Goal: Information Seeking & Learning: Learn about a topic

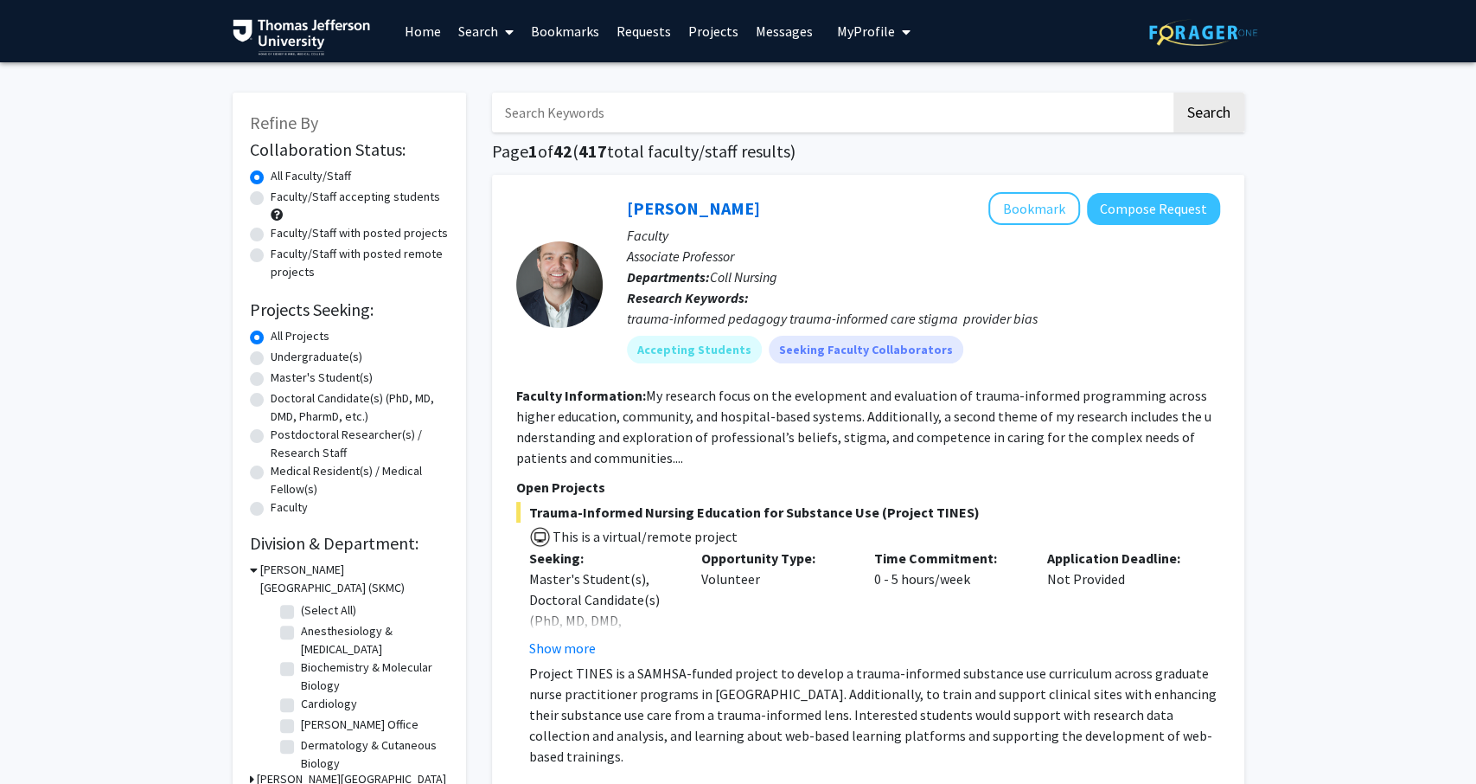
click at [760, 112] on input "Search Keywords" at bounding box center [831, 113] width 679 height 40
click at [1174, 93] on button "Search" at bounding box center [1209, 113] width 71 height 40
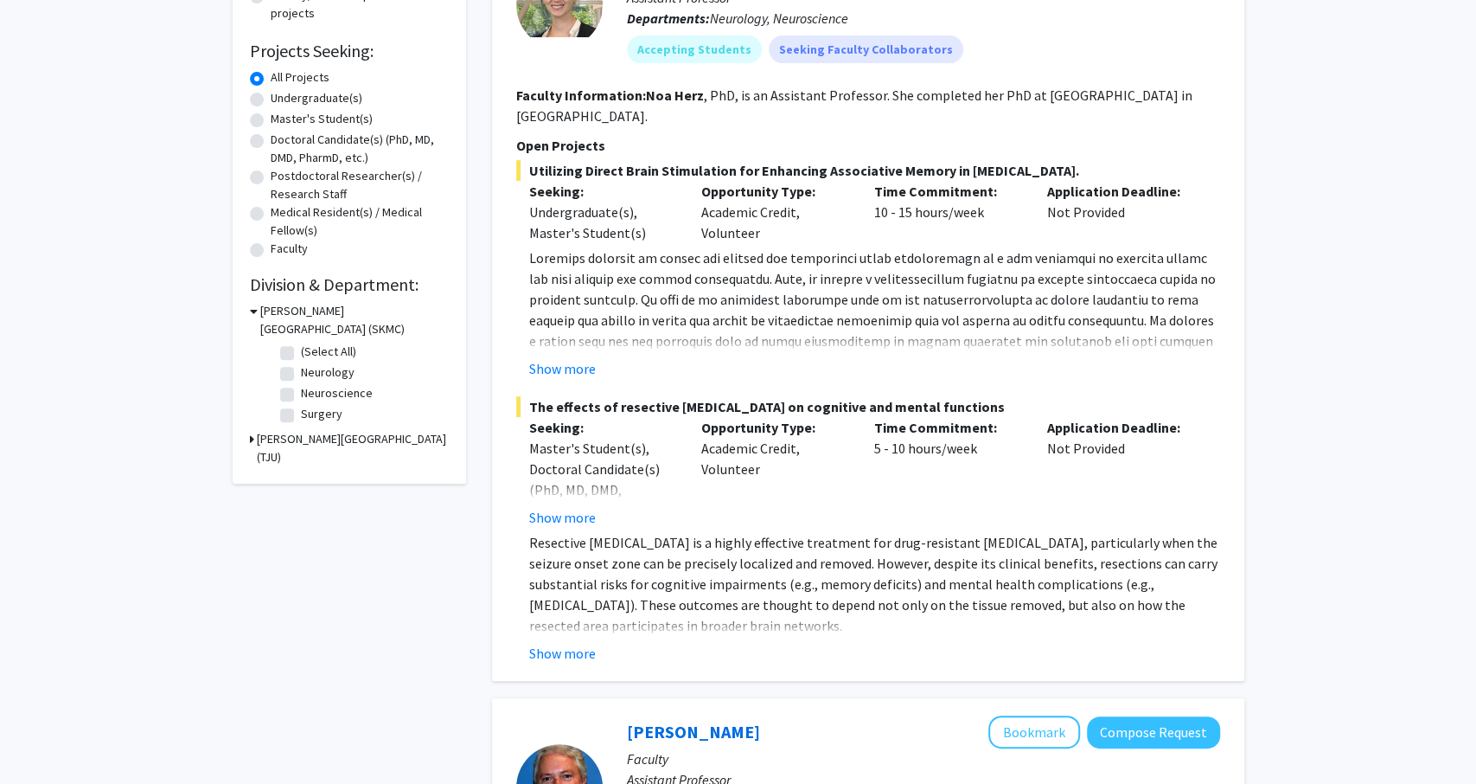
scroll to position [262, 0]
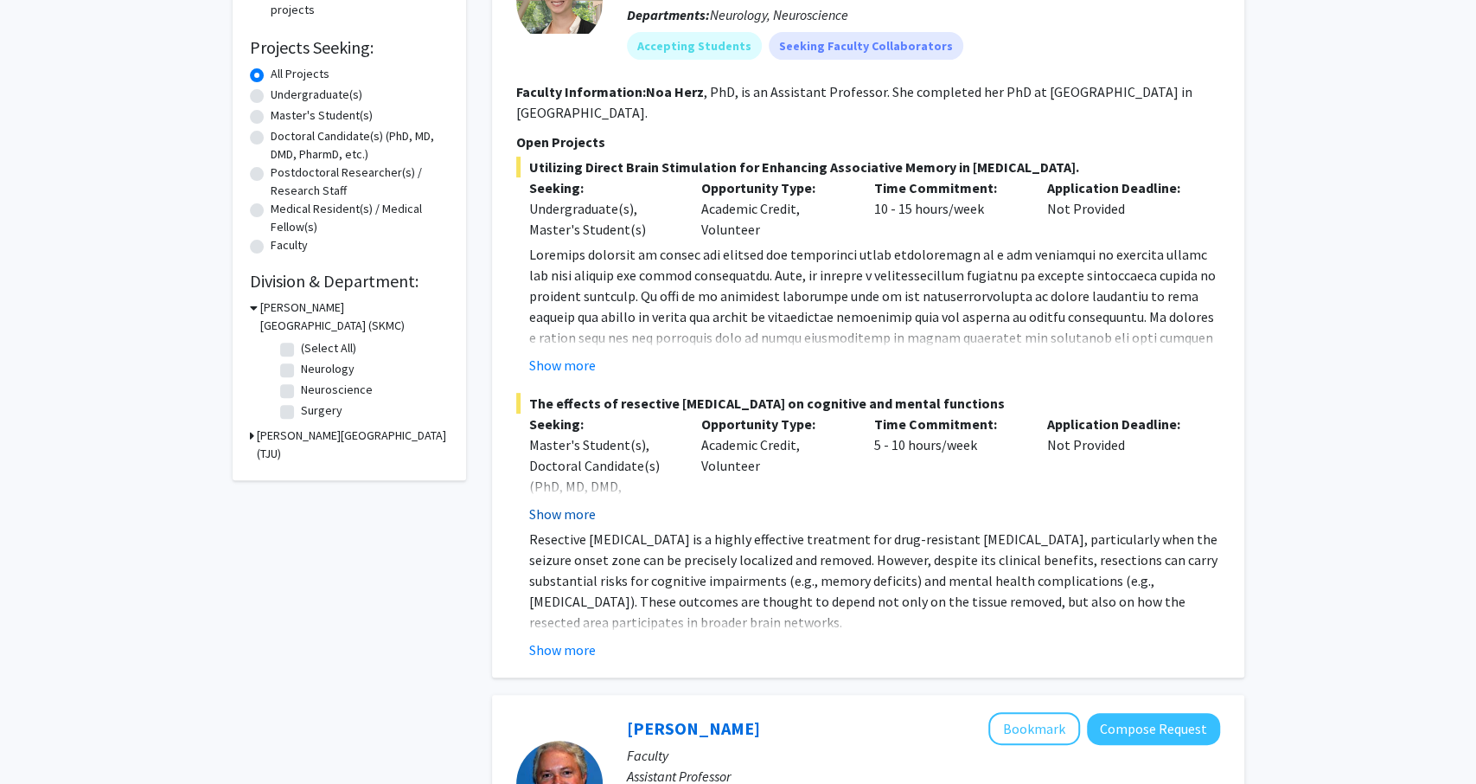
click at [555, 503] on button "Show more" at bounding box center [562, 513] width 67 height 21
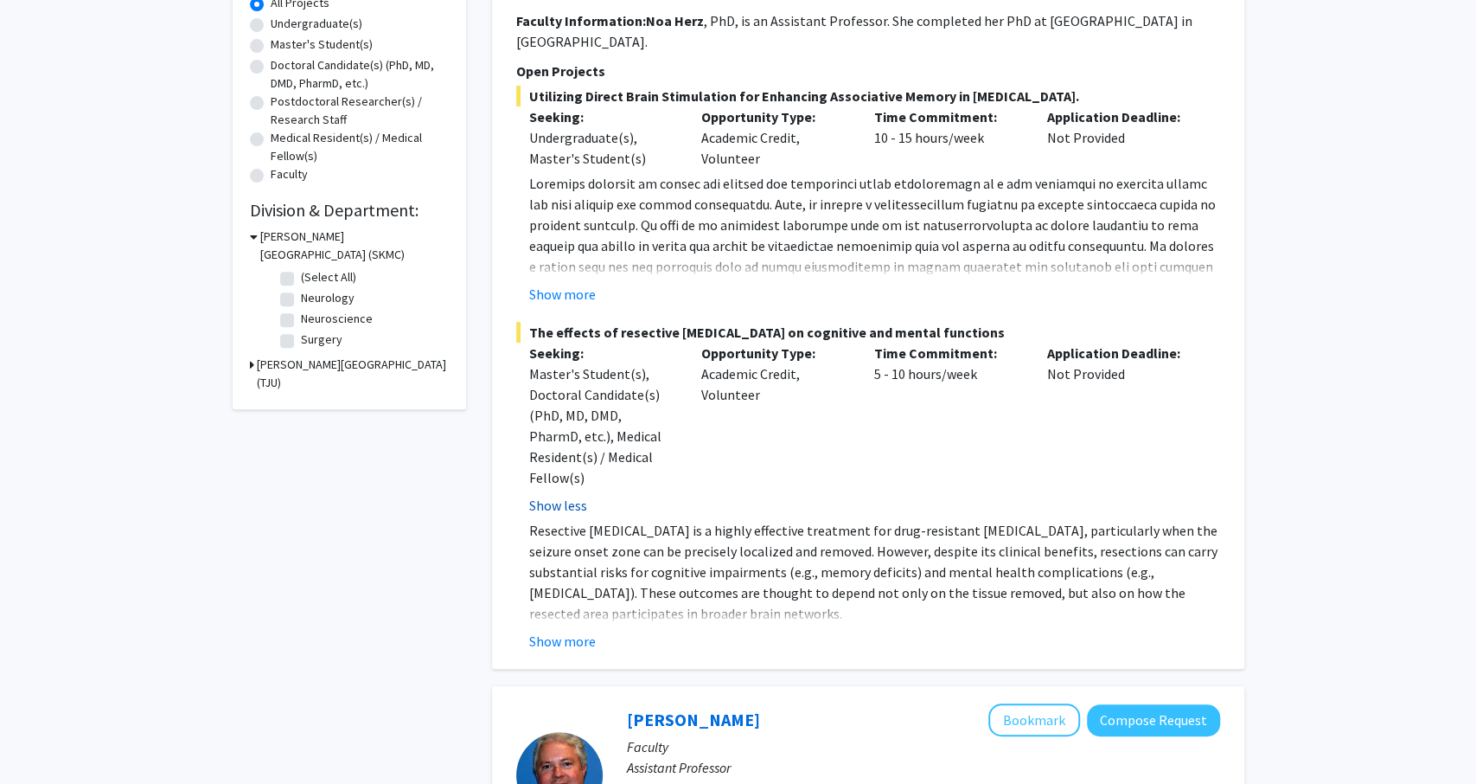
scroll to position [334, 0]
click at [565, 630] on button "Show more" at bounding box center [562, 640] width 67 height 21
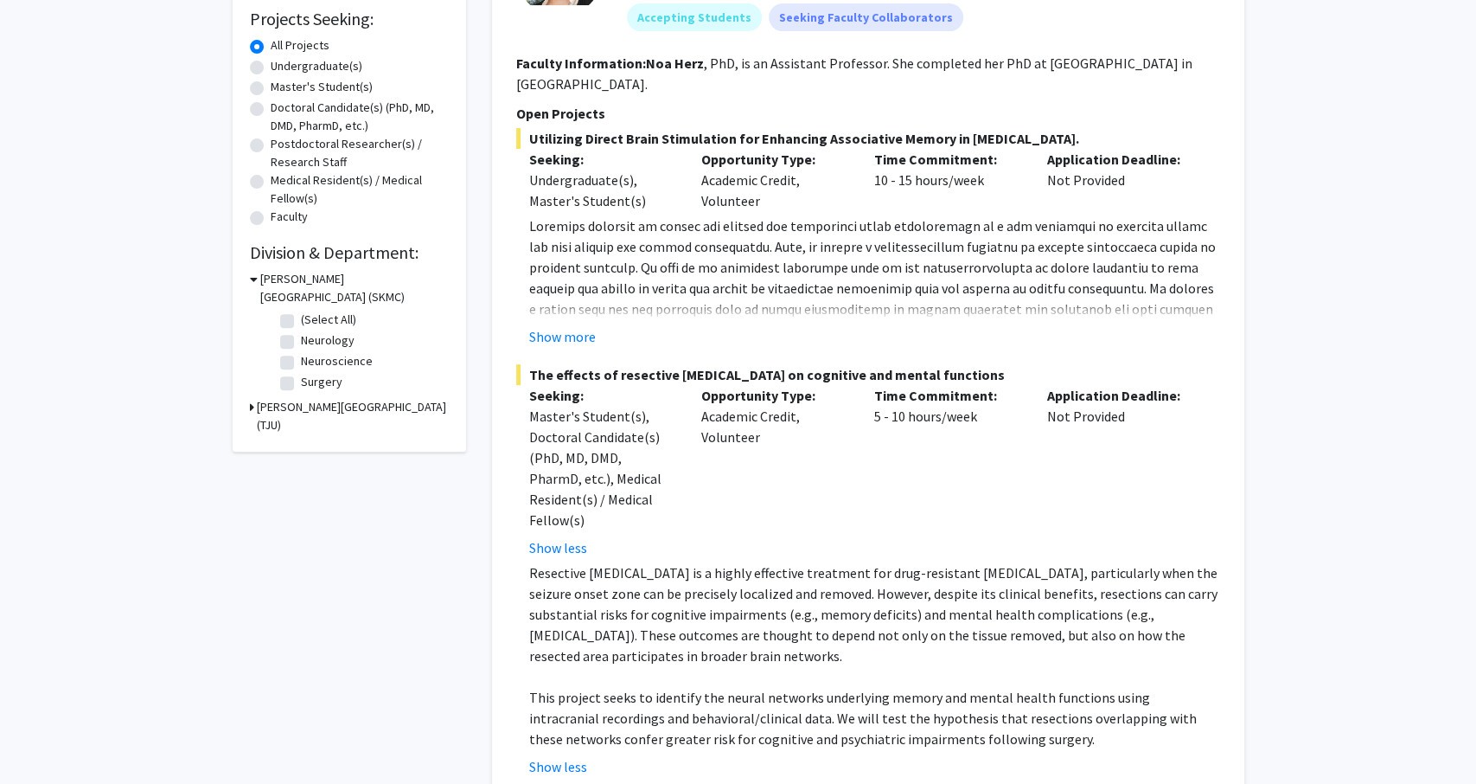
scroll to position [287, 0]
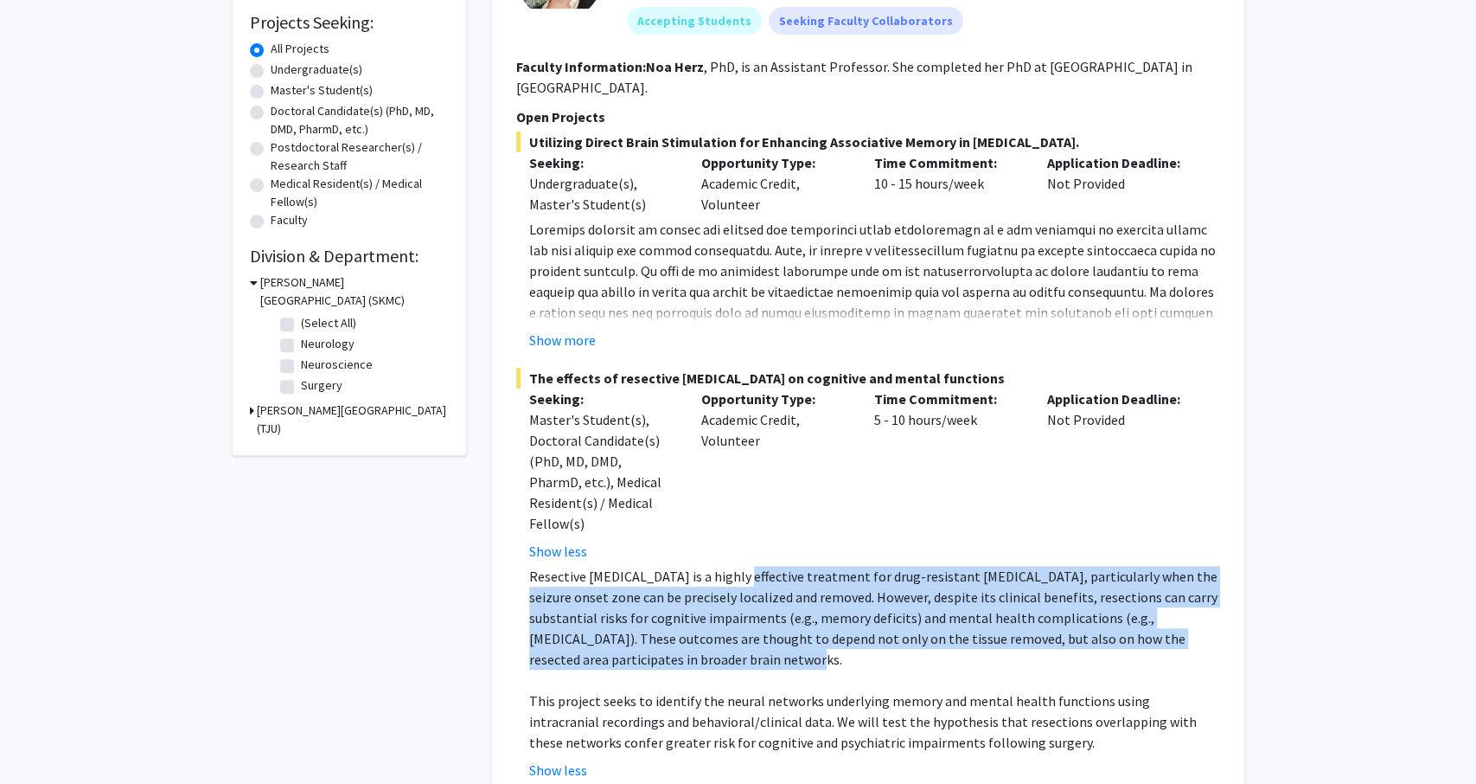
drag, startPoint x: 738, startPoint y: 537, endPoint x: 790, endPoint y: 608, distance: 87.9
click at [790, 608] on p "Resective [MEDICAL_DATA] is a highly effective treatment for drug-resistant [ME…" at bounding box center [874, 618] width 691 height 104
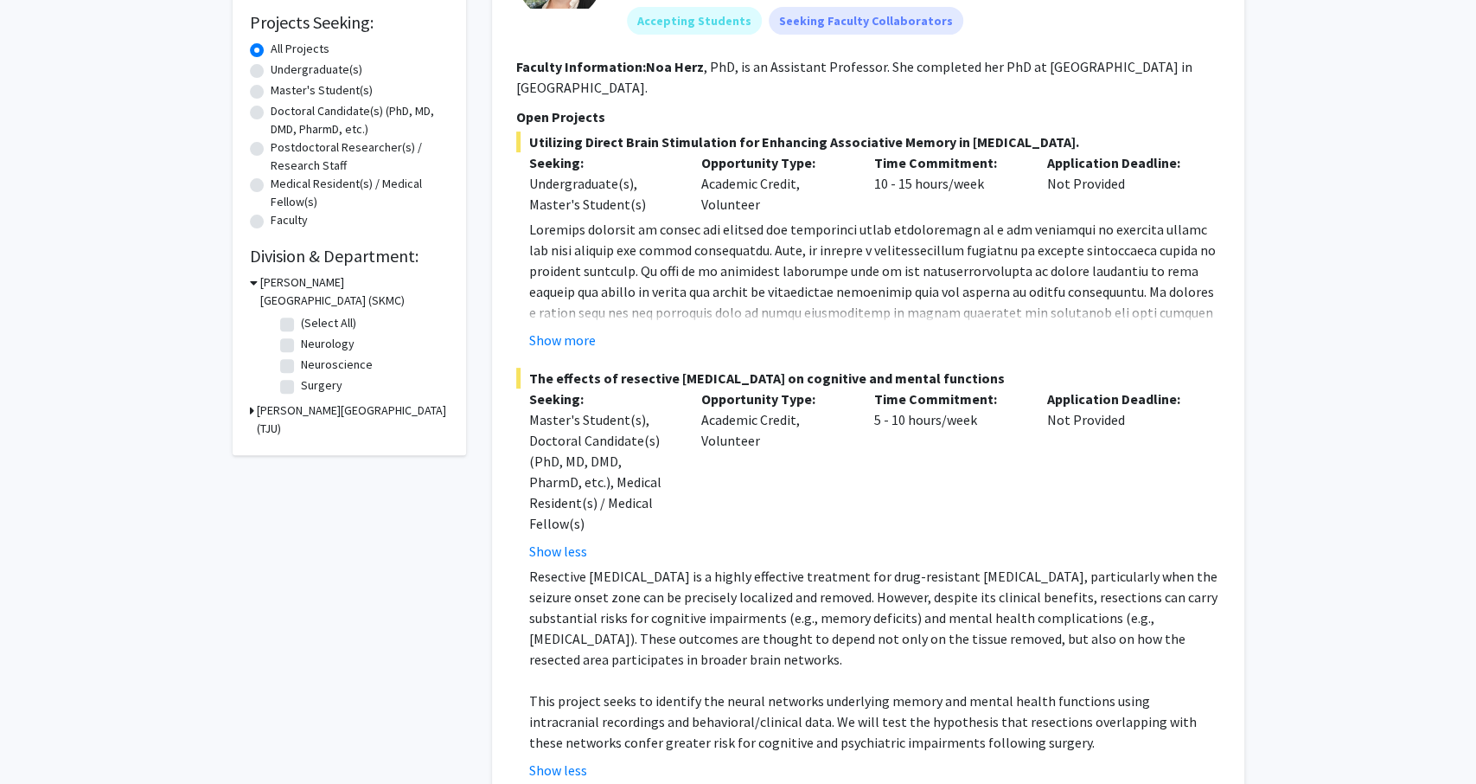
click at [790, 608] on p "Resective [MEDICAL_DATA] is a highly effective treatment for drug-resistant [ME…" at bounding box center [874, 618] width 691 height 104
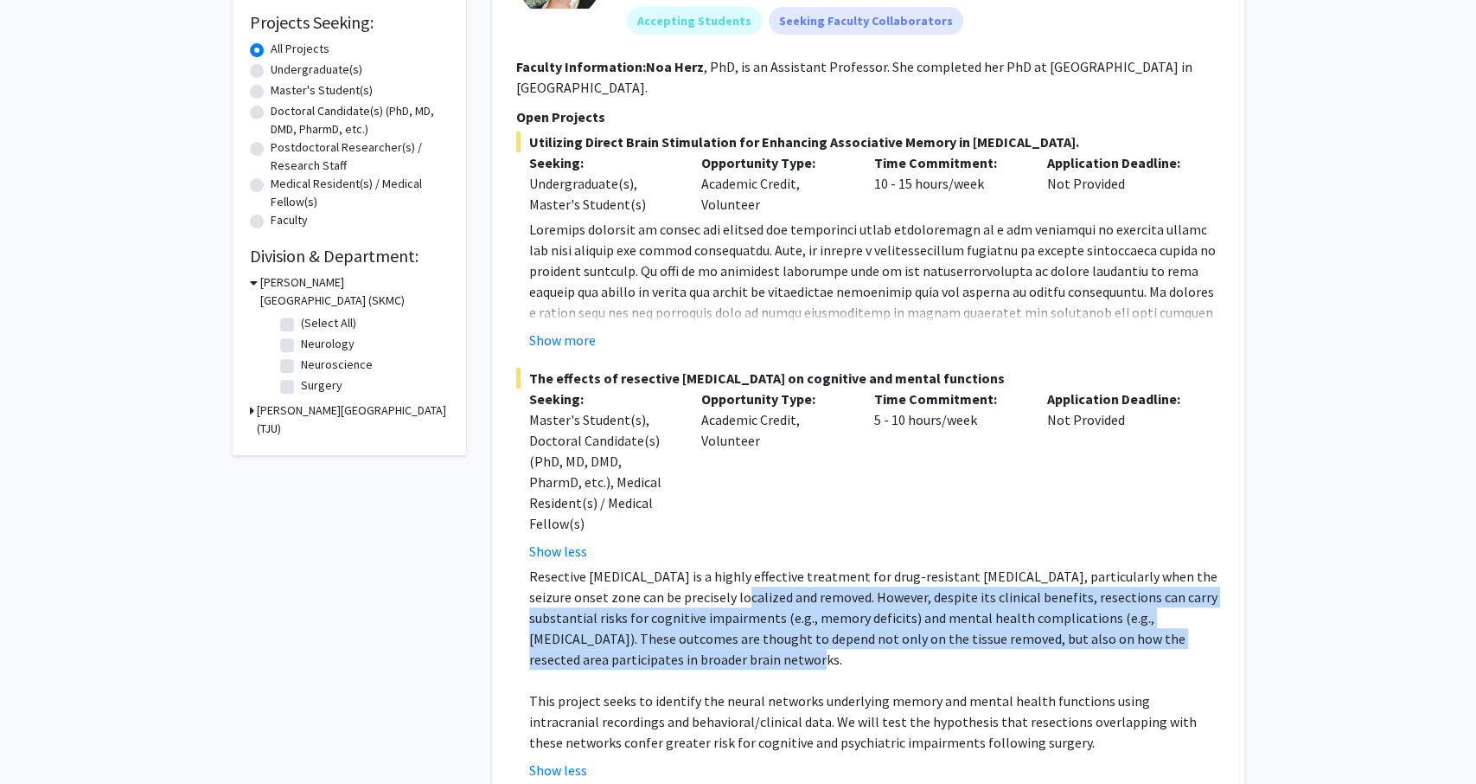
drag, startPoint x: 790, startPoint y: 608, endPoint x: 726, endPoint y: 553, distance: 84.6
click at [726, 566] on p "Resective [MEDICAL_DATA] is a highly effective treatment for drug-resistant [ME…" at bounding box center [874, 618] width 691 height 104
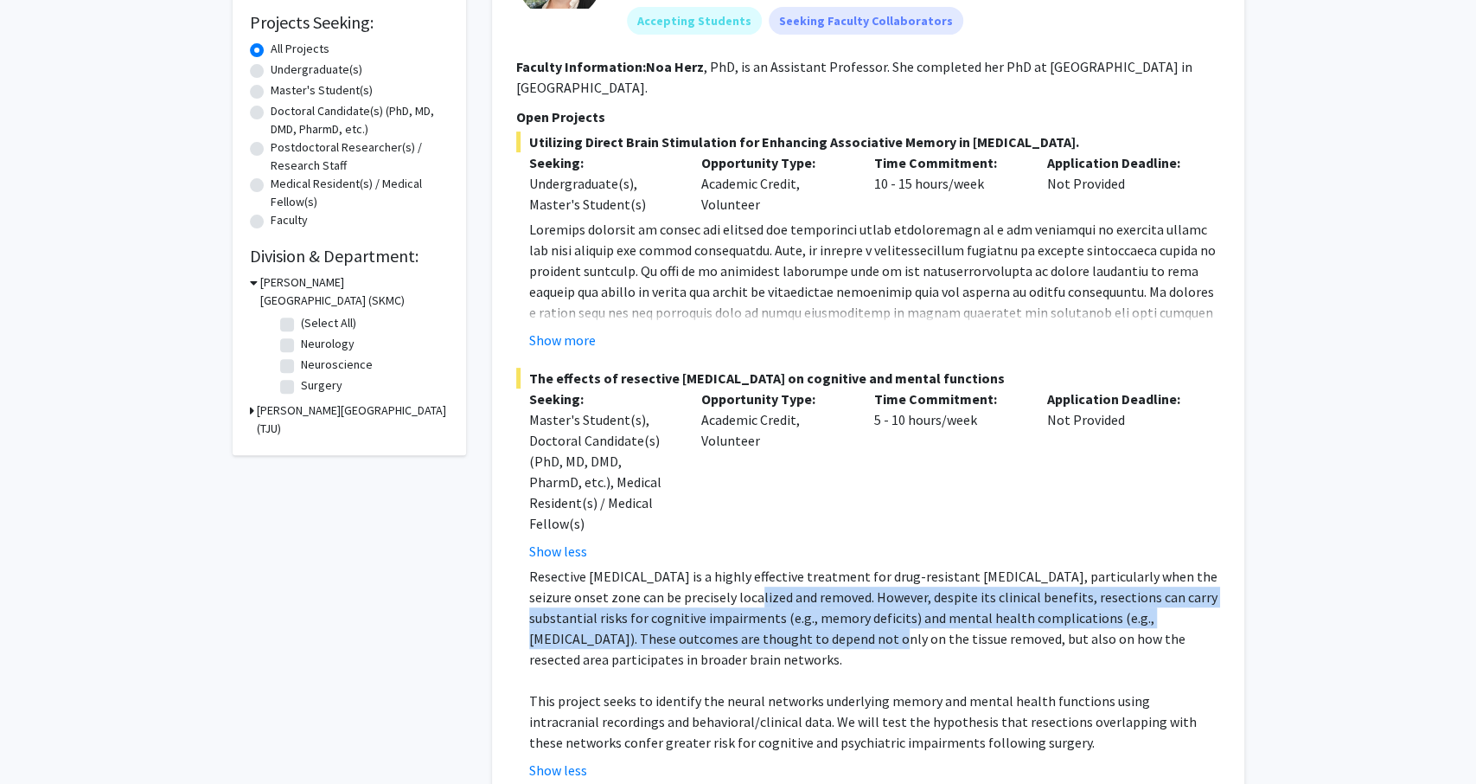
drag, startPoint x: 726, startPoint y: 553, endPoint x: 769, endPoint y: 605, distance: 67.6
click at [769, 605] on p "Resective [MEDICAL_DATA] is a highly effective treatment for drug-resistant [ME…" at bounding box center [874, 618] width 691 height 104
drag, startPoint x: 769, startPoint y: 605, endPoint x: 698, endPoint y: 549, distance: 90.0
click at [698, 566] on p "Resective [MEDICAL_DATA] is a highly effective treatment for drug-resistant [ME…" at bounding box center [874, 618] width 691 height 104
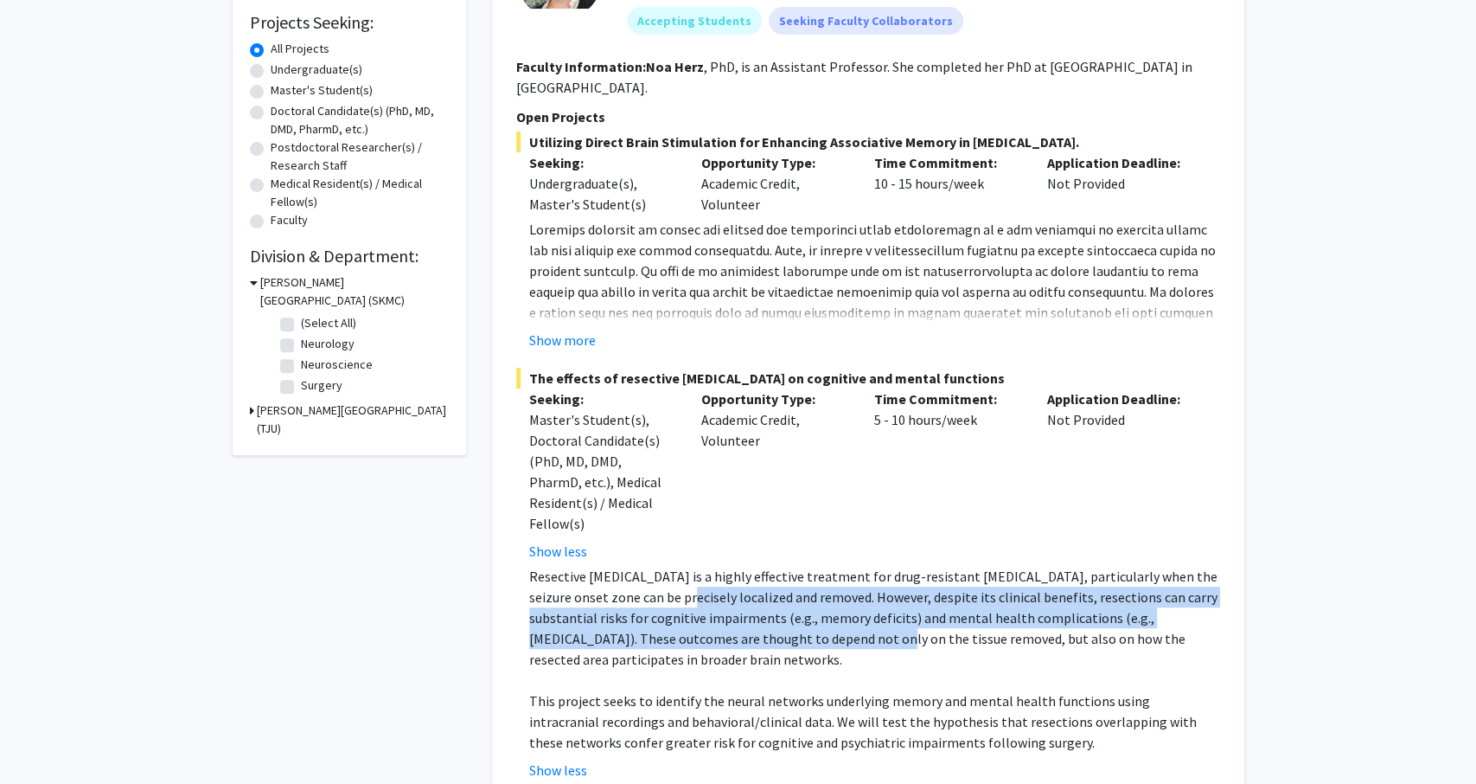
click at [698, 566] on p "Resective [MEDICAL_DATA] is a highly effective treatment for drug-resistant [ME…" at bounding box center [874, 618] width 691 height 104
drag, startPoint x: 698, startPoint y: 549, endPoint x: 764, endPoint y: 593, distance: 79.2
click at [764, 593] on p "Resective [MEDICAL_DATA] is a highly effective treatment for drug-resistant [ME…" at bounding box center [874, 618] width 691 height 104
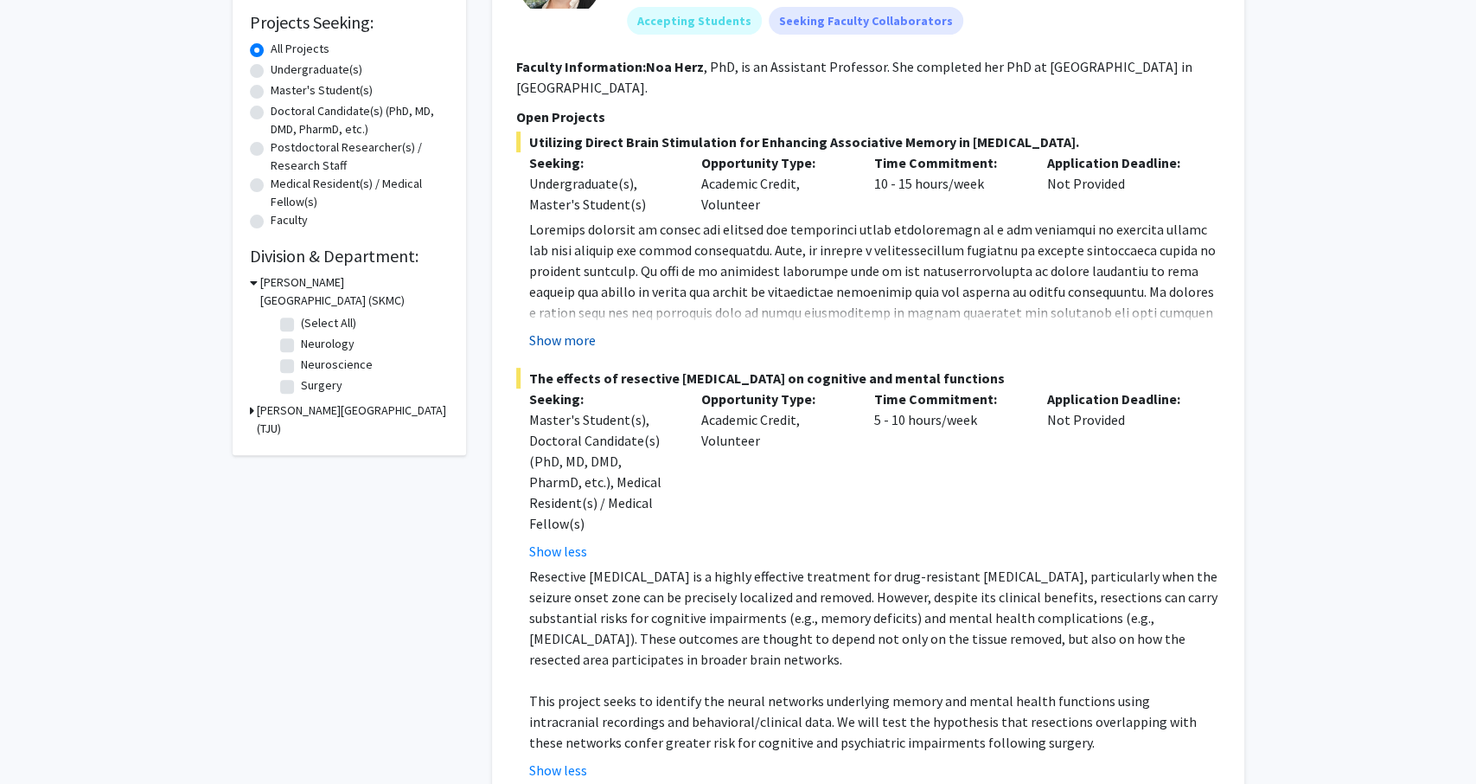
click at [579, 330] on button "Show more" at bounding box center [562, 340] width 67 height 21
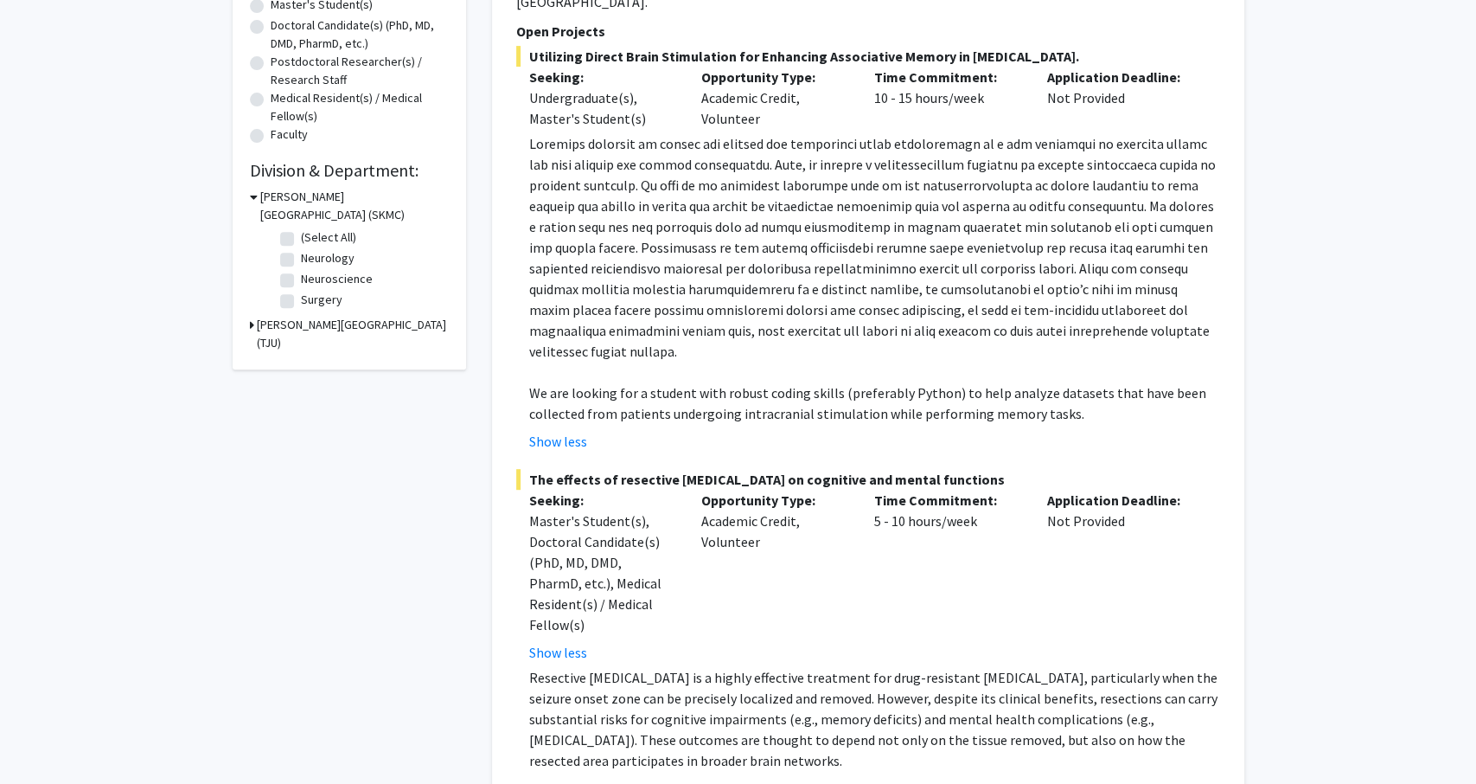
scroll to position [0, 0]
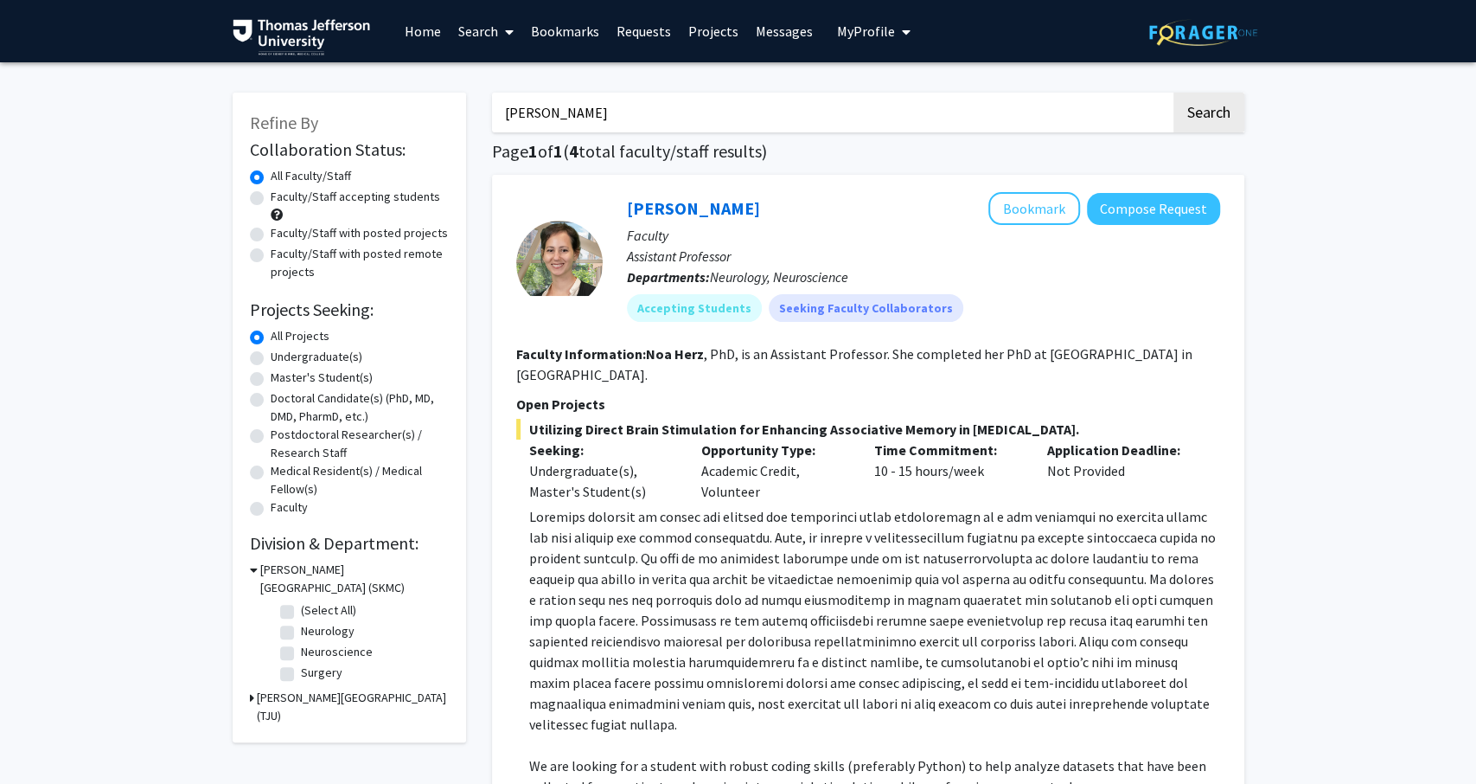
click at [609, 118] on input "[PERSON_NAME]" at bounding box center [831, 113] width 679 height 40
click at [1174, 93] on button "Search" at bounding box center [1209, 113] width 71 height 40
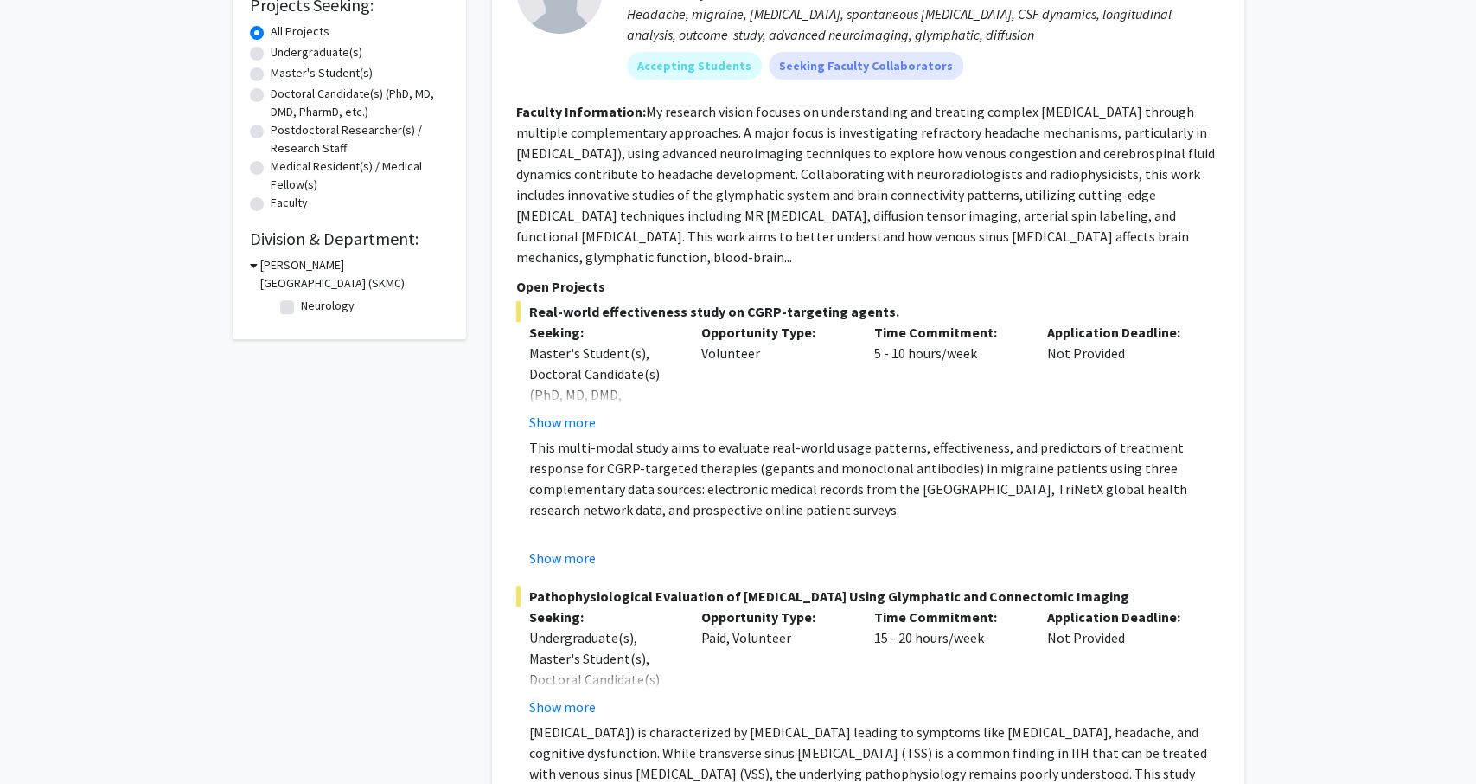
scroll to position [304, 0]
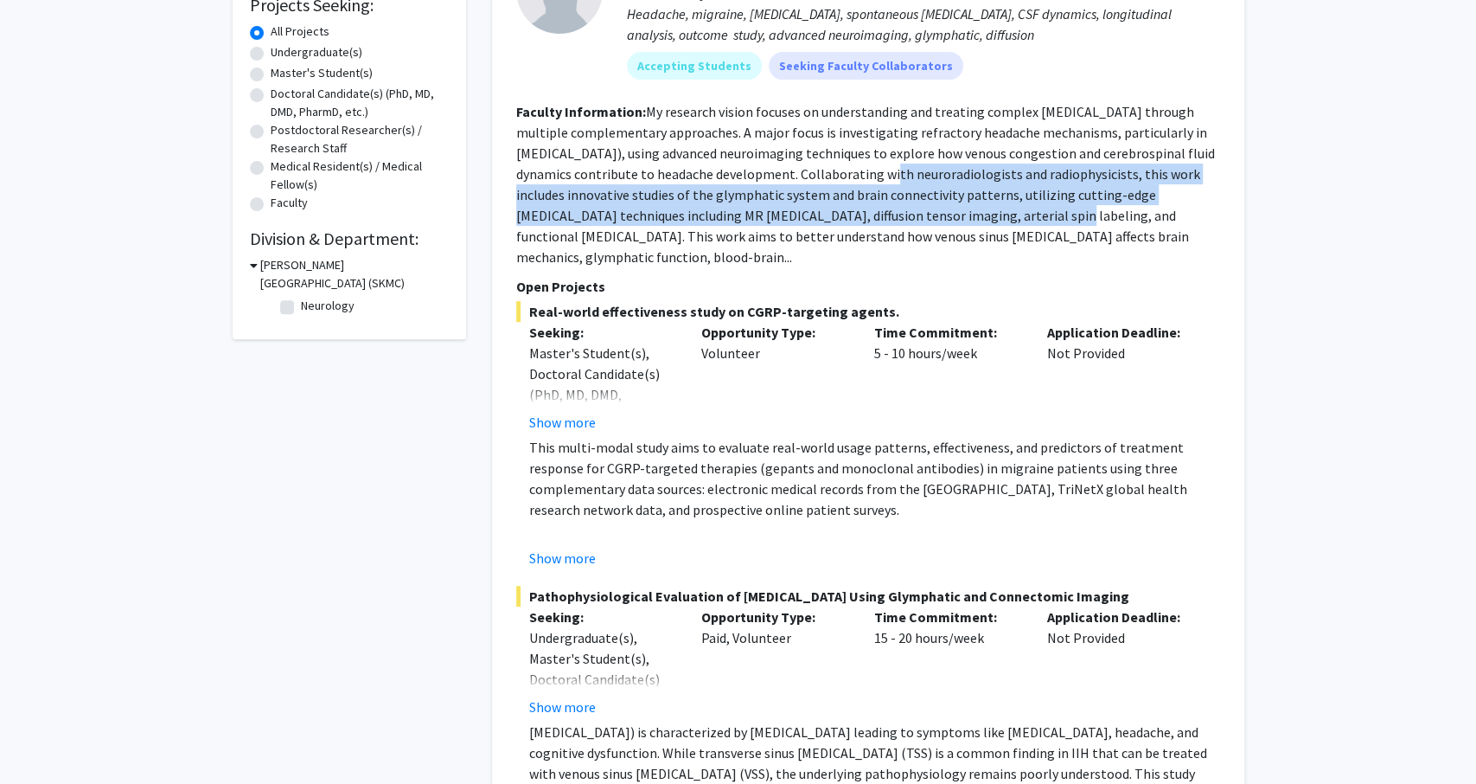
drag, startPoint x: 837, startPoint y: 173, endPoint x: 967, endPoint y: 217, distance: 137.0
click at [967, 217] on fg-read-more "My research vision focuses on understanding and treating complex [MEDICAL_DATA]…" at bounding box center [865, 184] width 699 height 163
drag, startPoint x: 967, startPoint y: 217, endPoint x: 841, endPoint y: 170, distance: 134.6
click at [841, 170] on fg-read-more "My research vision focuses on understanding and treating complex [MEDICAL_DATA]…" at bounding box center [865, 184] width 699 height 163
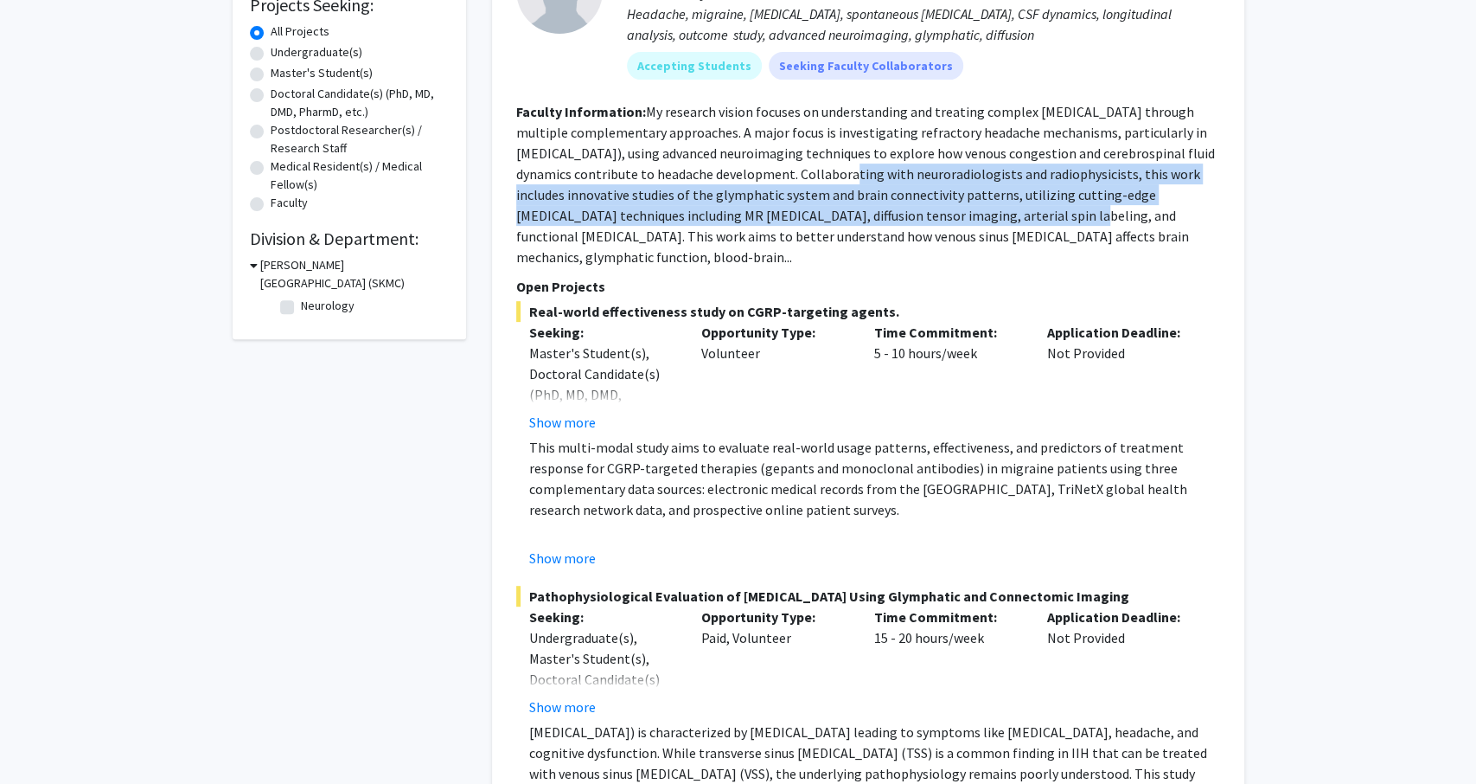
click at [841, 170] on fg-read-more "My research vision focuses on understanding and treating complex [MEDICAL_DATA]…" at bounding box center [865, 184] width 699 height 163
drag, startPoint x: 841, startPoint y: 170, endPoint x: 1030, endPoint y: 221, distance: 195.9
click at [1030, 221] on fg-read-more "My research vision focuses on understanding and treating complex [MEDICAL_DATA]…" at bounding box center [865, 184] width 699 height 163
drag, startPoint x: 1030, startPoint y: 221, endPoint x: 923, endPoint y: 163, distance: 121.5
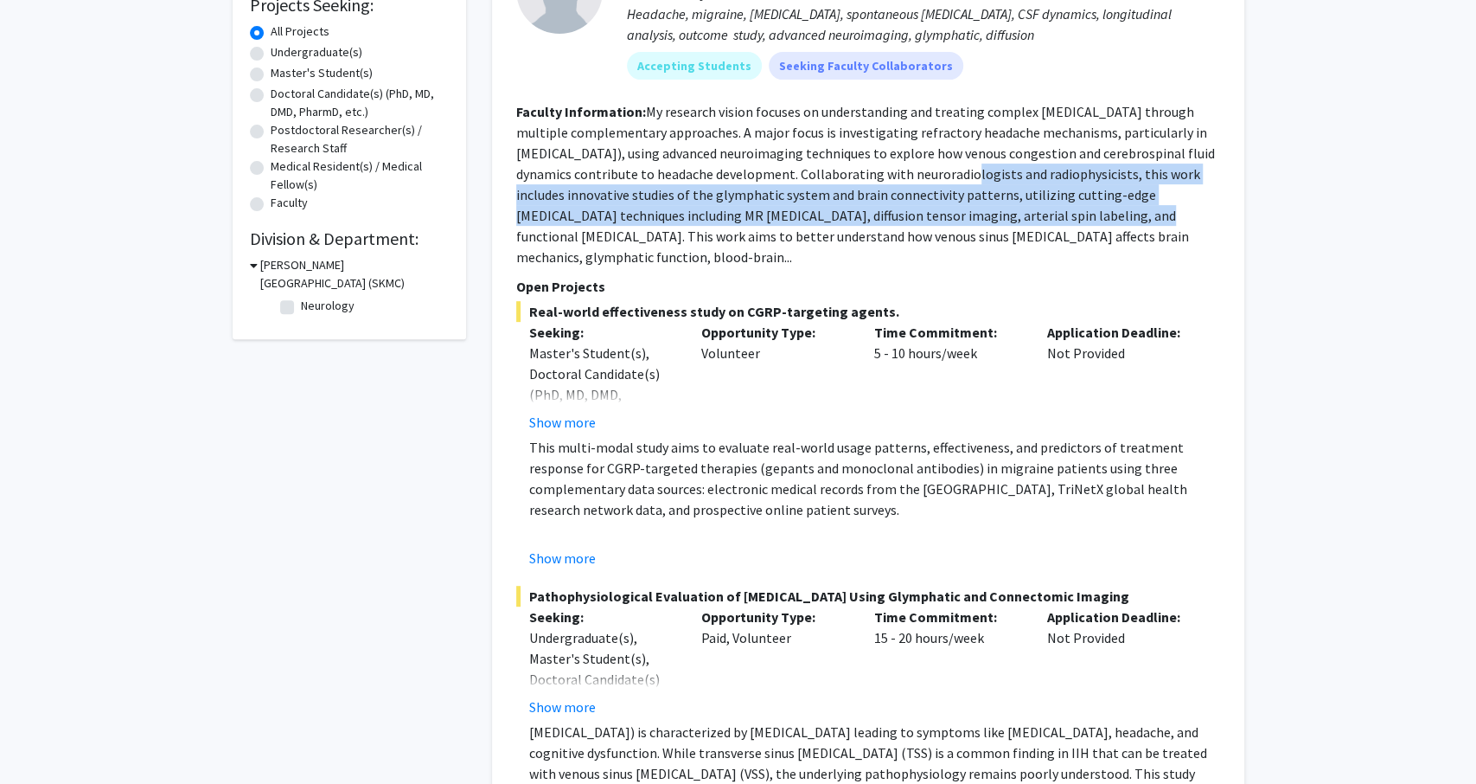
click at [923, 163] on section "Faculty Information: My research vision focuses on understanding and treating c…" at bounding box center [868, 184] width 704 height 166
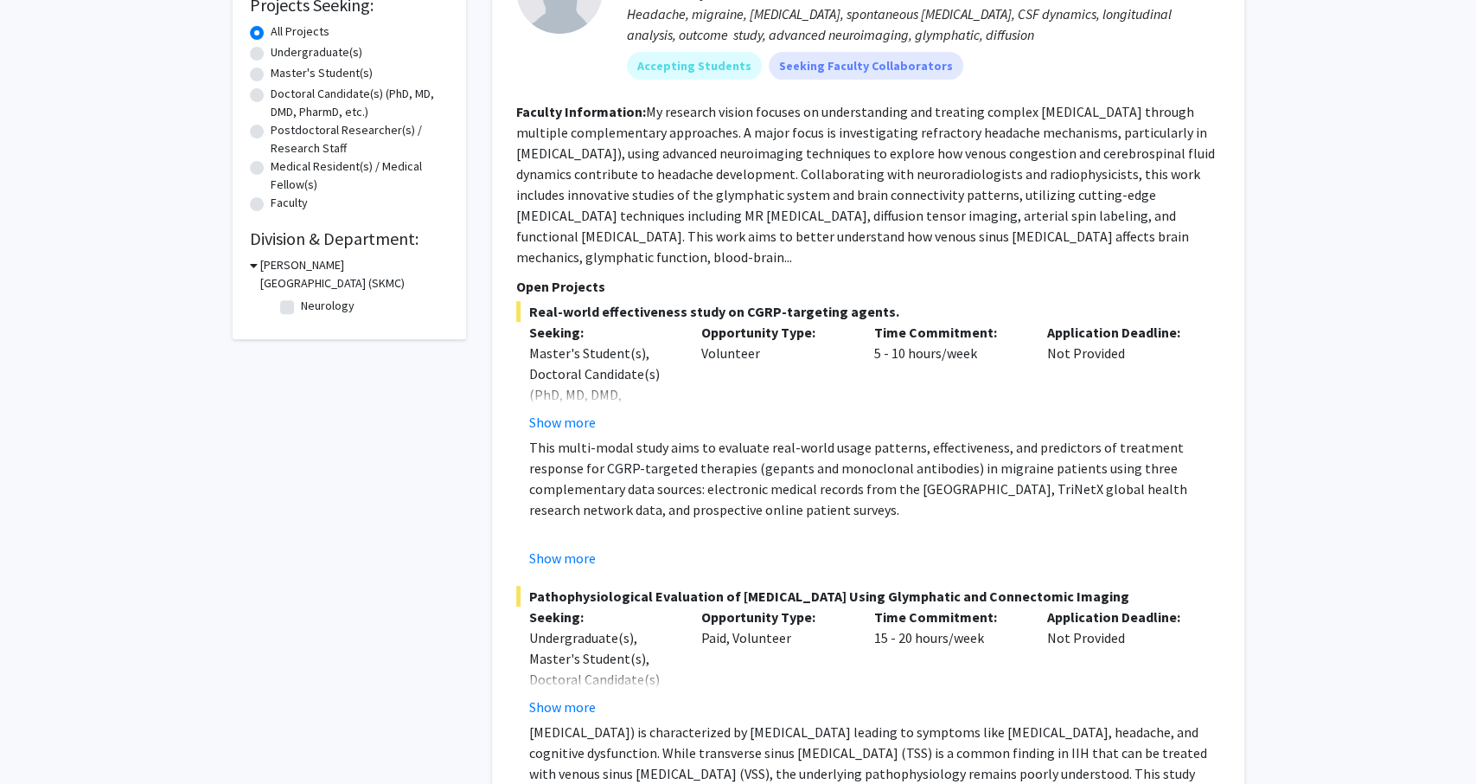
click at [923, 163] on section "Faculty Information: My research vision focuses on understanding and treating c…" at bounding box center [868, 184] width 704 height 166
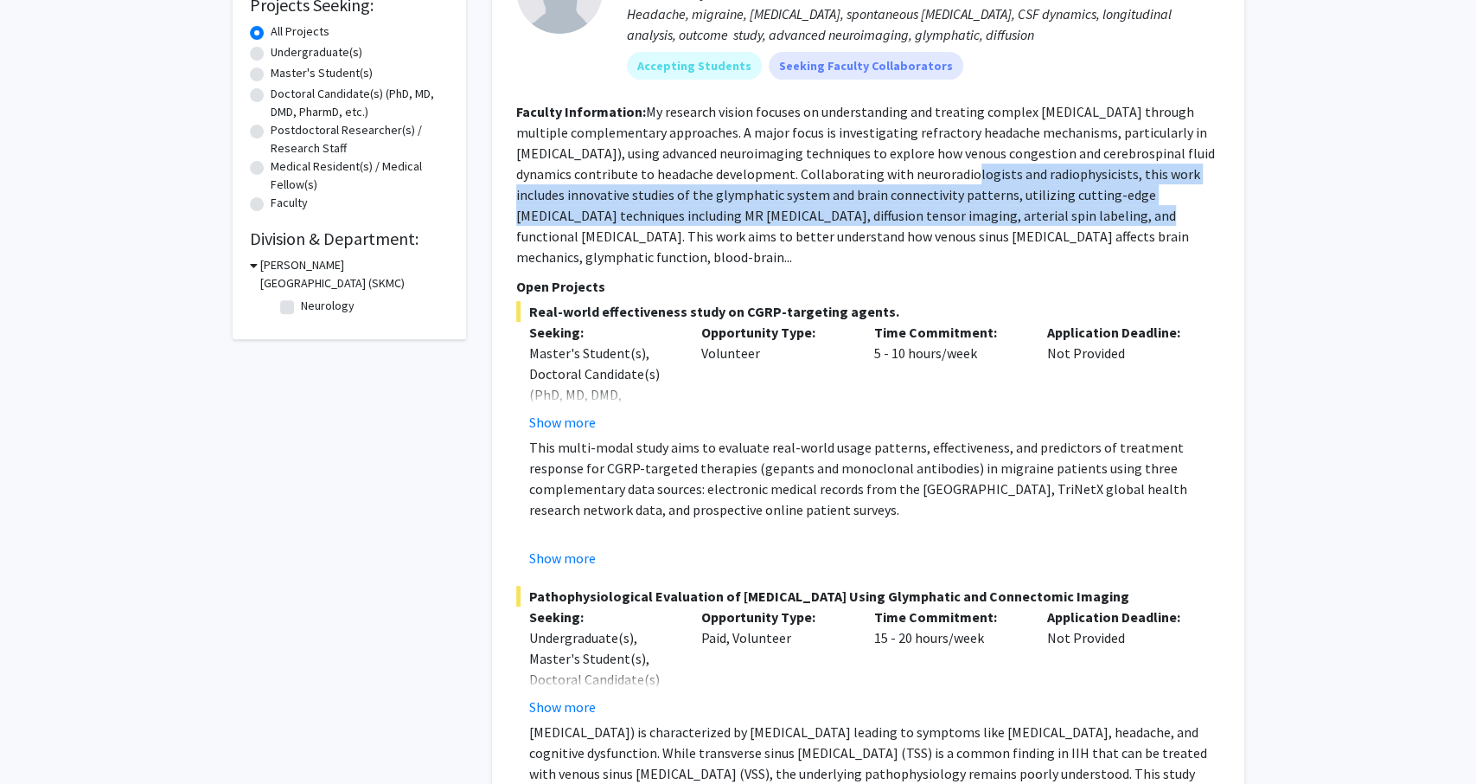
drag, startPoint x: 923, startPoint y: 163, endPoint x: 1030, endPoint y: 214, distance: 118.4
click at [1030, 214] on section "Faculty Information: My research vision focuses on understanding and treating c…" at bounding box center [868, 184] width 704 height 166
click at [1030, 214] on fg-read-more "My research vision focuses on understanding and treating complex [MEDICAL_DATA]…" at bounding box center [865, 184] width 699 height 163
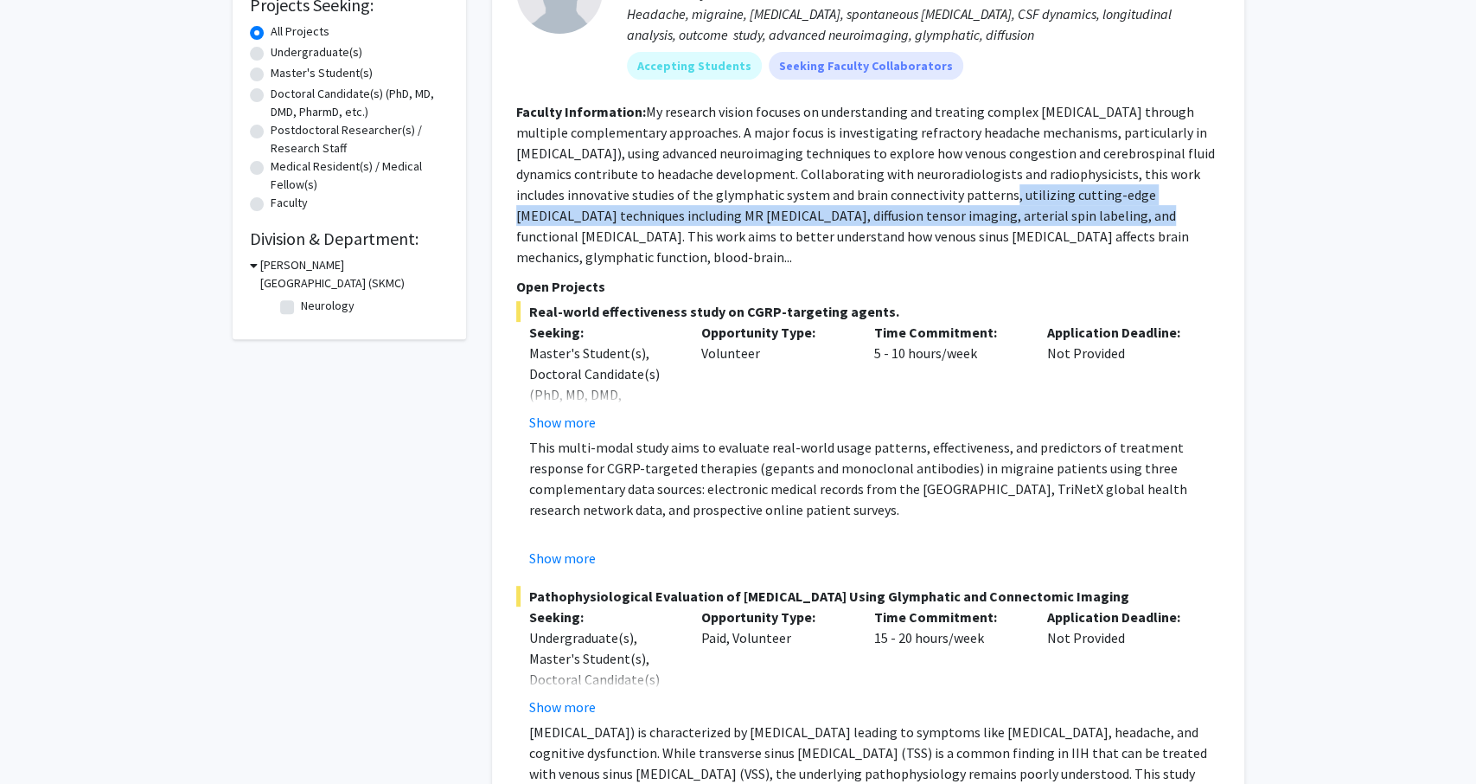
drag, startPoint x: 1030, startPoint y: 214, endPoint x: 970, endPoint y: 187, distance: 65.4
click at [970, 187] on fg-read-more "My research vision focuses on understanding and treating complex [MEDICAL_DATA]…" at bounding box center [865, 184] width 699 height 163
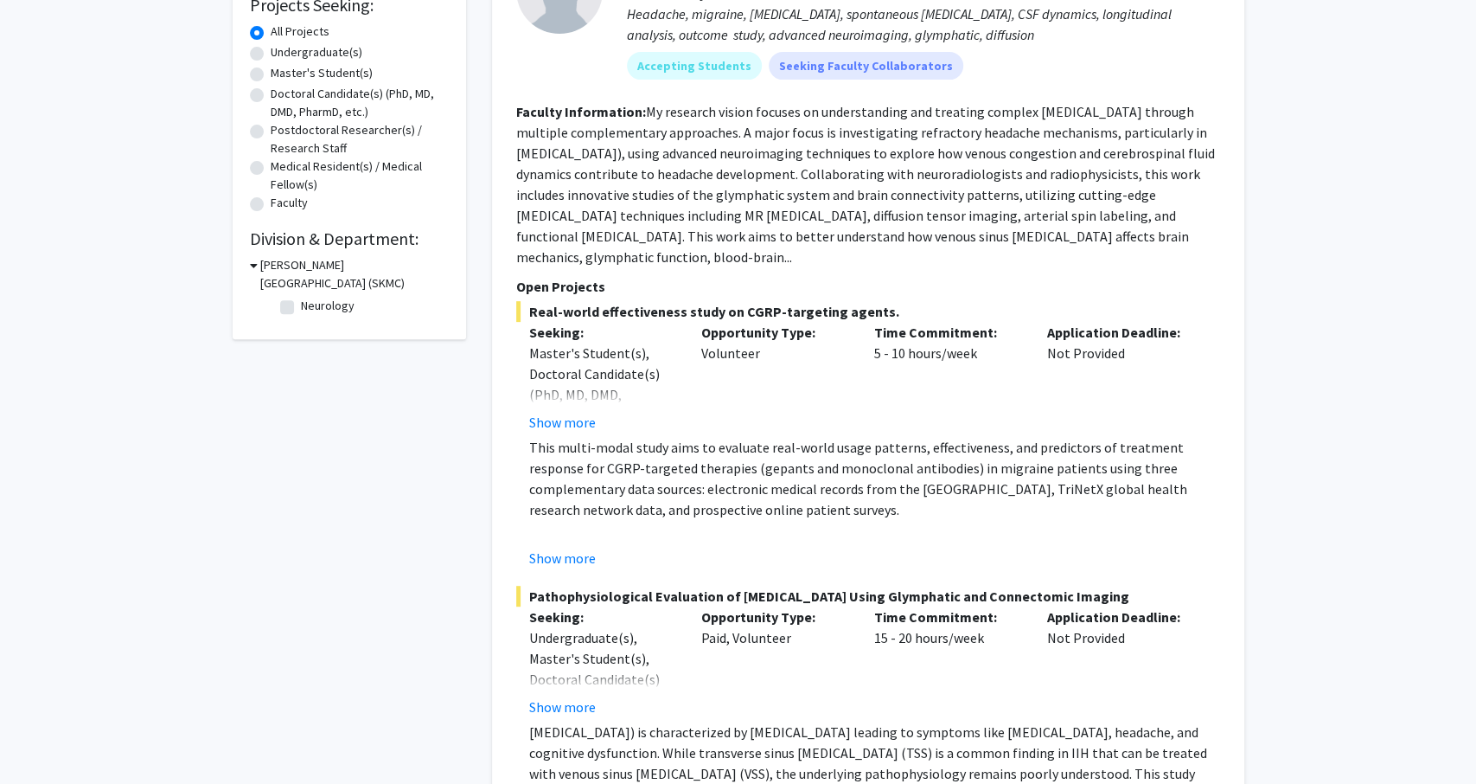
click at [970, 187] on fg-read-more "My research vision focuses on understanding and treating complex [MEDICAL_DATA]…" at bounding box center [865, 184] width 699 height 163
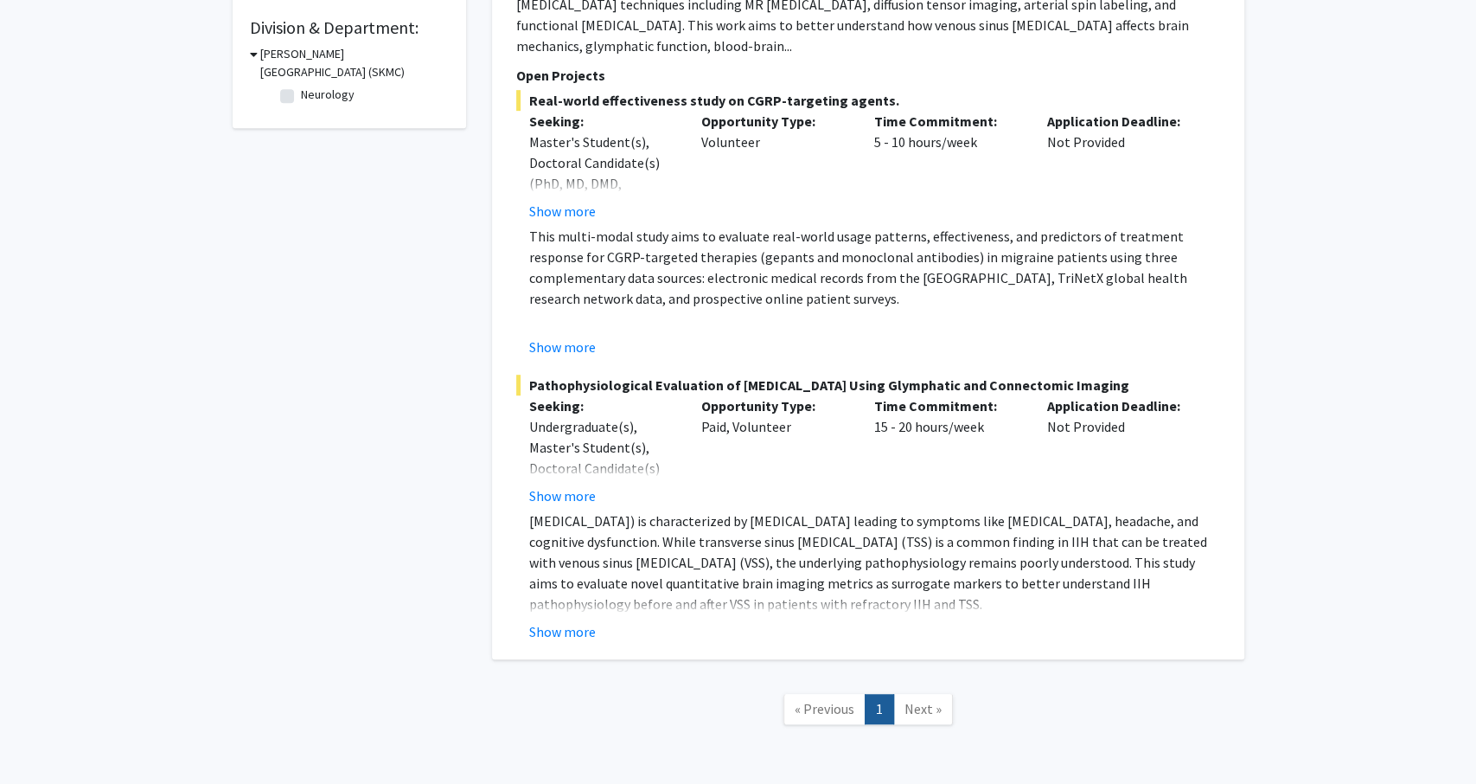
scroll to position [510, 0]
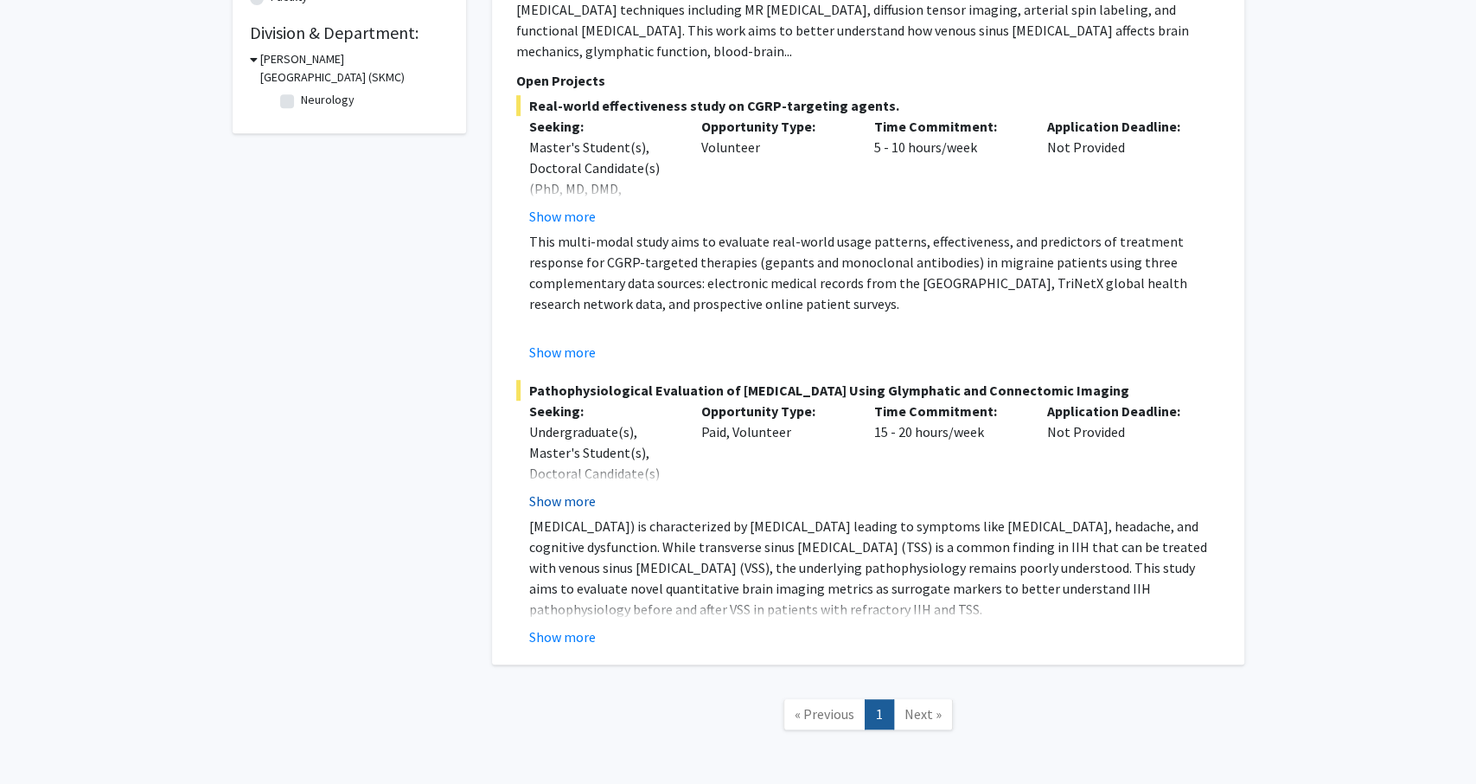
click at [565, 511] on button "Show more" at bounding box center [562, 500] width 67 height 21
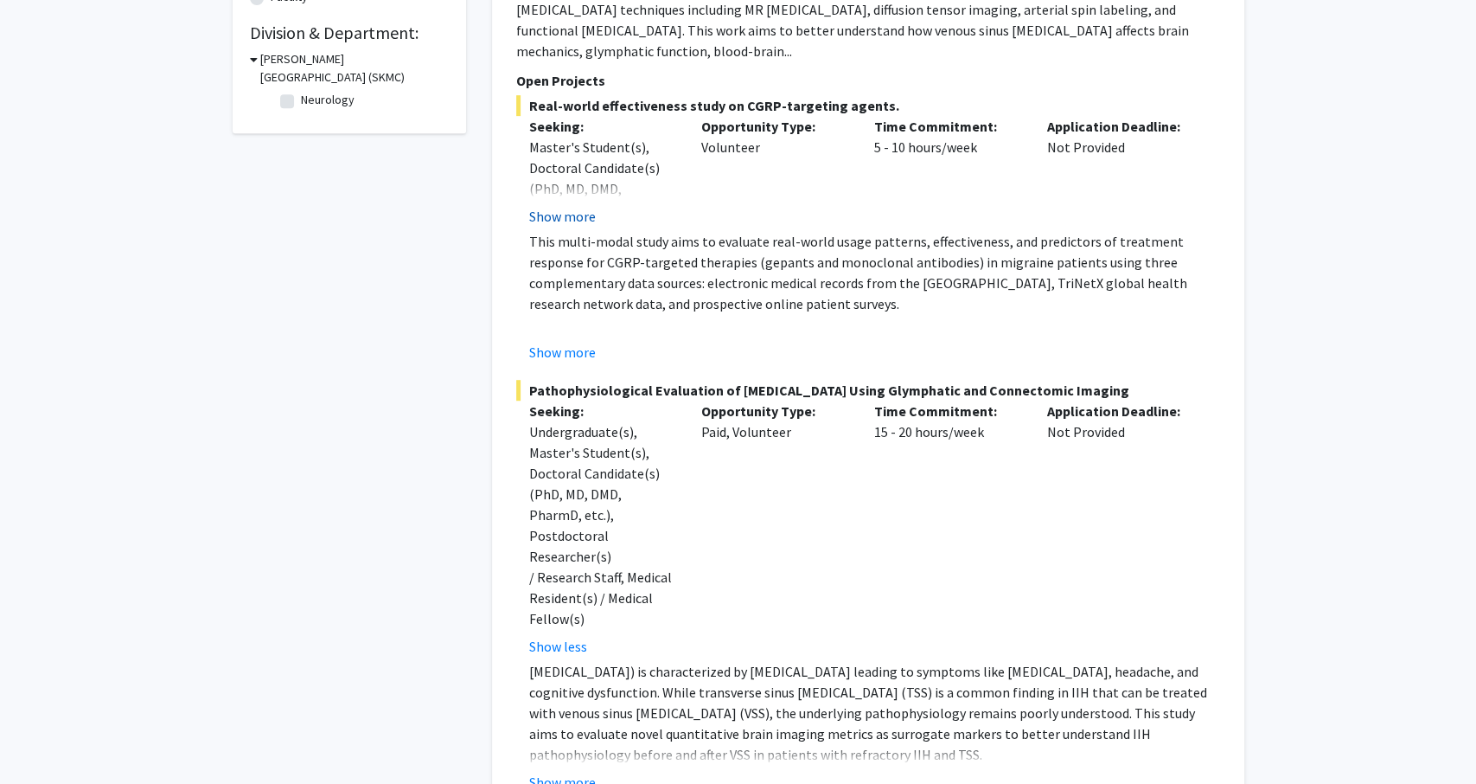
click at [572, 220] on button "Show more" at bounding box center [562, 216] width 67 height 21
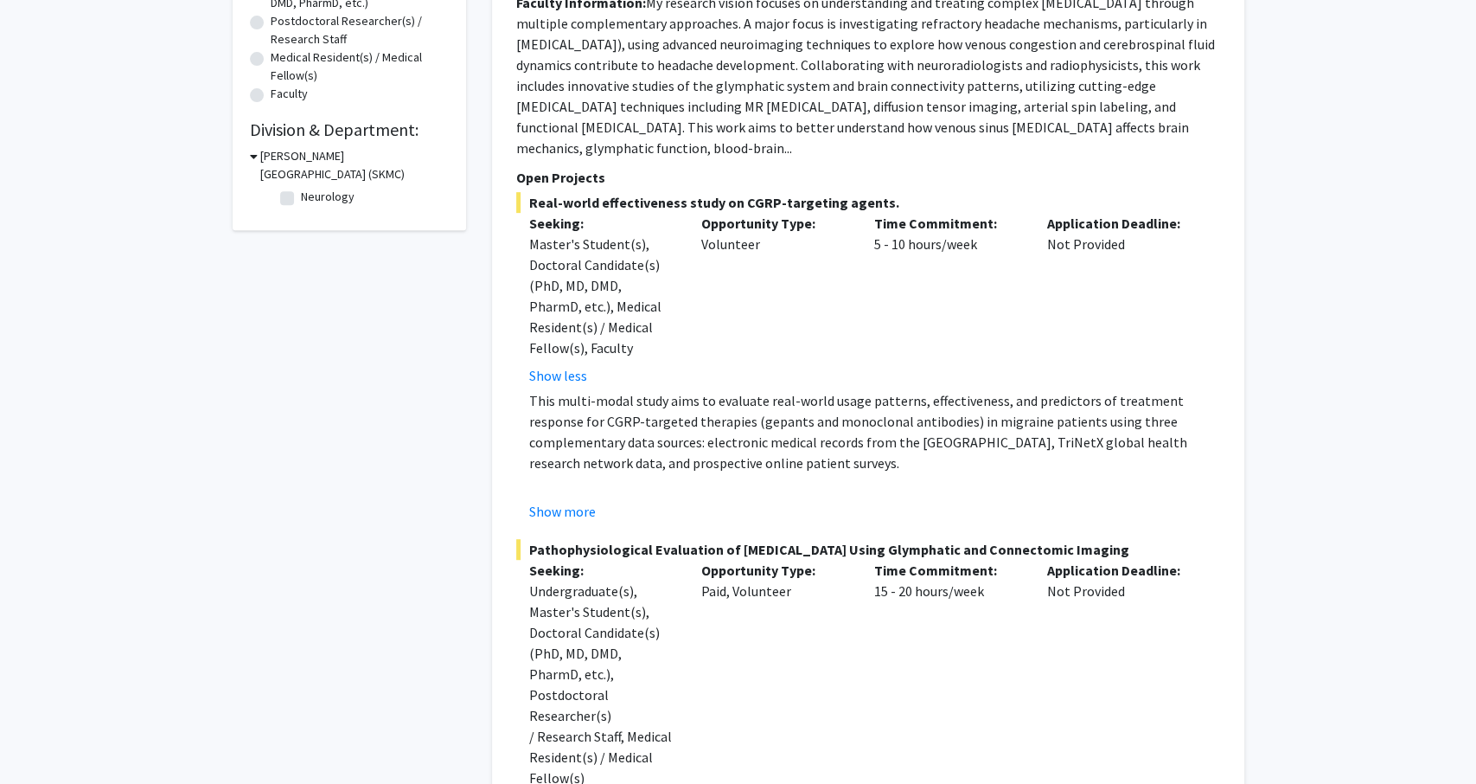
scroll to position [408, 0]
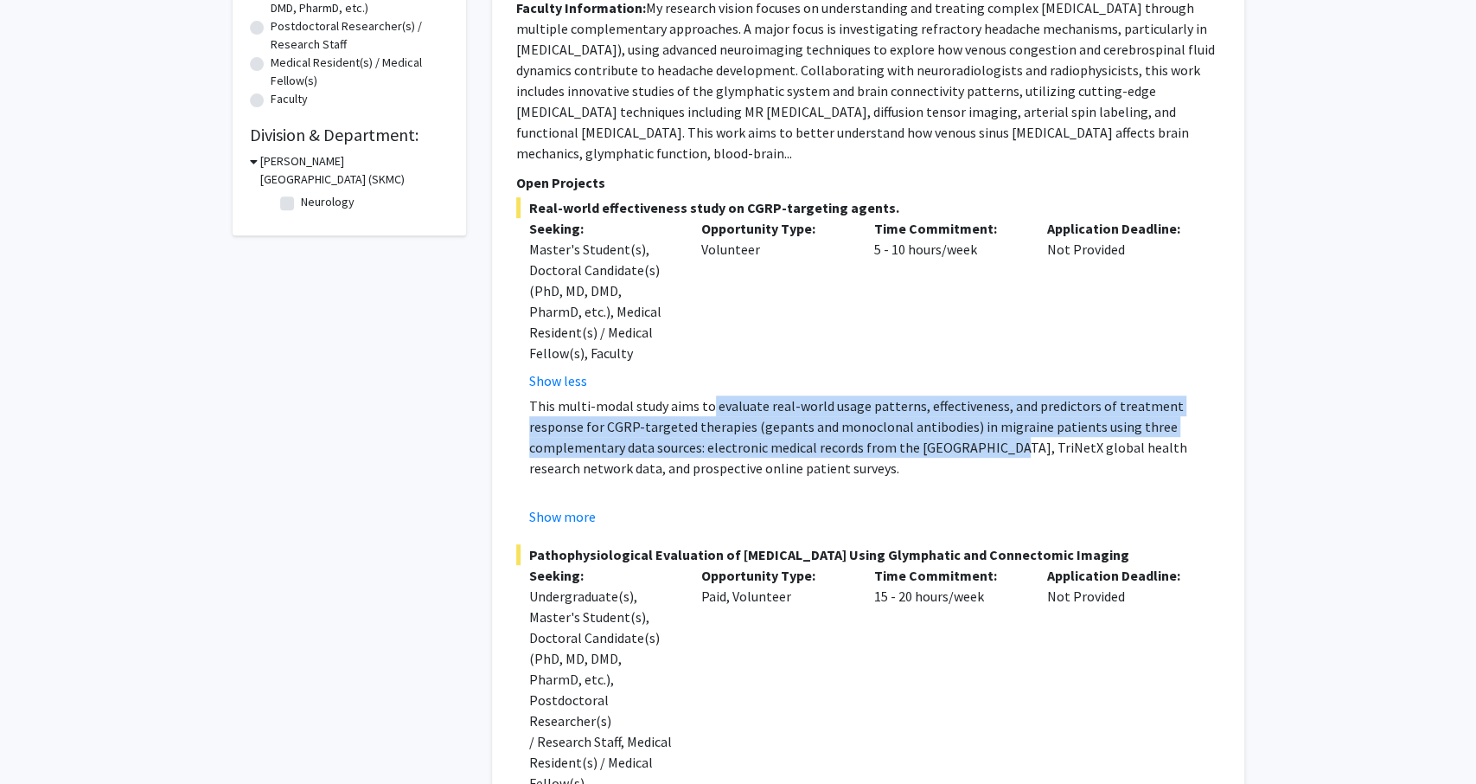
drag, startPoint x: 704, startPoint y: 401, endPoint x: 873, endPoint y: 441, distance: 173.3
click at [873, 441] on p "This multi-modal study aims to evaluate real-world usage patterns, effectivenes…" at bounding box center [874, 436] width 691 height 83
drag, startPoint x: 873, startPoint y: 441, endPoint x: 716, endPoint y: 413, distance: 159.0
click at [716, 413] on p "This multi-modal study aims to evaluate real-world usage patterns, effectivenes…" at bounding box center [874, 436] width 691 height 83
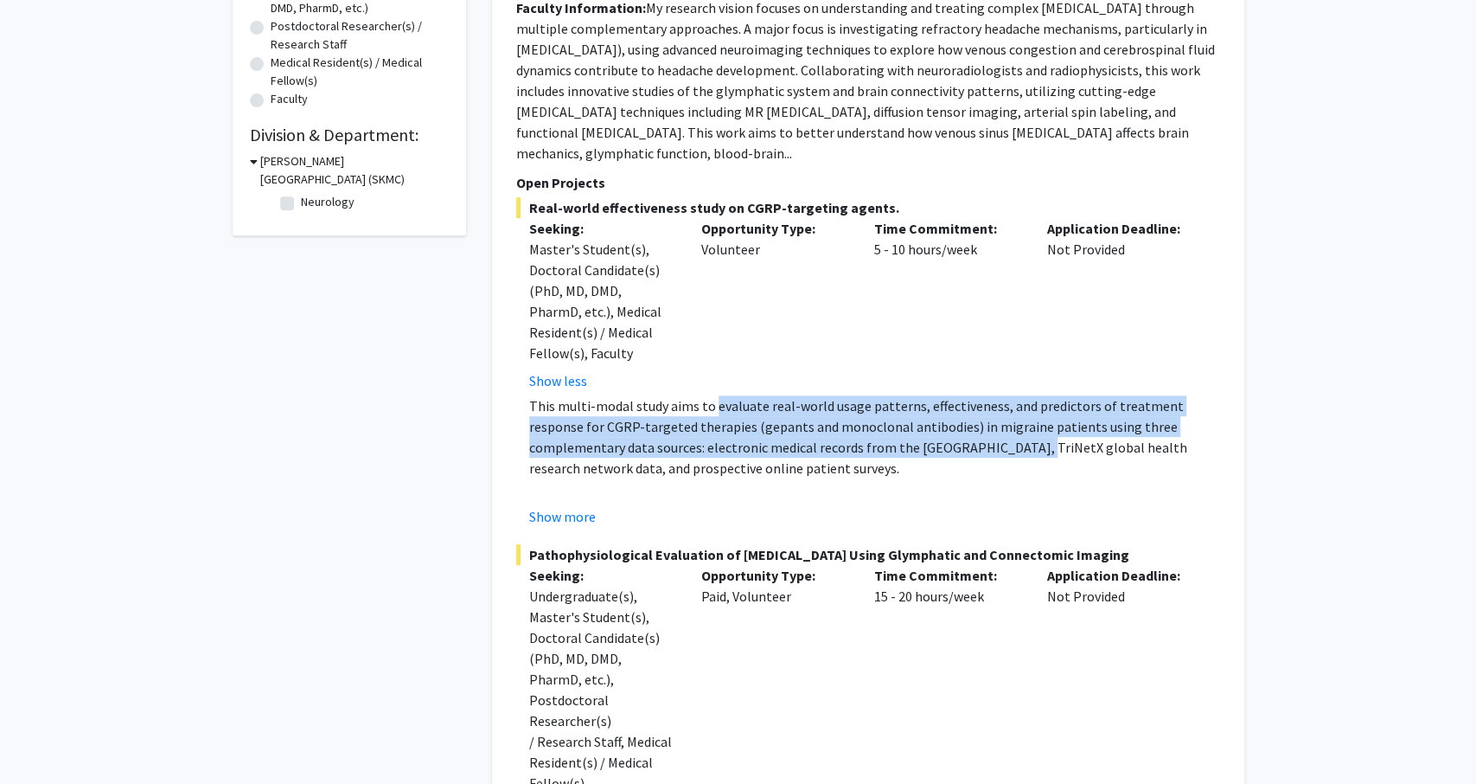
click at [716, 413] on p "This multi-modal study aims to evaluate real-world usage patterns, effectivenes…" at bounding box center [874, 436] width 691 height 83
drag, startPoint x: 716, startPoint y: 413, endPoint x: 855, endPoint y: 458, distance: 145.2
click at [855, 458] on p "This multi-modal study aims to evaluate real-world usage patterns, effectivenes…" at bounding box center [874, 436] width 691 height 83
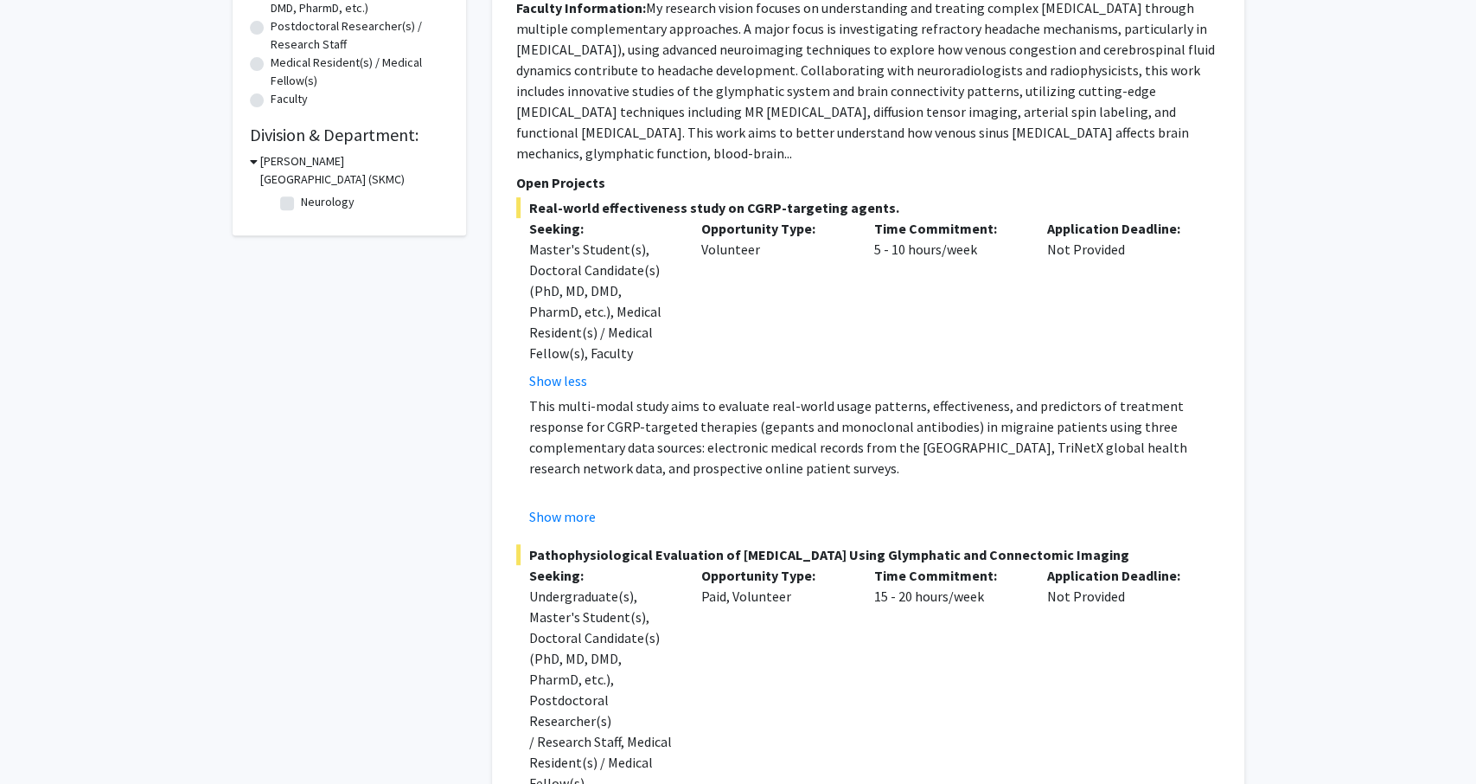
click at [855, 458] on p "This multi-modal study aims to evaluate real-world usage patterns, effectivenes…" at bounding box center [874, 436] width 691 height 83
drag, startPoint x: 855, startPoint y: 458, endPoint x: 730, endPoint y: 398, distance: 138.1
click at [730, 398] on p "This multi-modal study aims to evaluate real-world usage patterns, effectivenes…" at bounding box center [874, 436] width 691 height 83
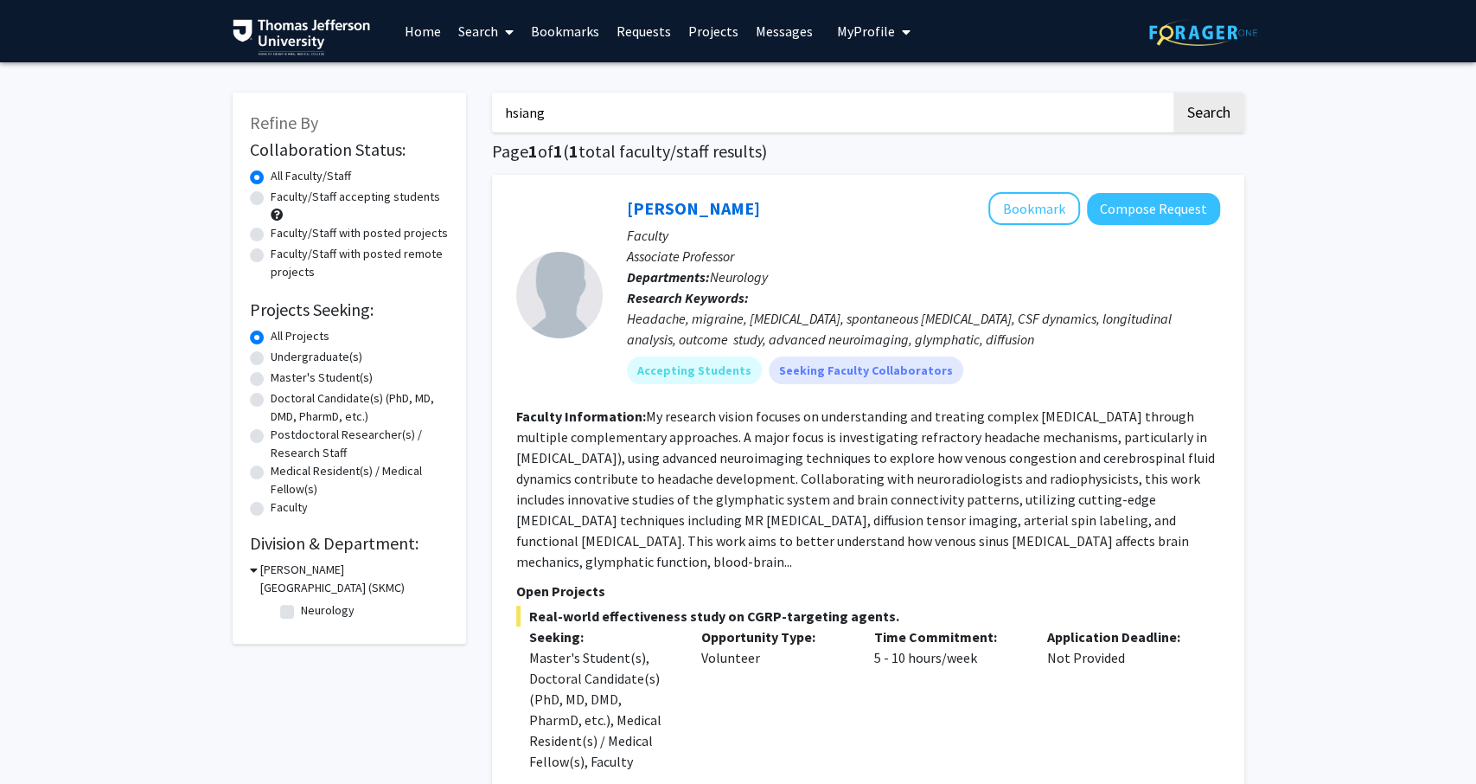
click at [570, 103] on input "hsiang" at bounding box center [831, 113] width 679 height 40
click at [1174, 93] on button "Search" at bounding box center [1209, 113] width 71 height 40
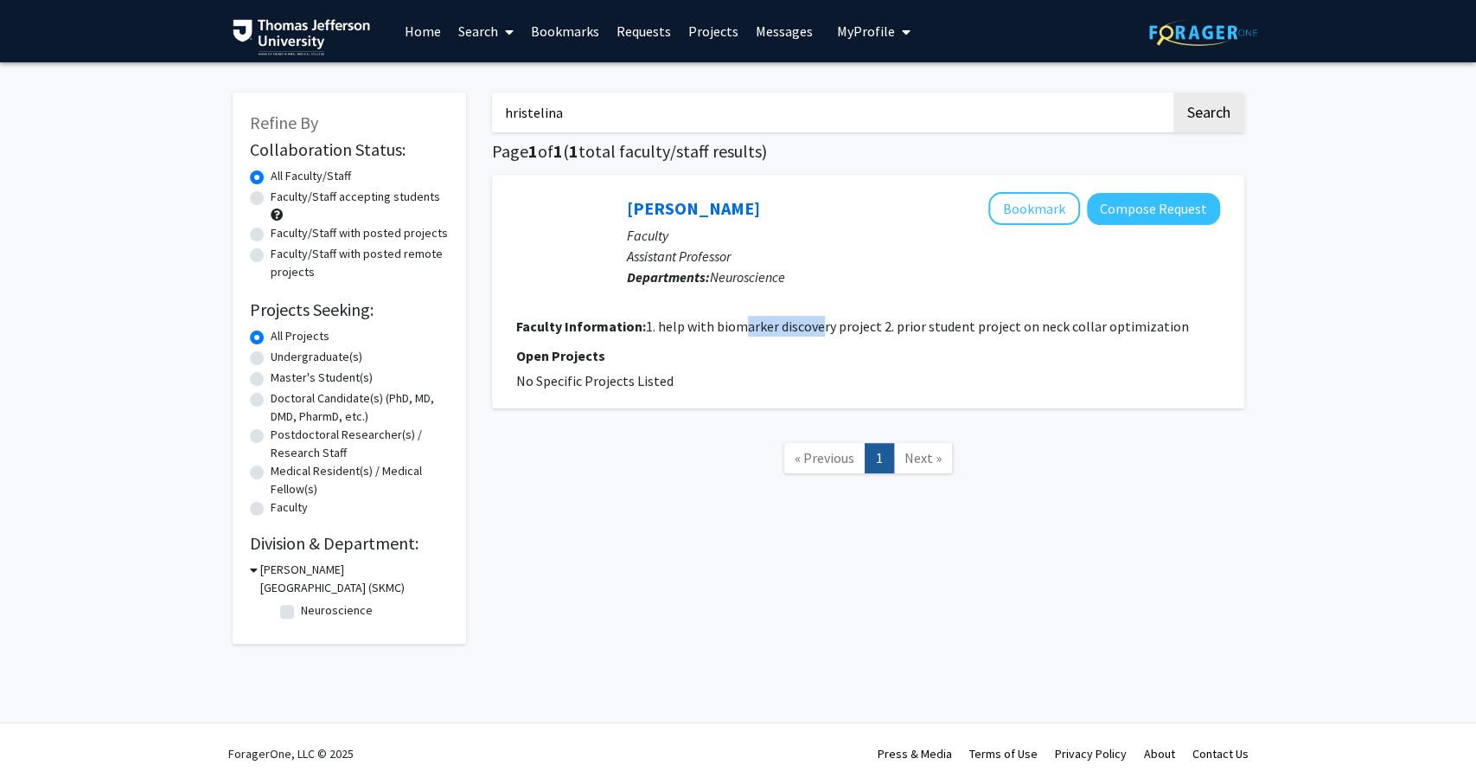
drag, startPoint x: 740, startPoint y: 321, endPoint x: 823, endPoint y: 330, distance: 82.7
click at [823, 330] on fg-read-more "1. help with biomarker discovery project 2. prior student project on neck colla…" at bounding box center [917, 325] width 543 height 17
click at [674, 491] on nav "« Previous 1 Next »" at bounding box center [868, 461] width 752 height 70
click at [566, 124] on input "hristelina" at bounding box center [831, 113] width 679 height 40
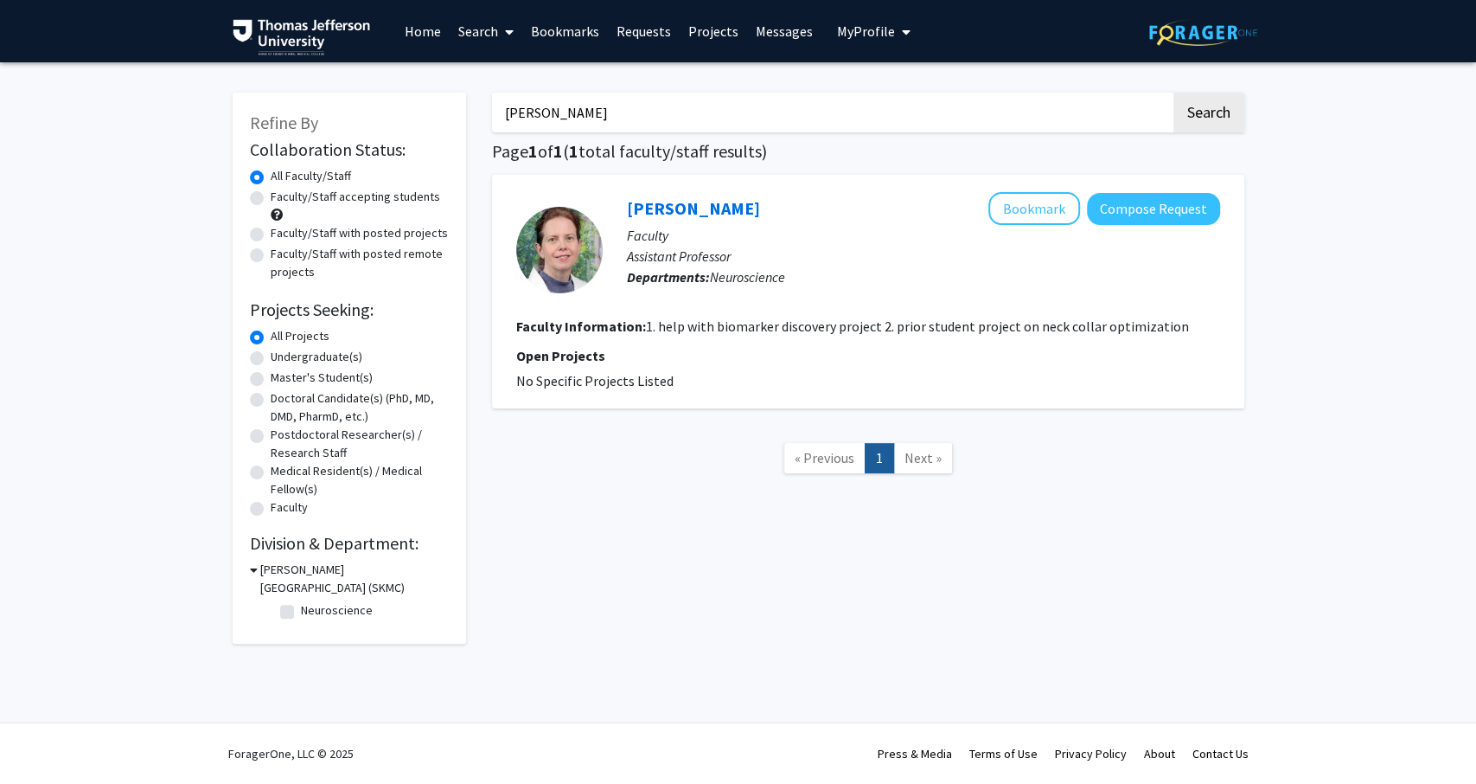
click at [1174, 93] on button "Search" at bounding box center [1209, 113] width 71 height 40
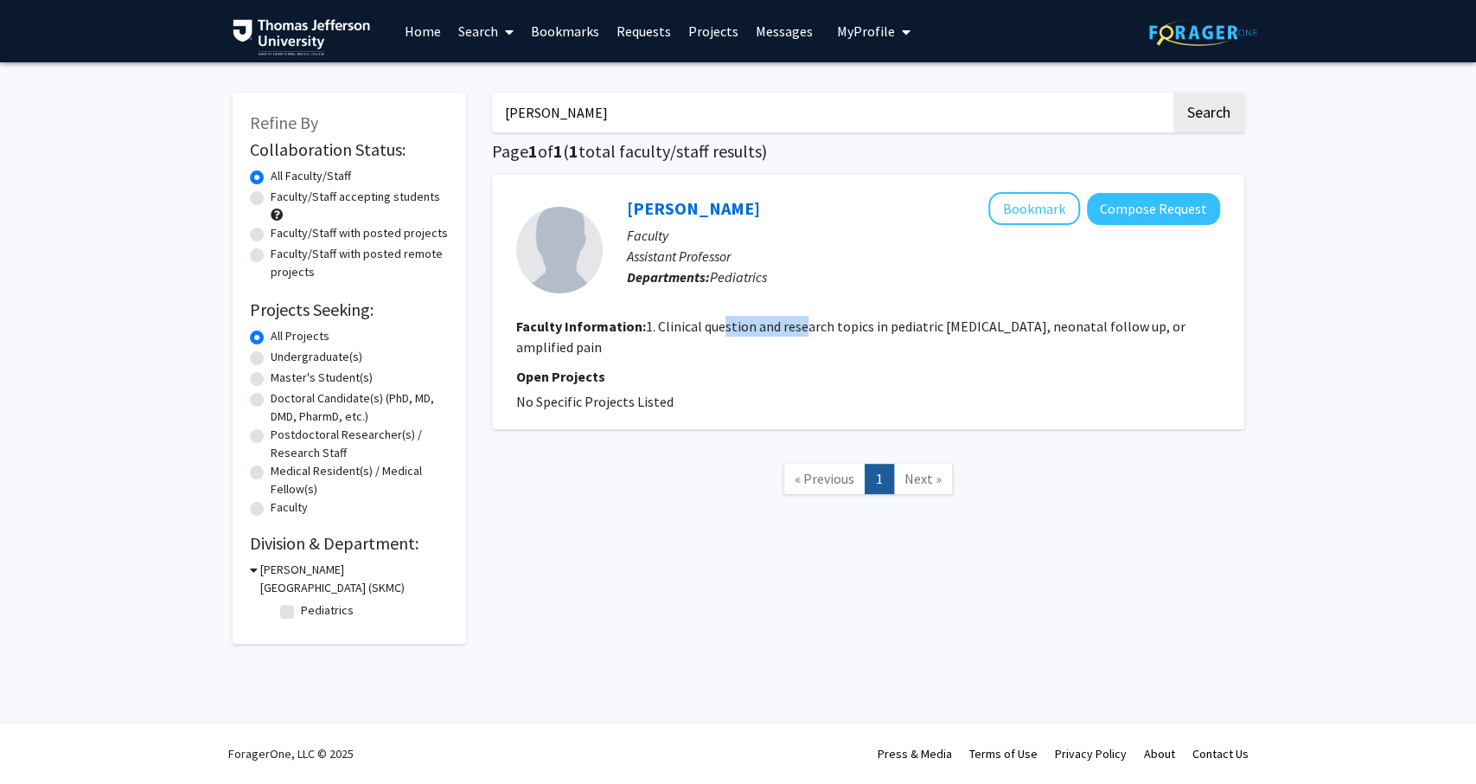
drag, startPoint x: 727, startPoint y: 333, endPoint x: 812, endPoint y: 334, distance: 85.6
click at [812, 334] on fg-read-more "1. Clinical question and research topics in pediatric [MEDICAL_DATA], neonatal …" at bounding box center [850, 336] width 669 height 38
click at [645, 118] on input "[PERSON_NAME]" at bounding box center [831, 113] width 679 height 40
click at [1174, 93] on button "Search" at bounding box center [1209, 113] width 71 height 40
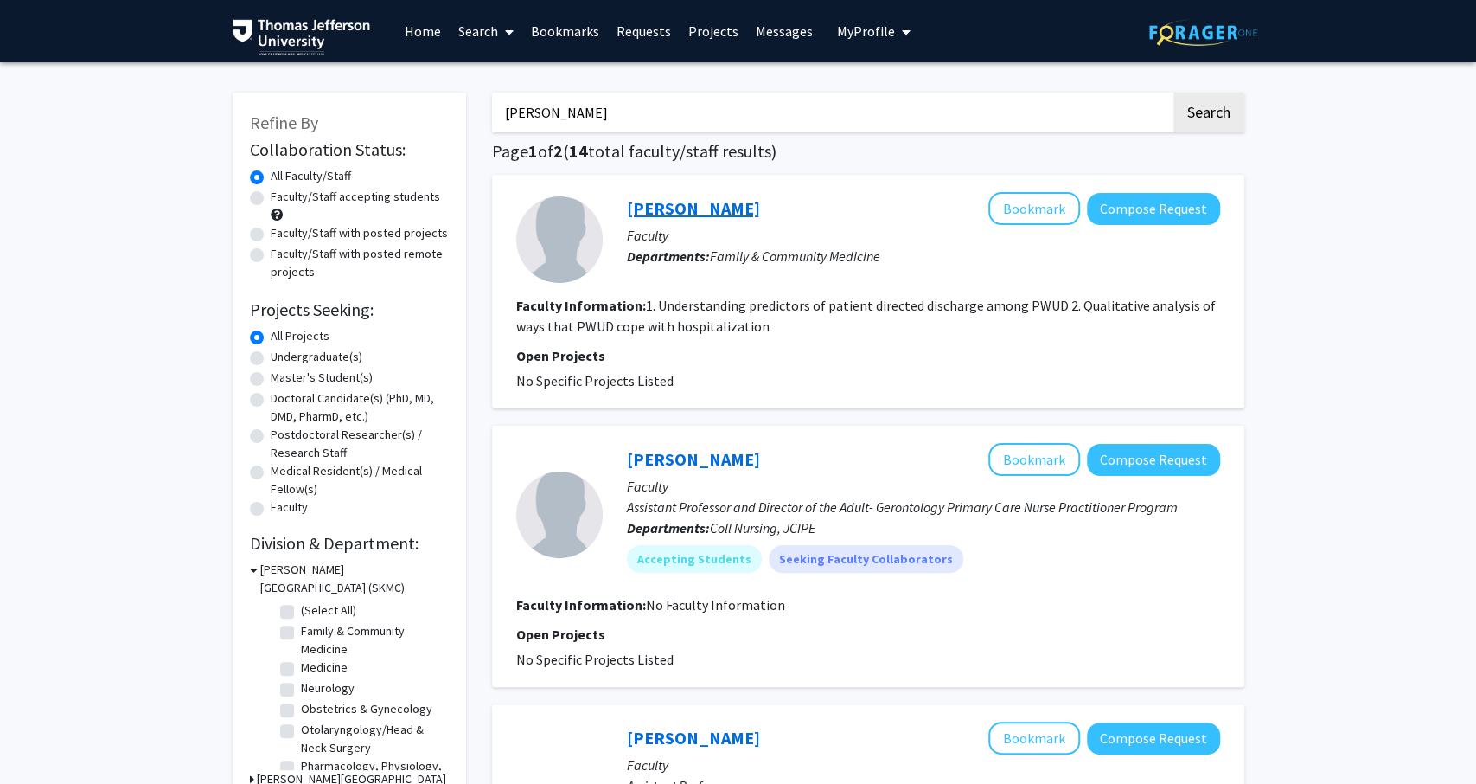
type input "[PERSON_NAME]"
click at [1174, 93] on button "Search" at bounding box center [1209, 113] width 71 height 40
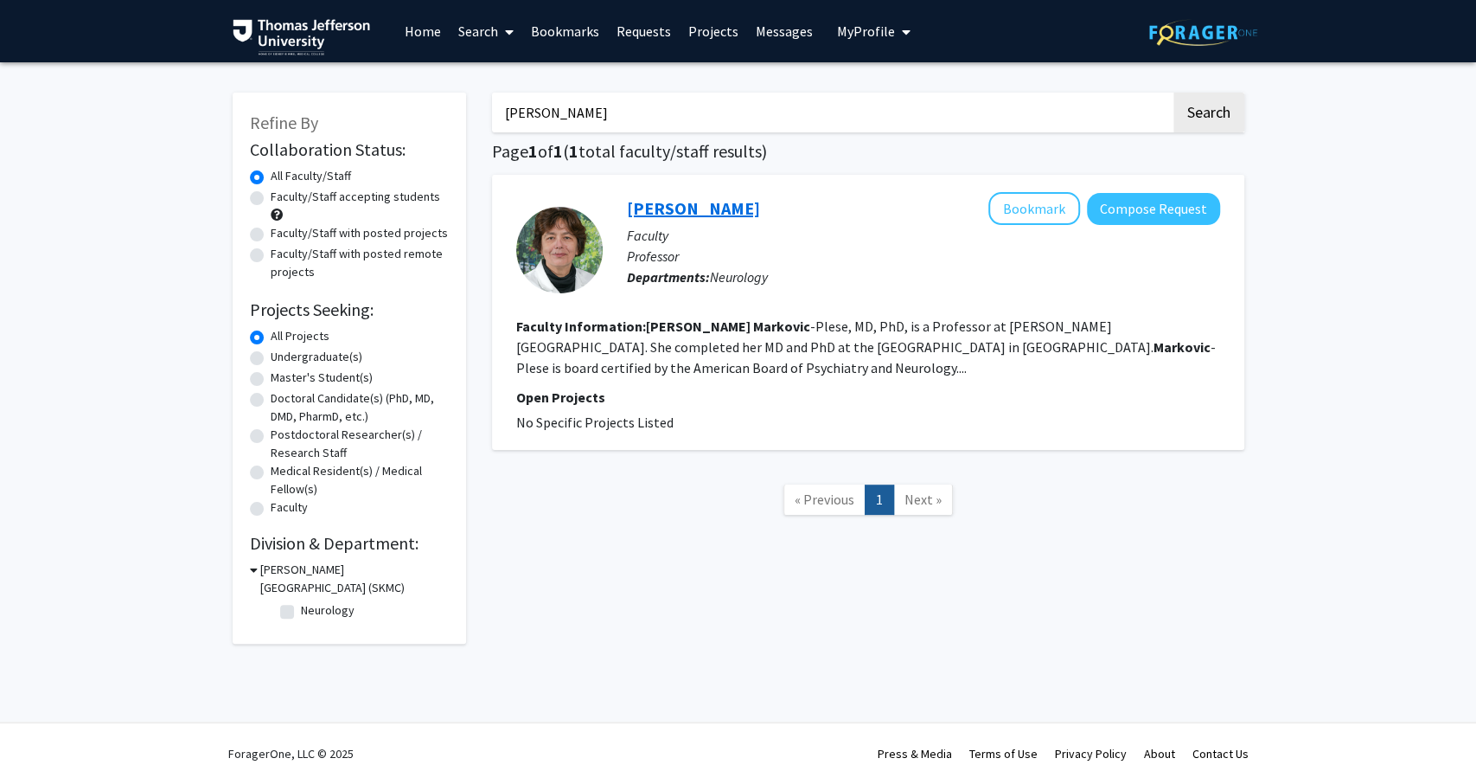
click at [729, 217] on link "[PERSON_NAME]" at bounding box center [693, 208] width 133 height 22
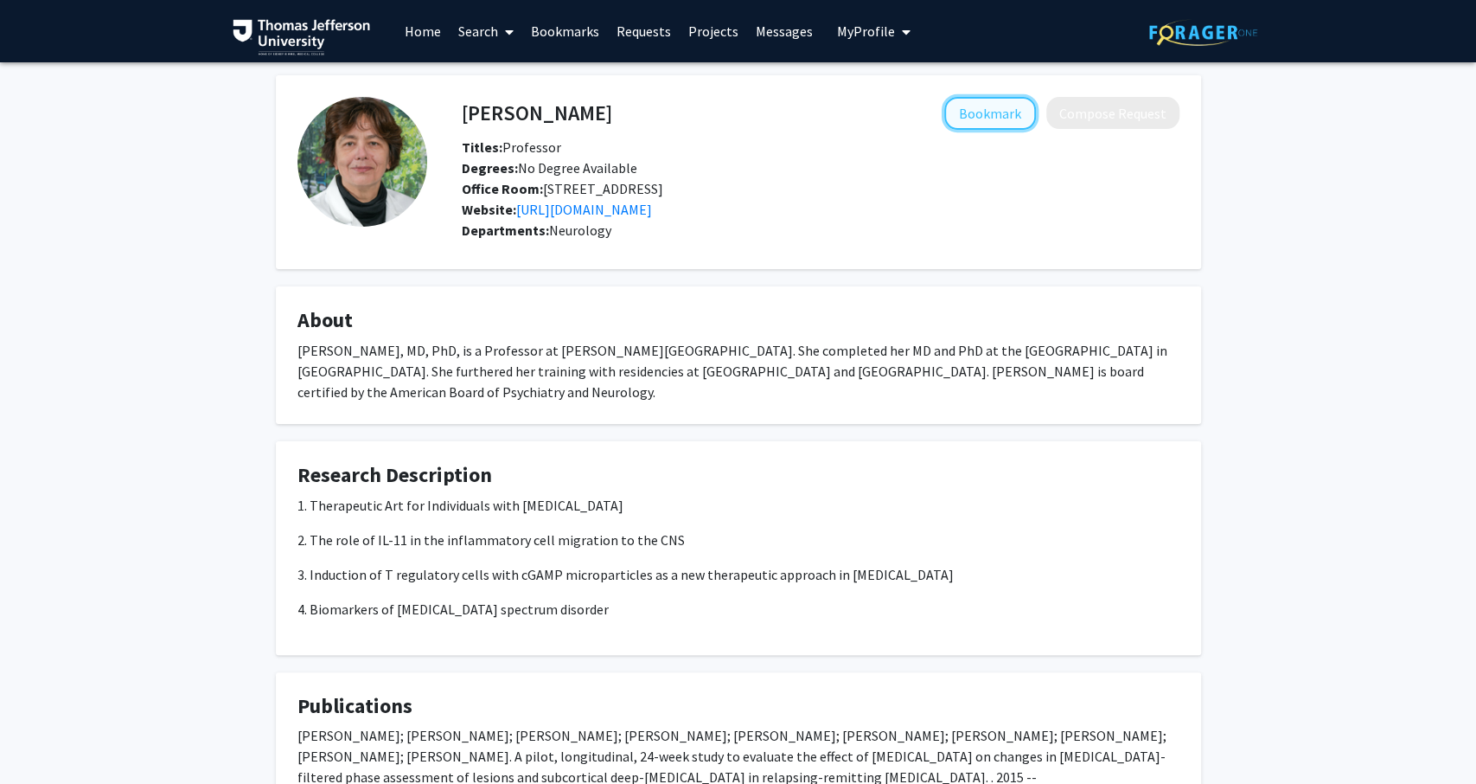
click at [982, 110] on button "Bookmark" at bounding box center [990, 113] width 92 height 33
click at [168, 598] on div "[PERSON_NAME] Remove Bookmark Compose Request Titles: Professor Degrees: No Deg…" at bounding box center [738, 550] width 1476 height 976
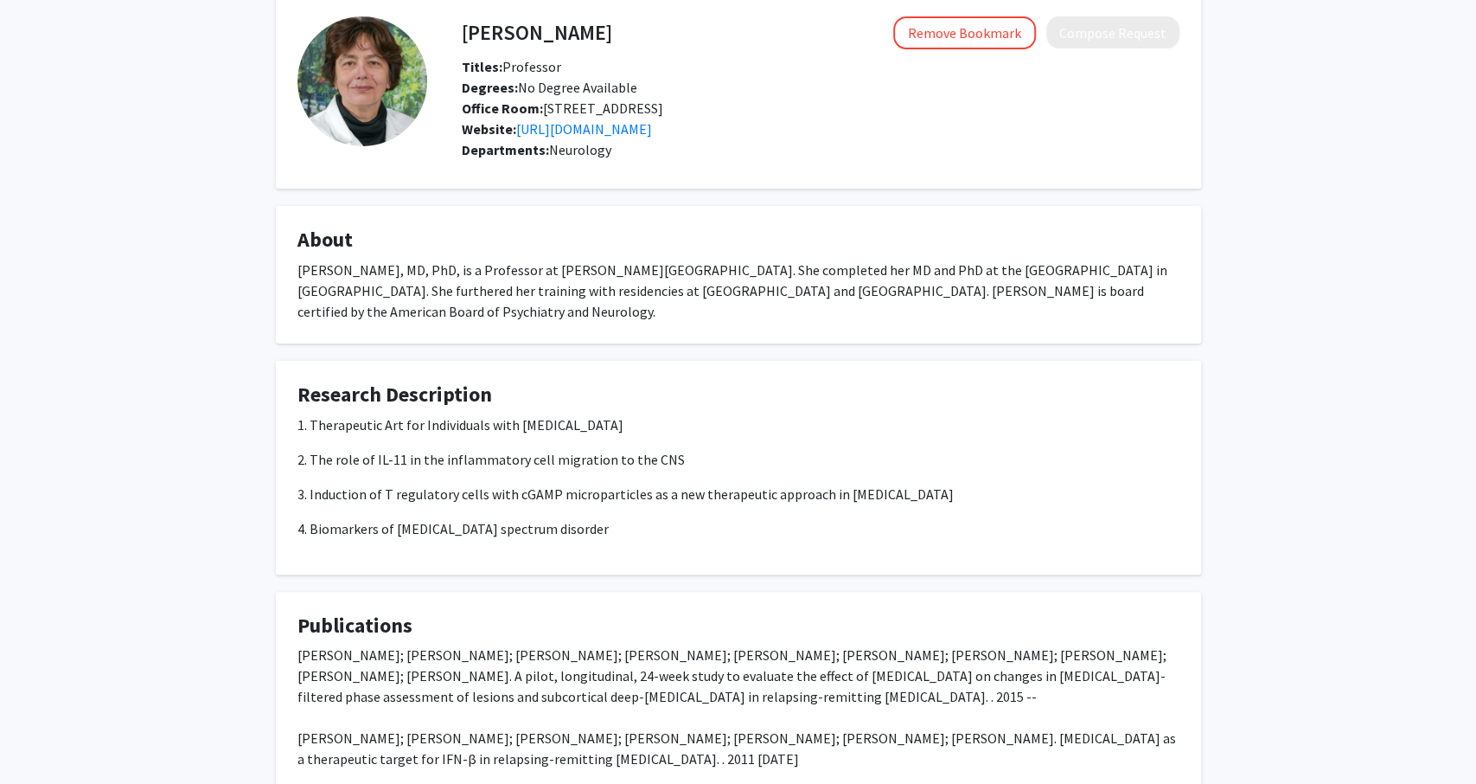
scroll to position [116, 0]
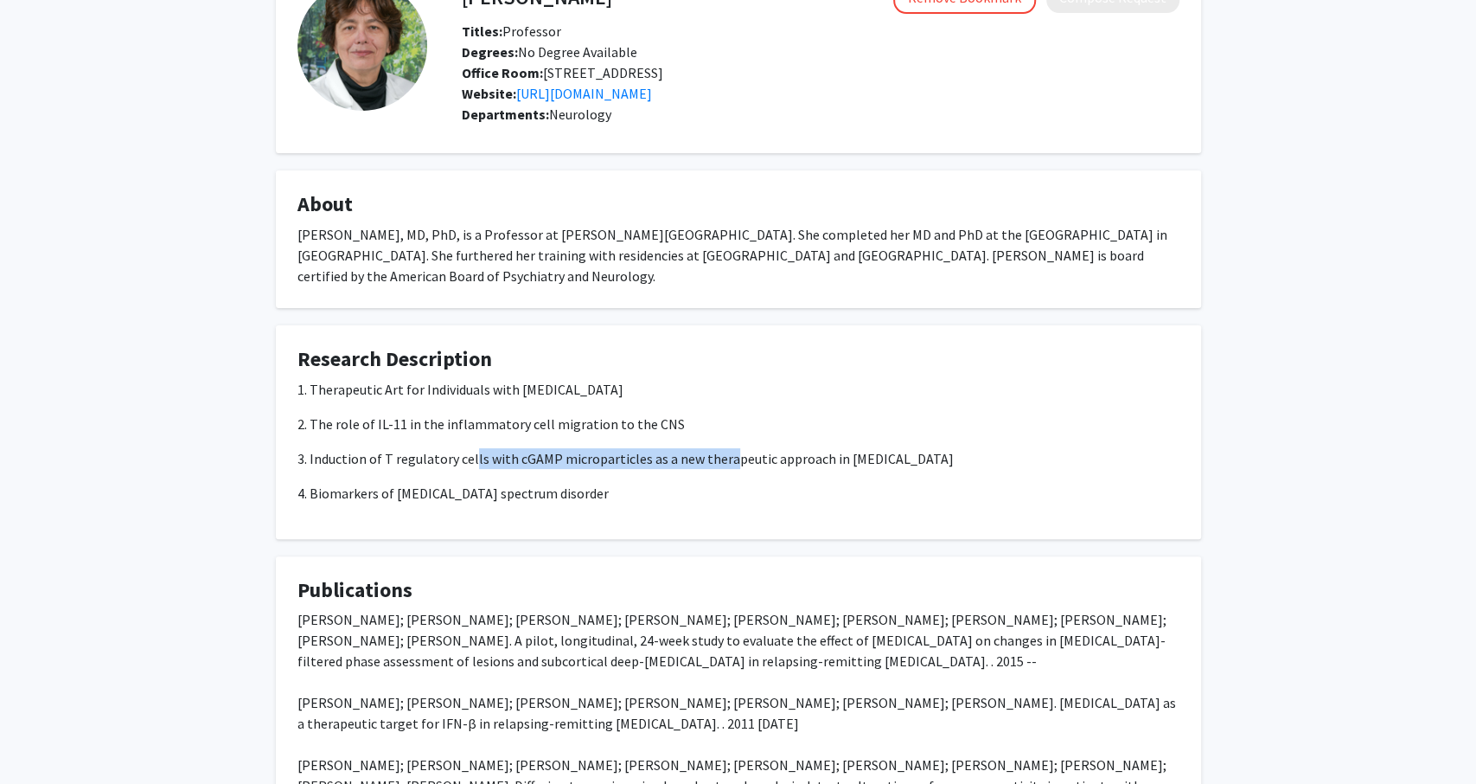
drag, startPoint x: 473, startPoint y: 484, endPoint x: 726, endPoint y: 474, distance: 252.8
click at [726, 469] on p "3. Induction of T regulatory cells with cGAMP microparticles as a new therapeut…" at bounding box center [739, 458] width 882 height 21
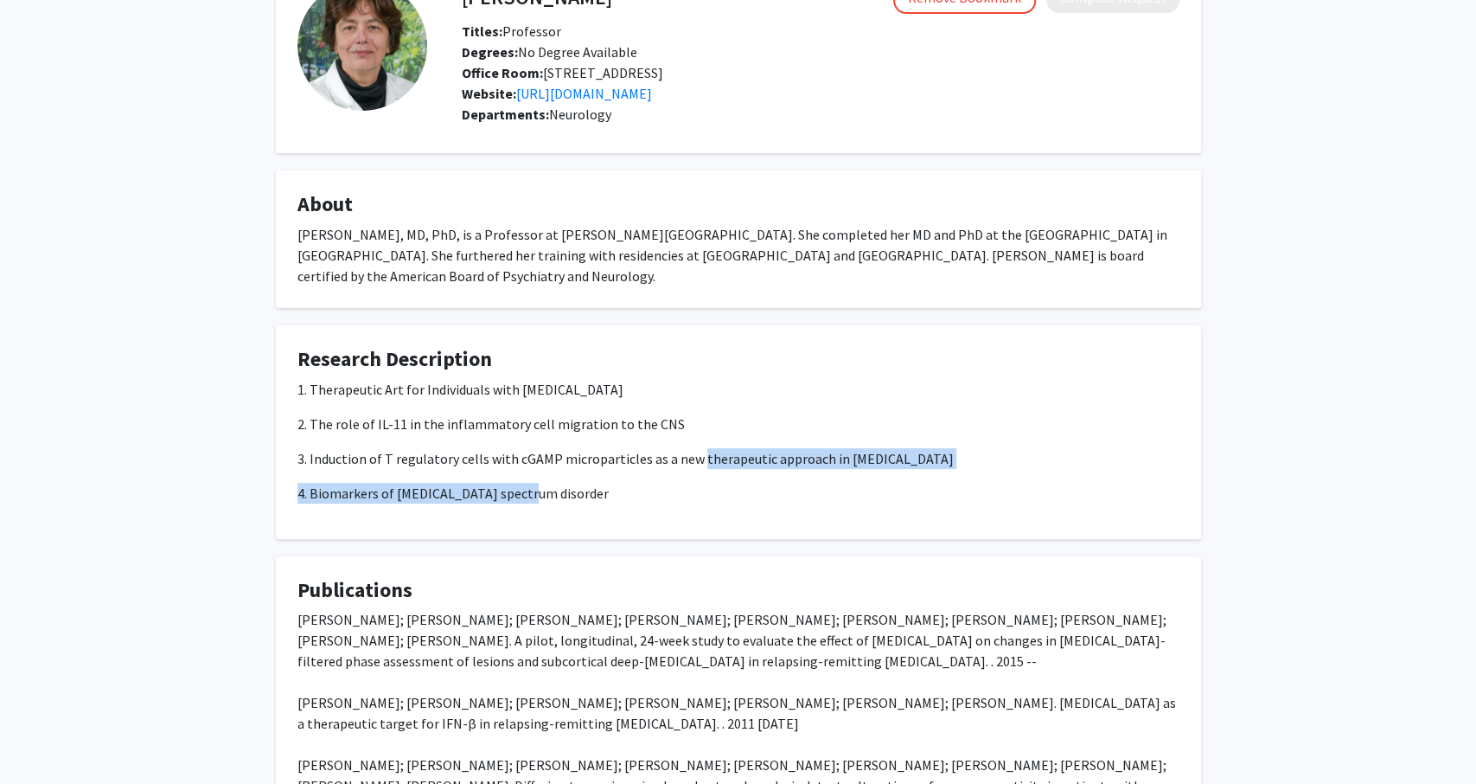
drag, startPoint x: 726, startPoint y: 474, endPoint x: 497, endPoint y: 497, distance: 229.5
click at [497, 497] on div "1. Therapeutic Art for Individuals with [MEDICAL_DATA] 2. The role of IL-11 in …" at bounding box center [739, 441] width 882 height 125
drag, startPoint x: 432, startPoint y: 479, endPoint x: 680, endPoint y: 460, distance: 249.0
click at [680, 460] on div "1. Therapeutic Art for Individuals with [MEDICAL_DATA] 2. The role of IL-11 in …" at bounding box center [739, 441] width 882 height 125
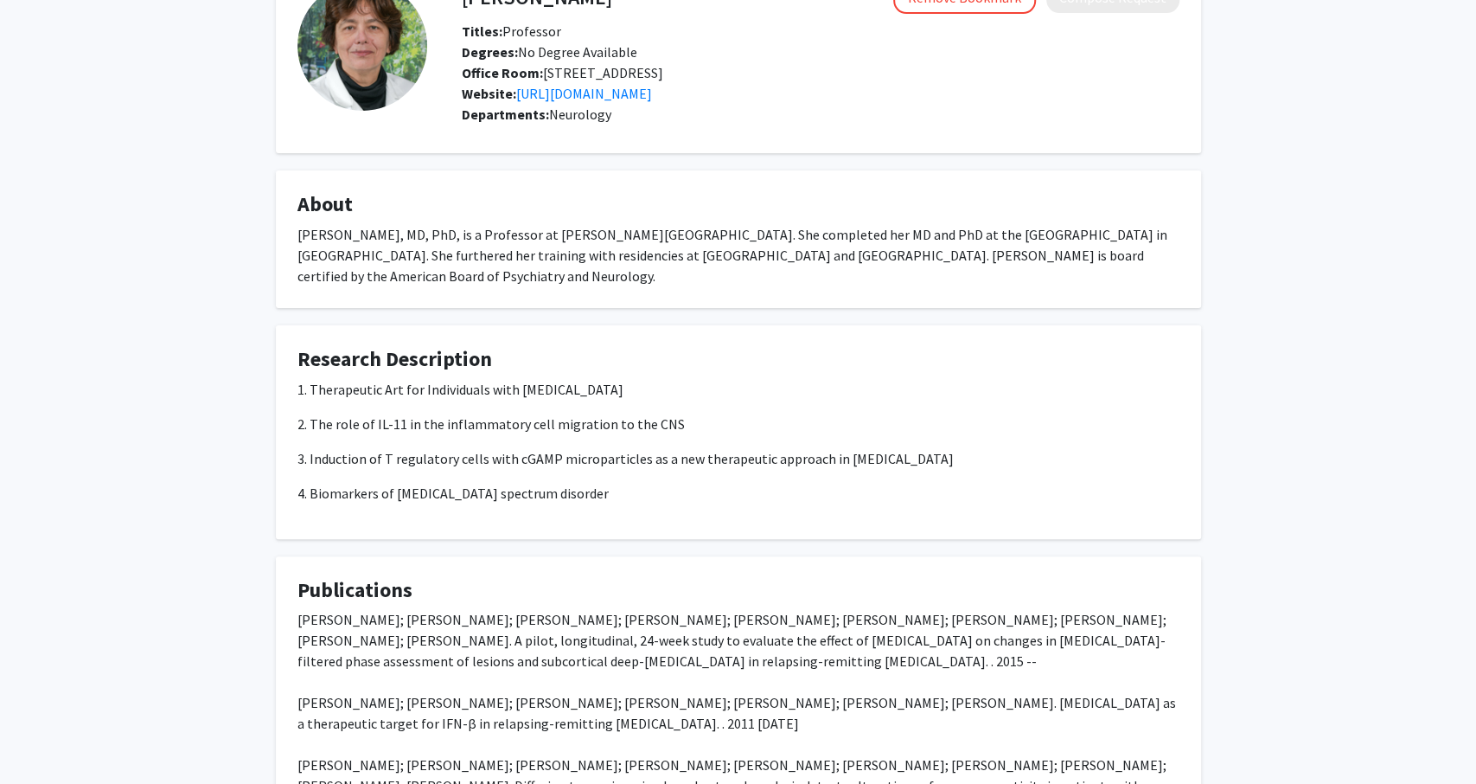
click at [680, 460] on div "1. Therapeutic Art for Individuals with [MEDICAL_DATA] 2. The role of IL-11 in …" at bounding box center [739, 441] width 882 height 125
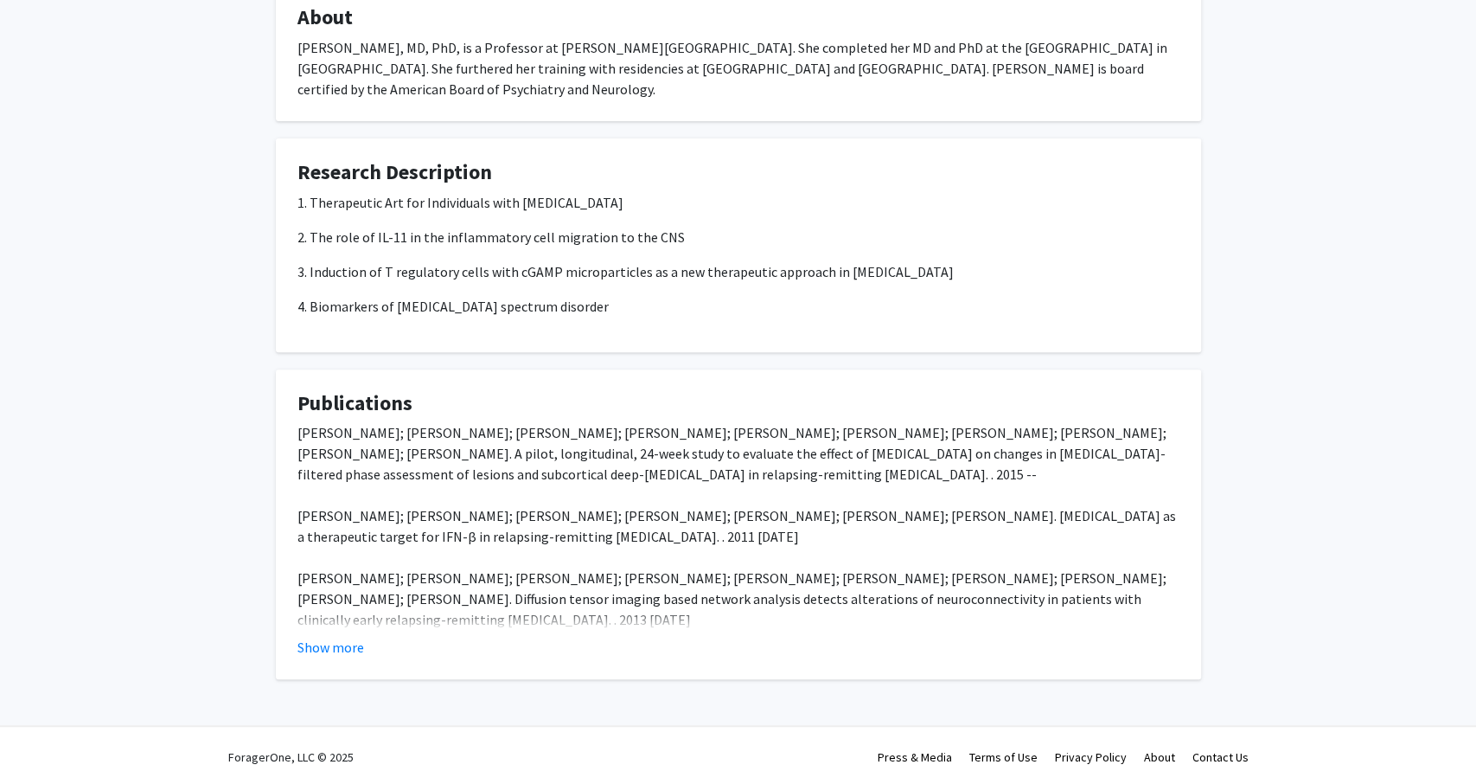
scroll to position [327, 0]
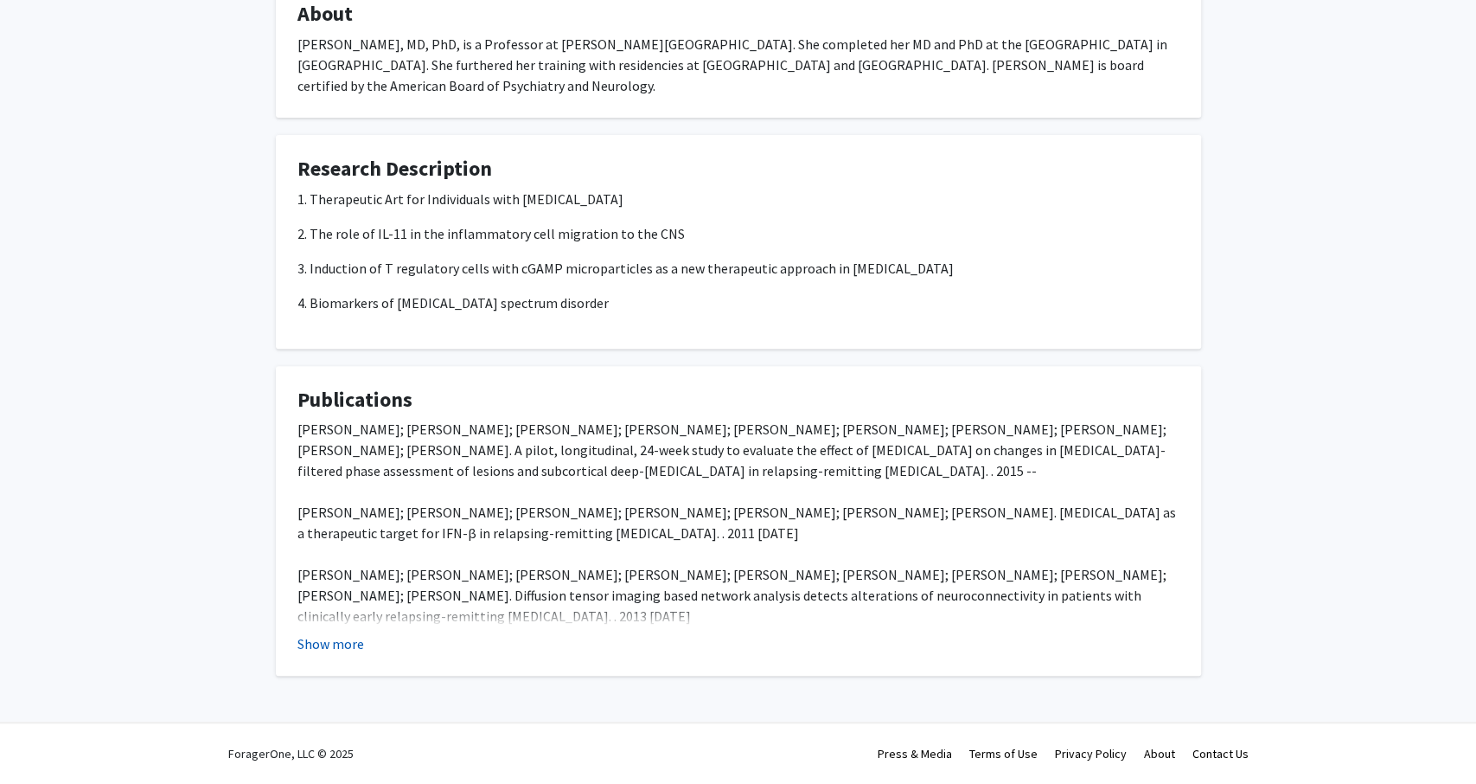
click at [338, 642] on button "Show more" at bounding box center [331, 643] width 67 height 21
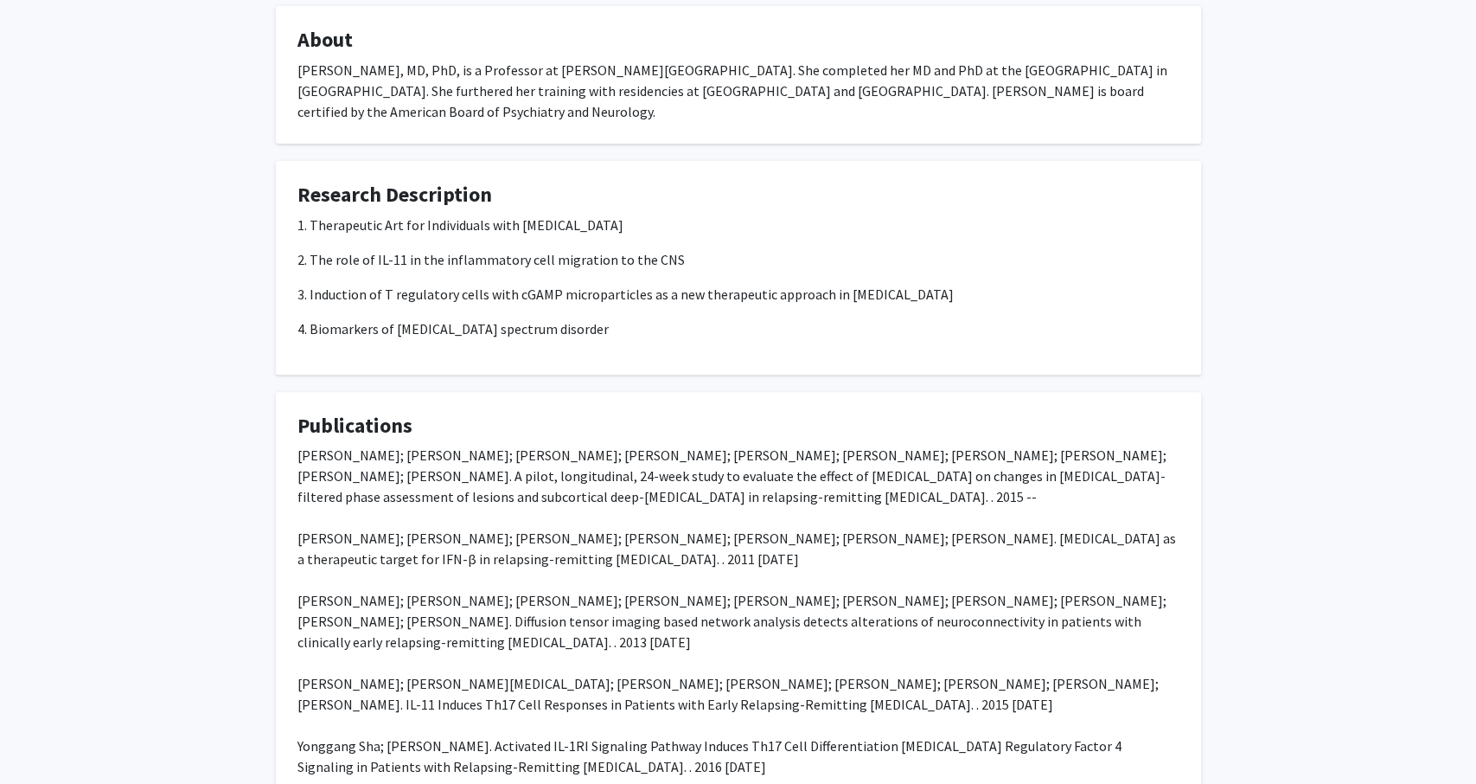
scroll to position [0, 0]
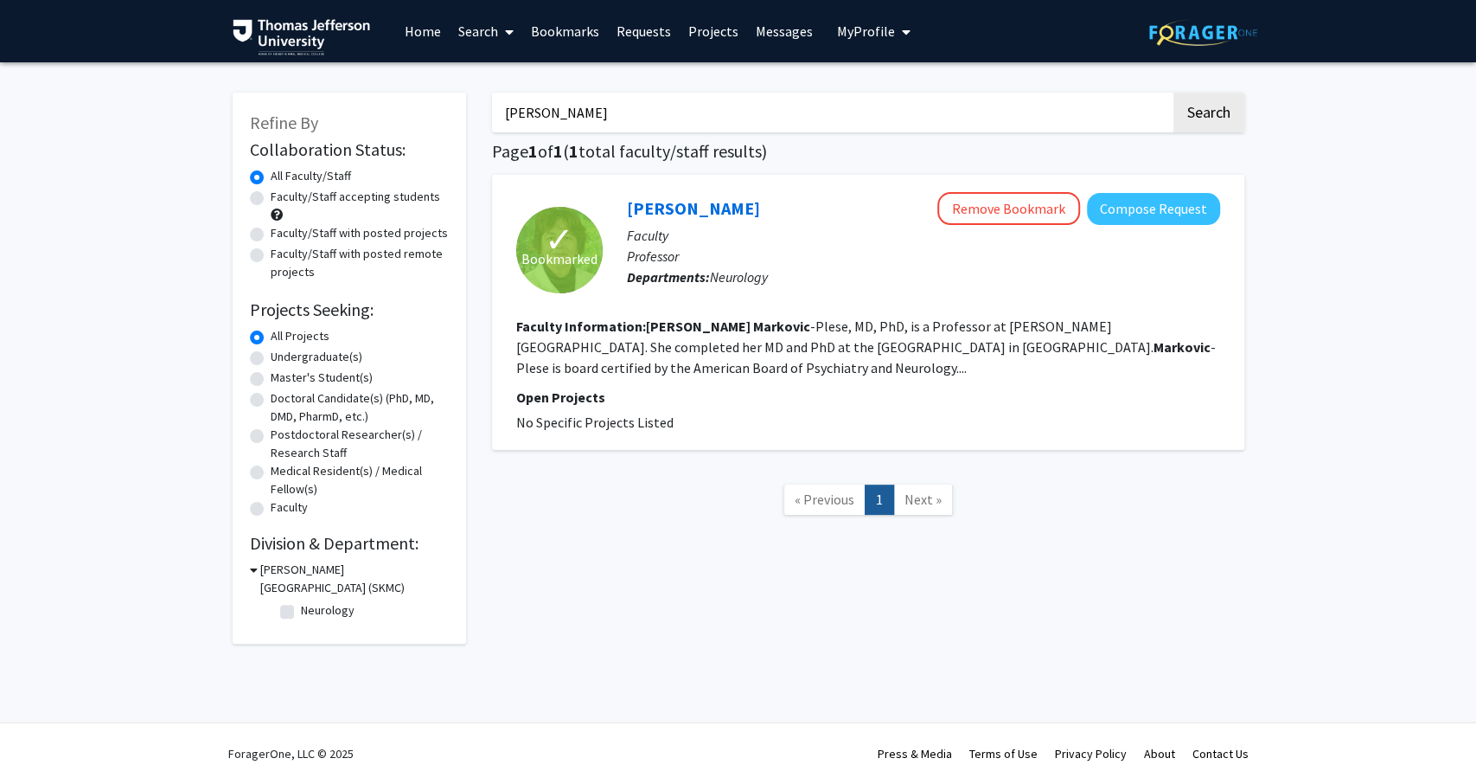
click at [589, 112] on input "[PERSON_NAME]" at bounding box center [831, 113] width 679 height 40
click at [1174, 93] on button "Search" at bounding box center [1209, 113] width 71 height 40
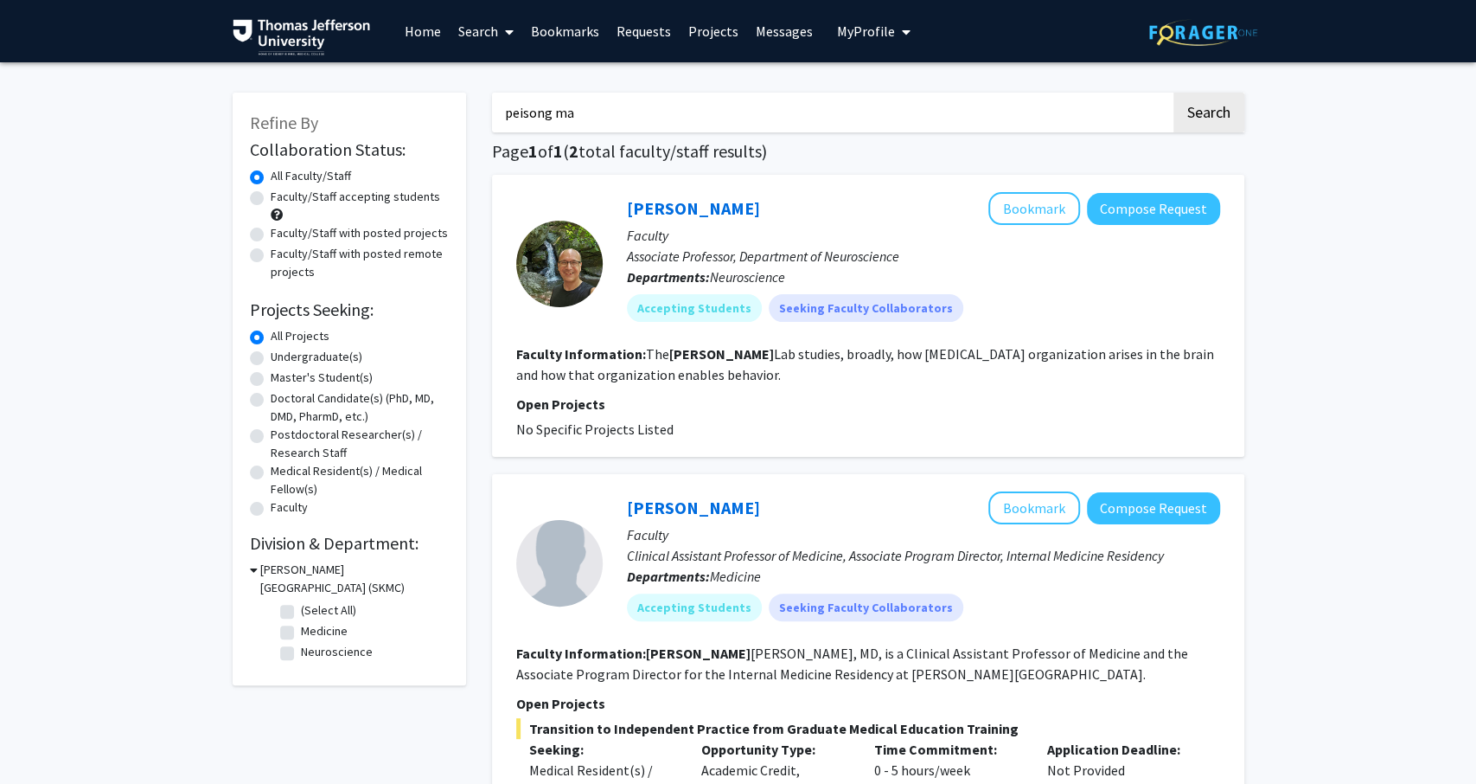
type input "peisong ma"
click at [1174, 93] on button "Search" at bounding box center [1209, 113] width 71 height 40
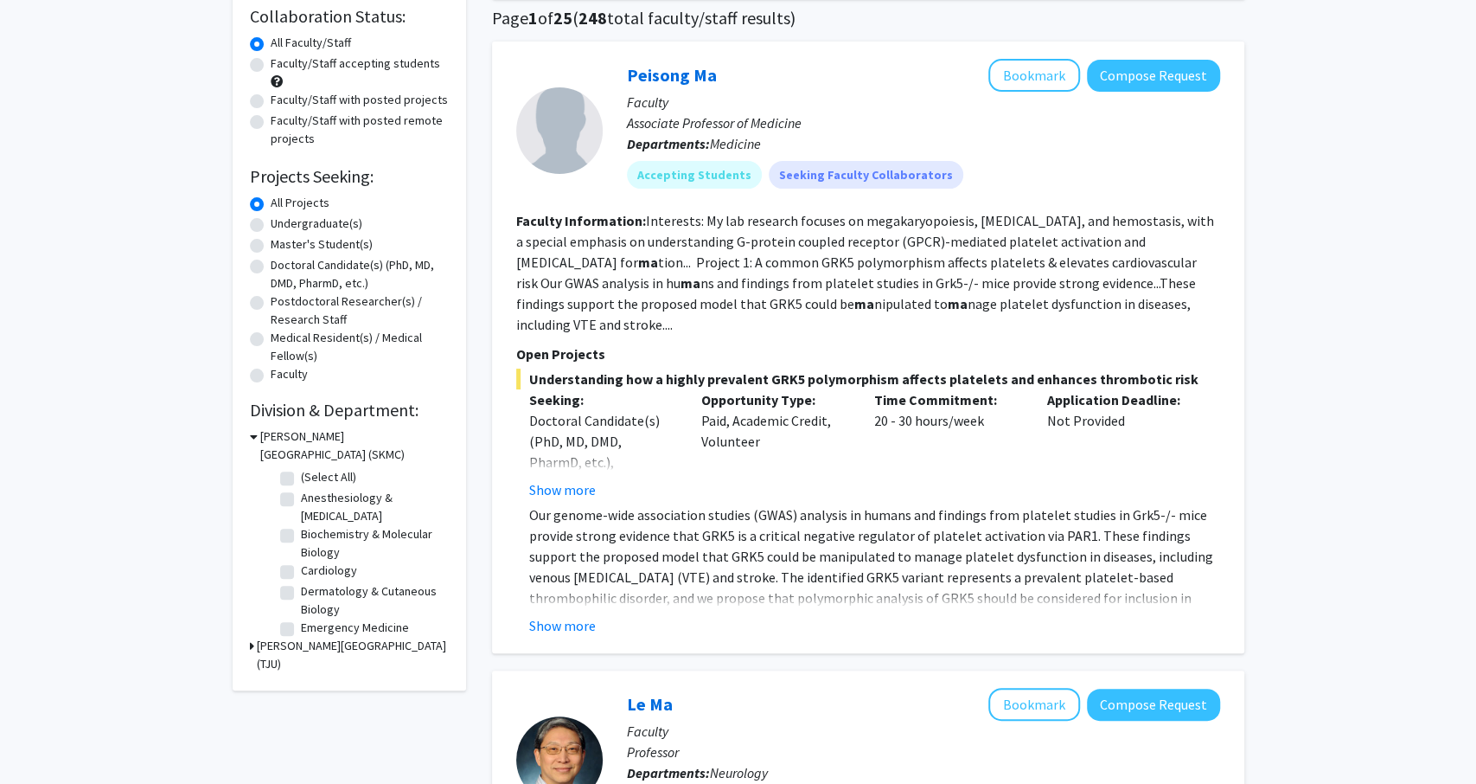
scroll to position [135, 0]
click at [569, 613] on button "Show more" at bounding box center [562, 623] width 67 height 21
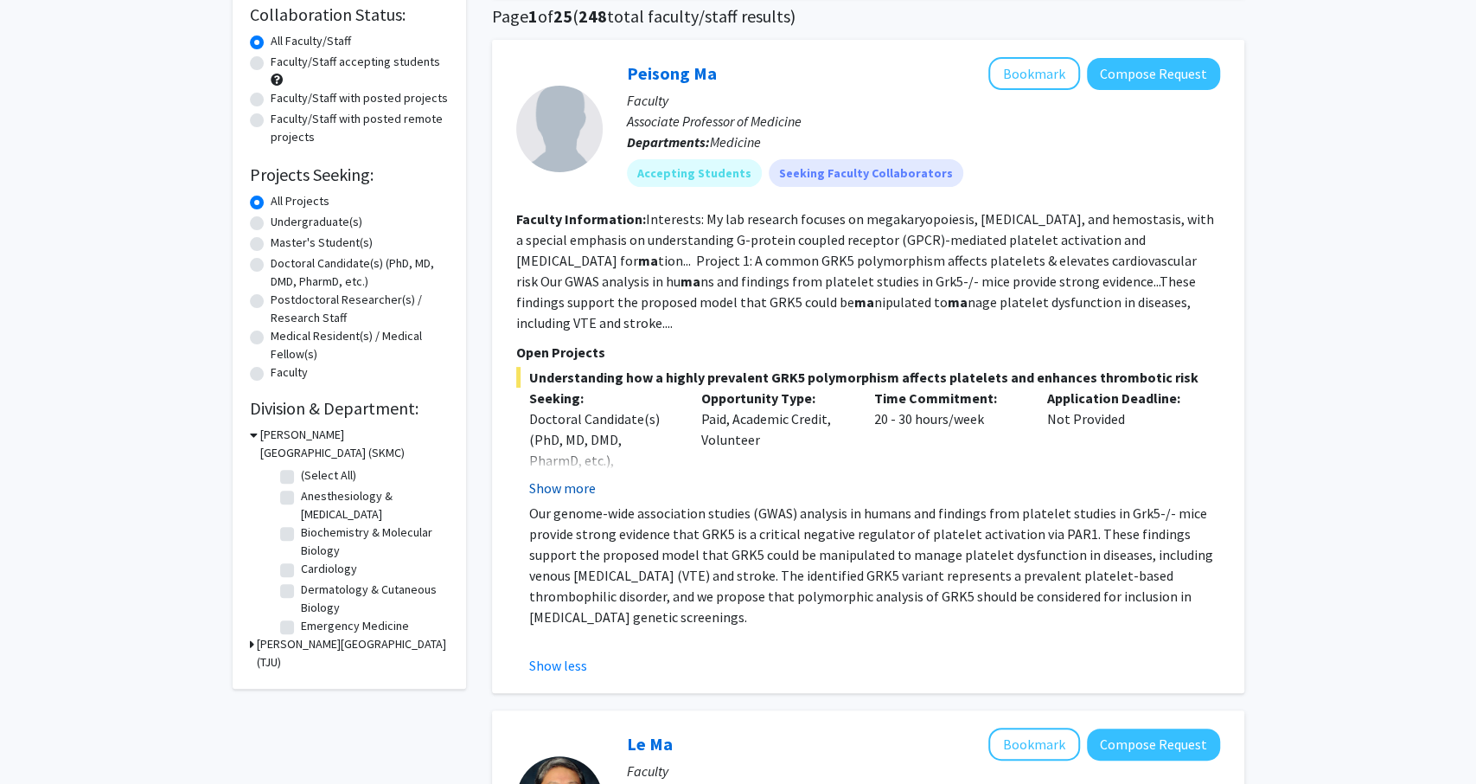
click at [565, 477] on button "Show more" at bounding box center [562, 487] width 67 height 21
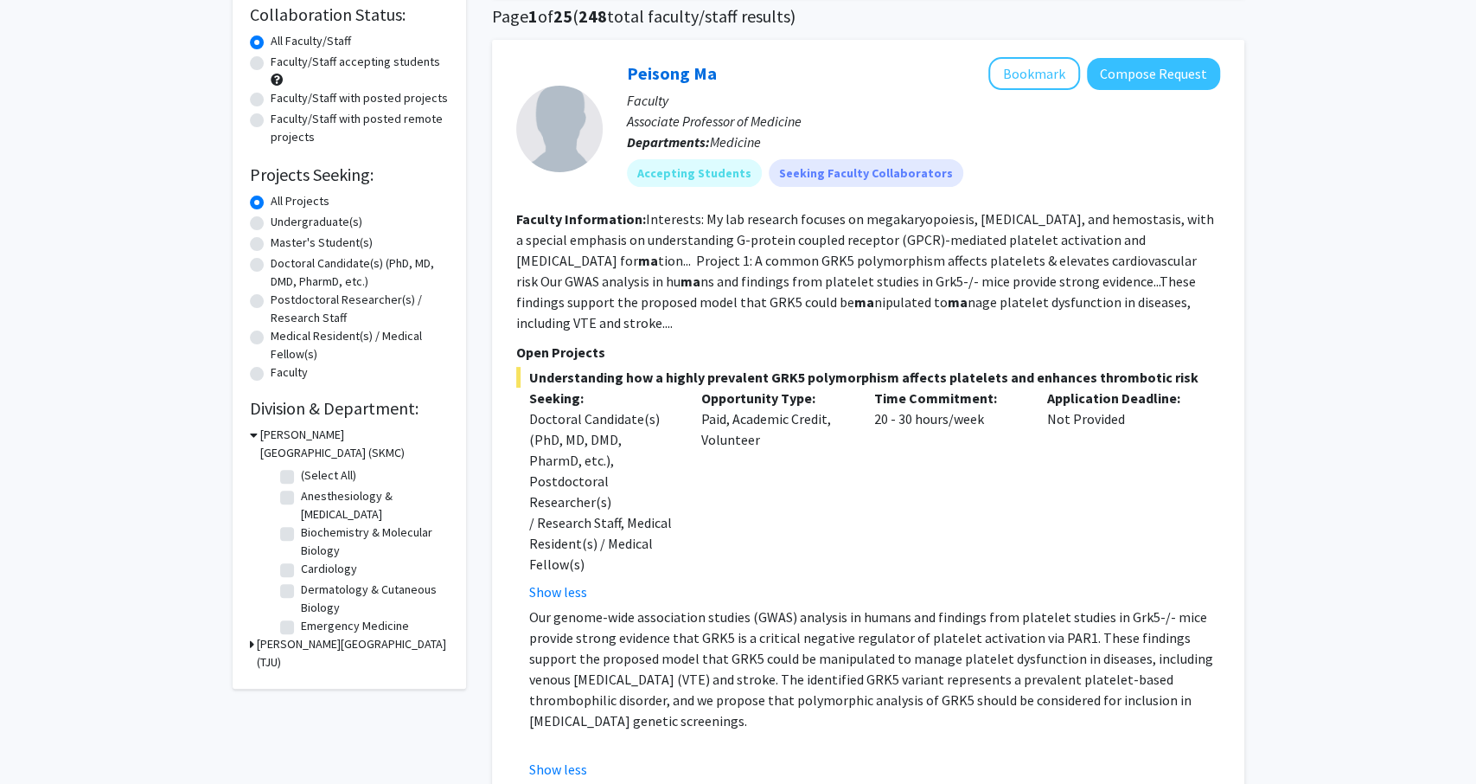
scroll to position [0, 0]
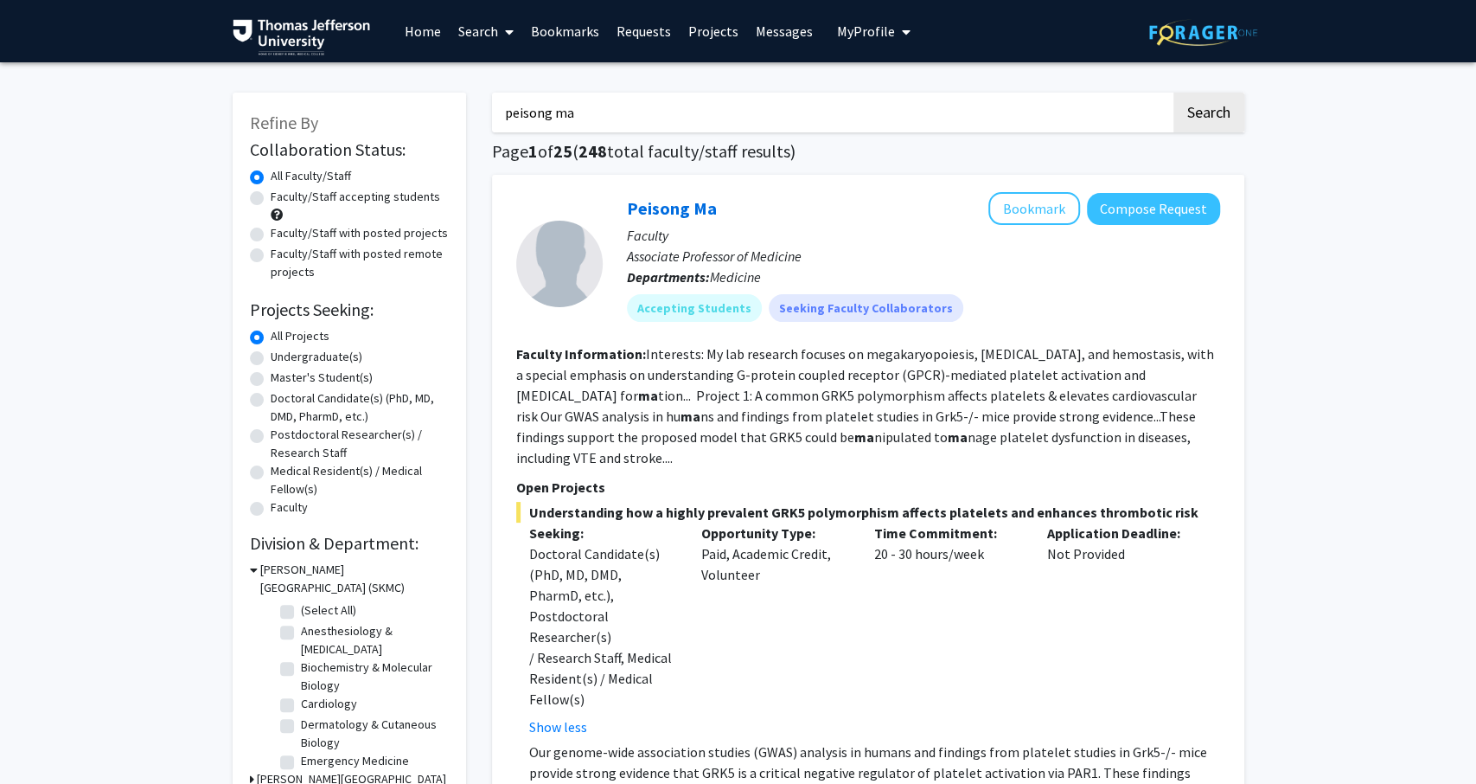
click at [638, 106] on input "peisong ma" at bounding box center [831, 113] width 679 height 40
click at [1174, 93] on button "Search" at bounding box center [1209, 113] width 71 height 40
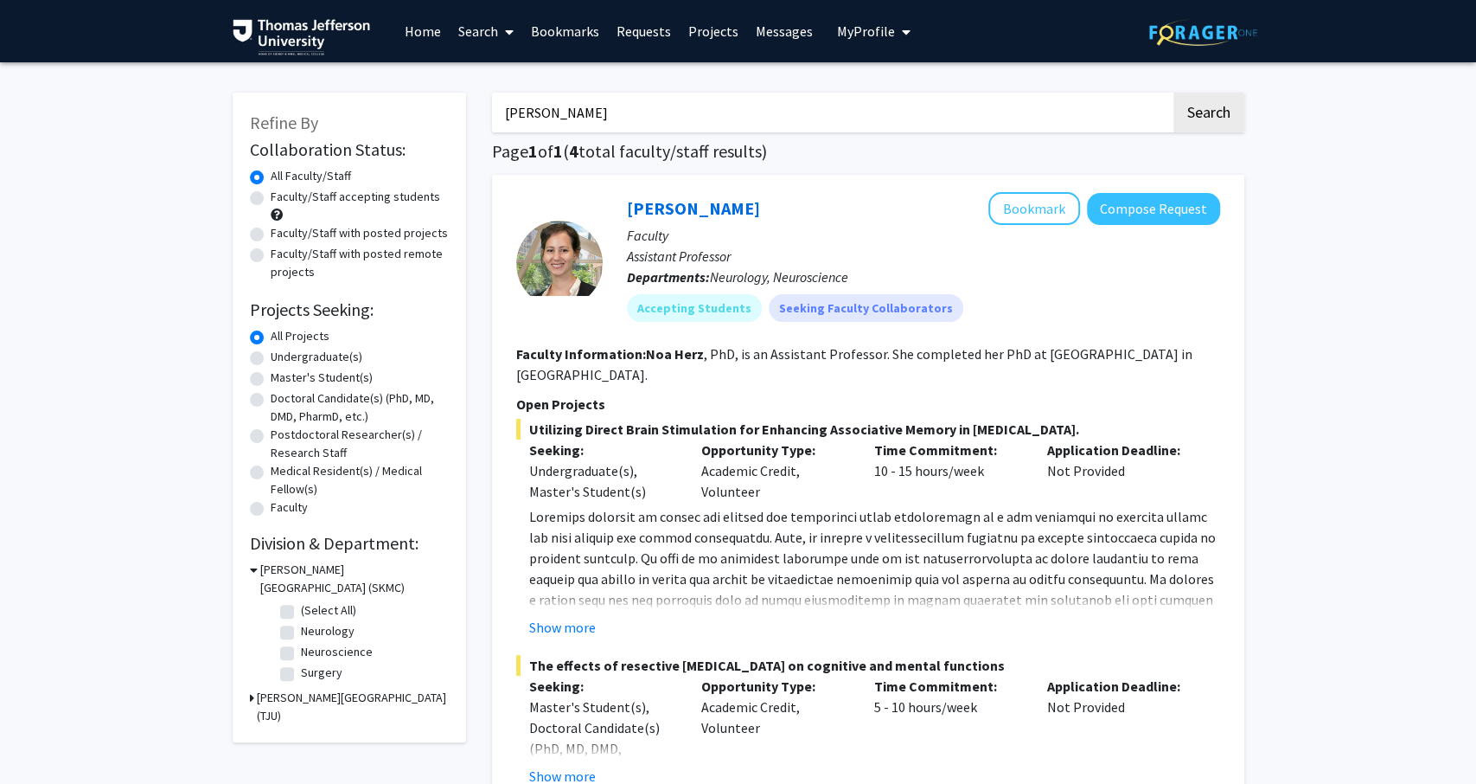
click at [1174, 93] on button "Search" at bounding box center [1209, 113] width 71 height 40
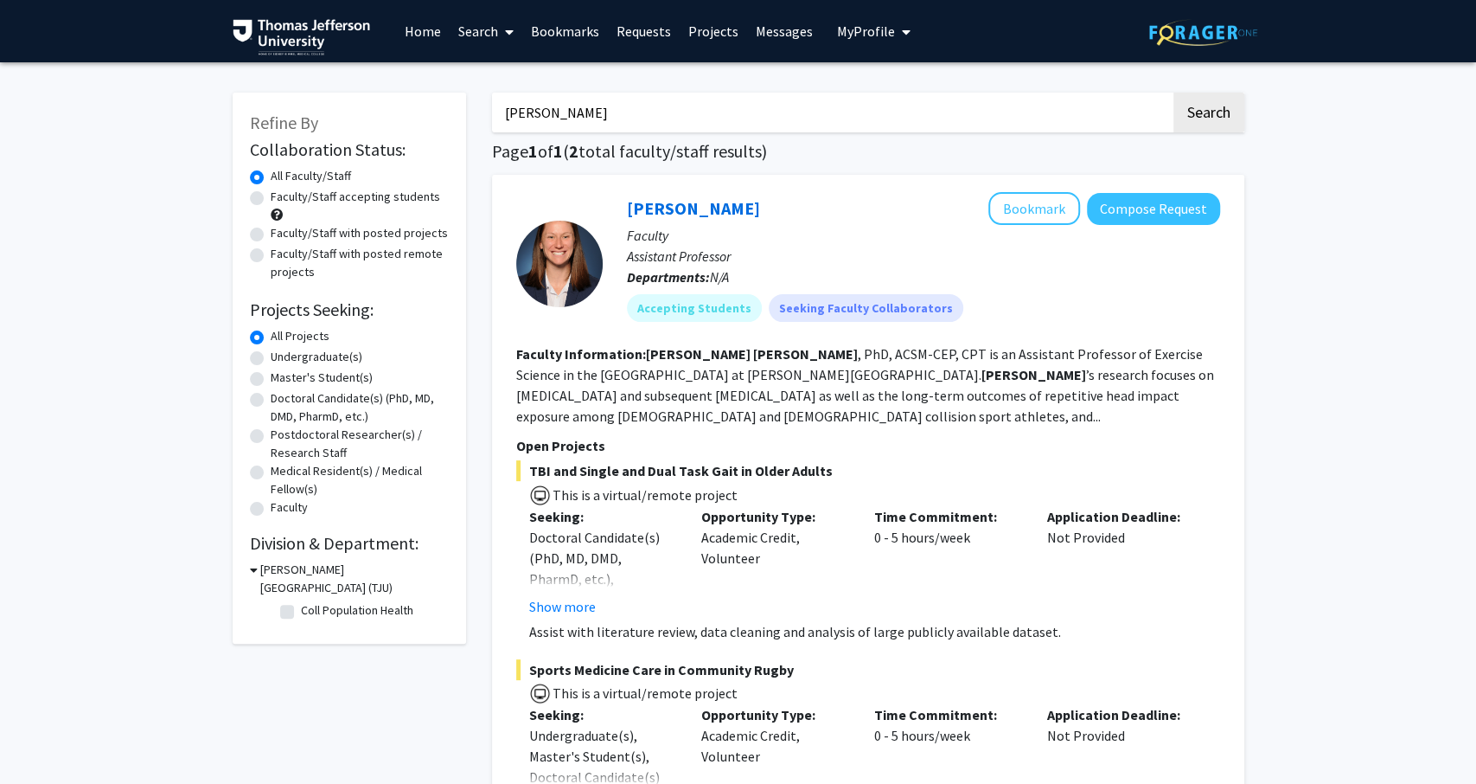
click at [819, 101] on input "[PERSON_NAME]" at bounding box center [831, 113] width 679 height 40
click at [1174, 93] on button "Search" at bounding box center [1209, 113] width 71 height 40
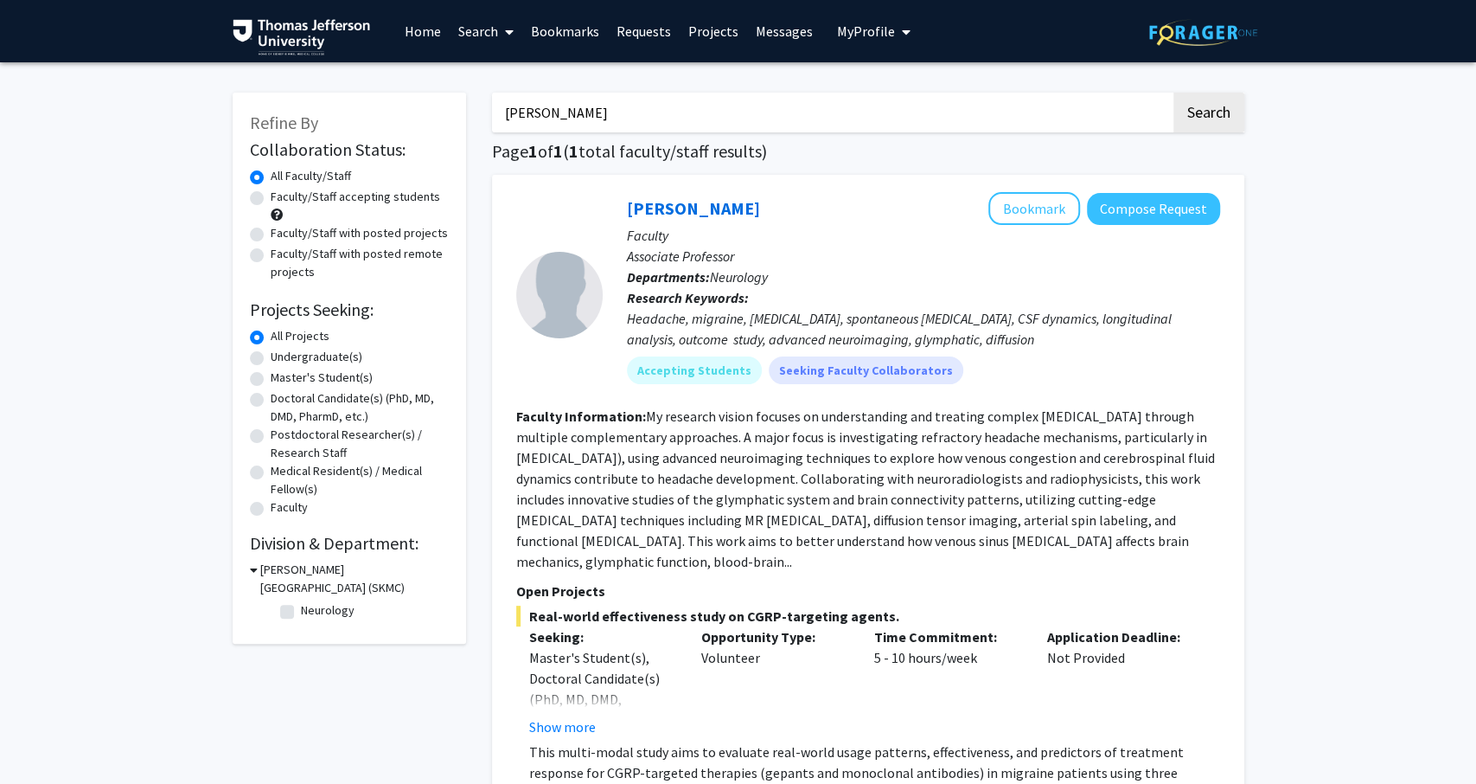
click at [1174, 93] on button "Search" at bounding box center [1209, 113] width 71 height 40
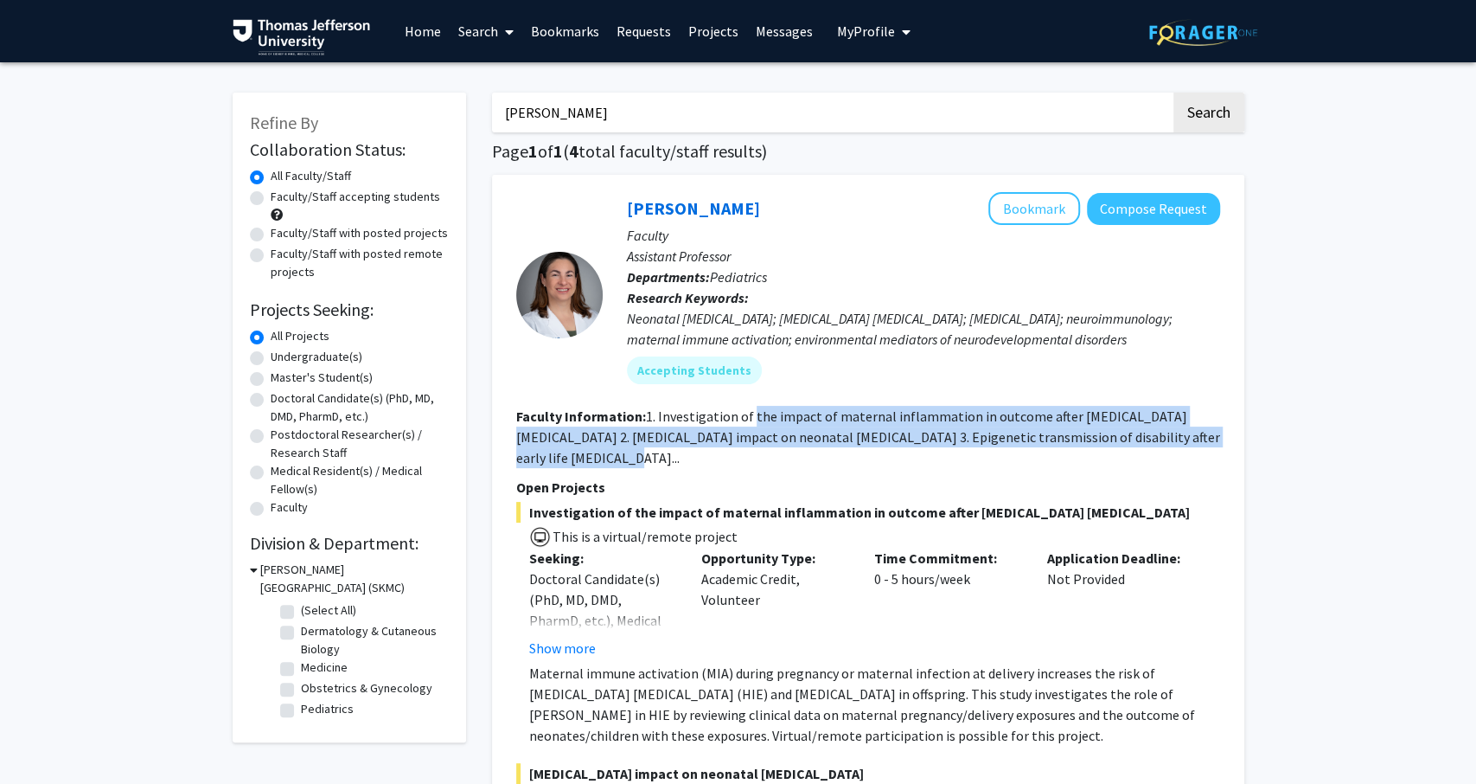
drag, startPoint x: 750, startPoint y: 413, endPoint x: 864, endPoint y: 452, distance: 120.9
click at [864, 452] on section "Faculty Information: 1. Investigation of the impact of maternal inflammation in…" at bounding box center [868, 437] width 704 height 62
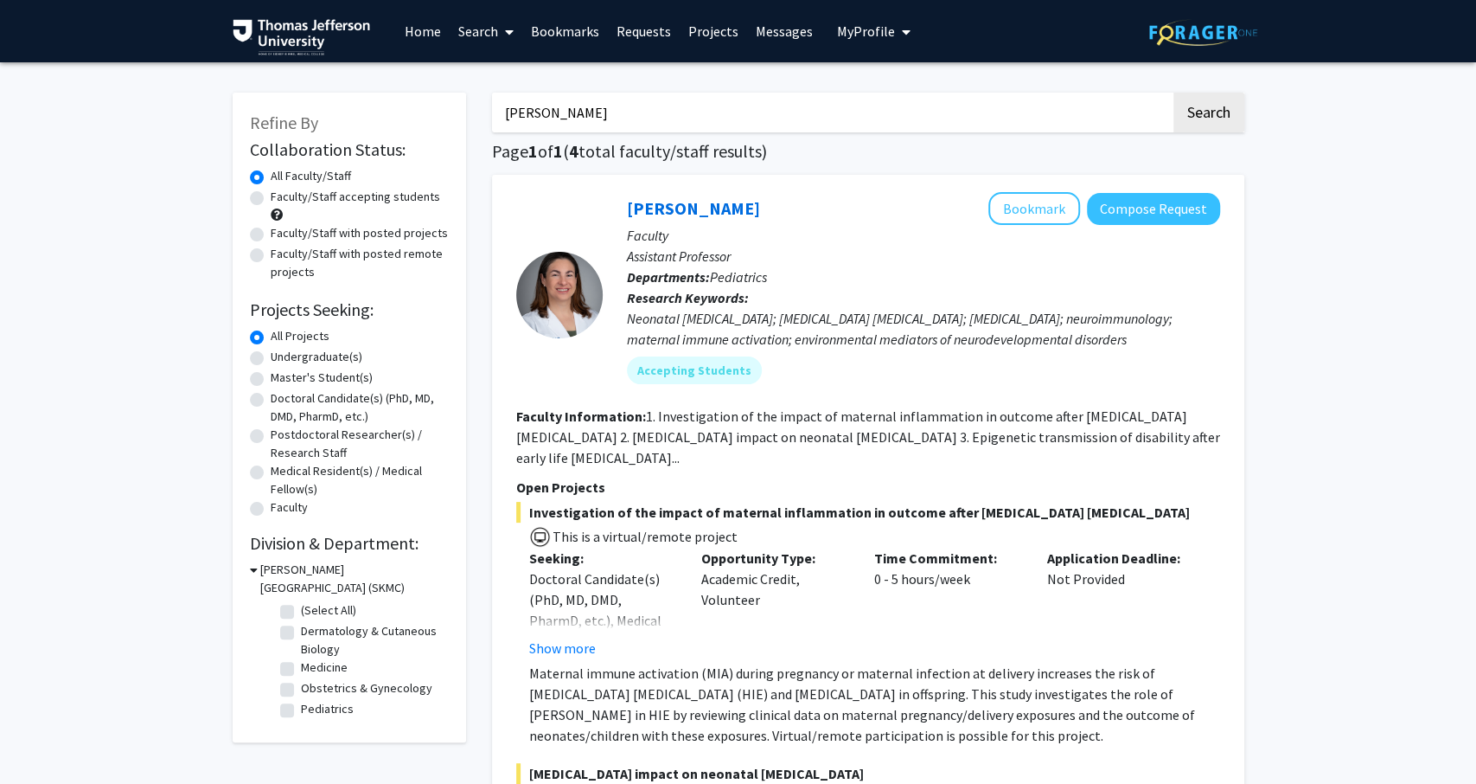
click at [864, 452] on section "Faculty Information: 1. Investigation of the impact of maternal inflammation in…" at bounding box center [868, 437] width 704 height 62
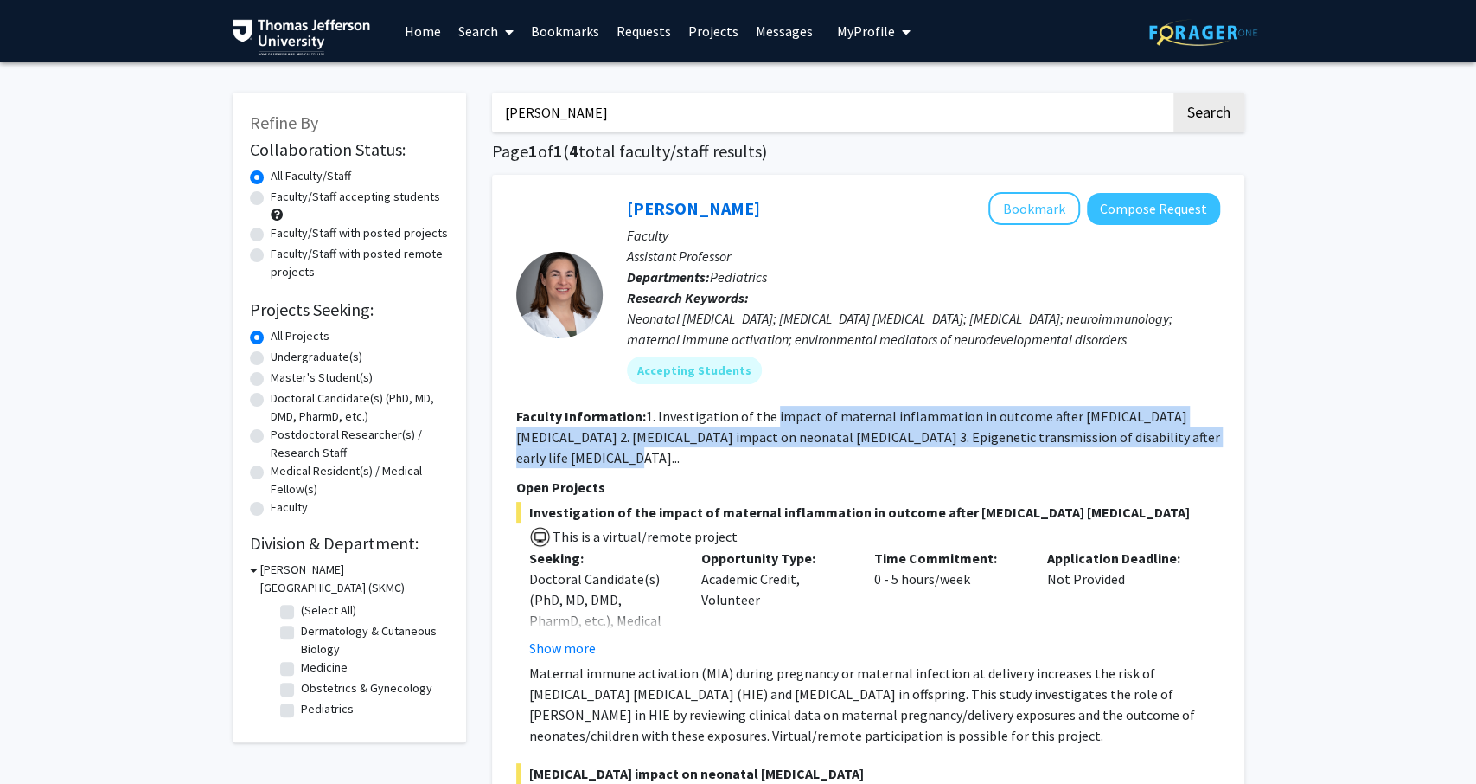
drag, startPoint x: 864, startPoint y: 452, endPoint x: 784, endPoint y: 421, distance: 85.4
click at [784, 421] on section "Faculty Information: 1. Investigation of the impact of maternal inflammation in…" at bounding box center [868, 437] width 704 height 62
click at [784, 421] on fg-read-more "1. Investigation of the impact of maternal inflammation in outcome after [MEDIC…" at bounding box center [868, 436] width 704 height 59
drag, startPoint x: 784, startPoint y: 421, endPoint x: 845, endPoint y: 445, distance: 65.2
click at [845, 445] on fg-read-more "1. Investigation of the impact of maternal inflammation in outcome after [MEDIC…" at bounding box center [868, 436] width 704 height 59
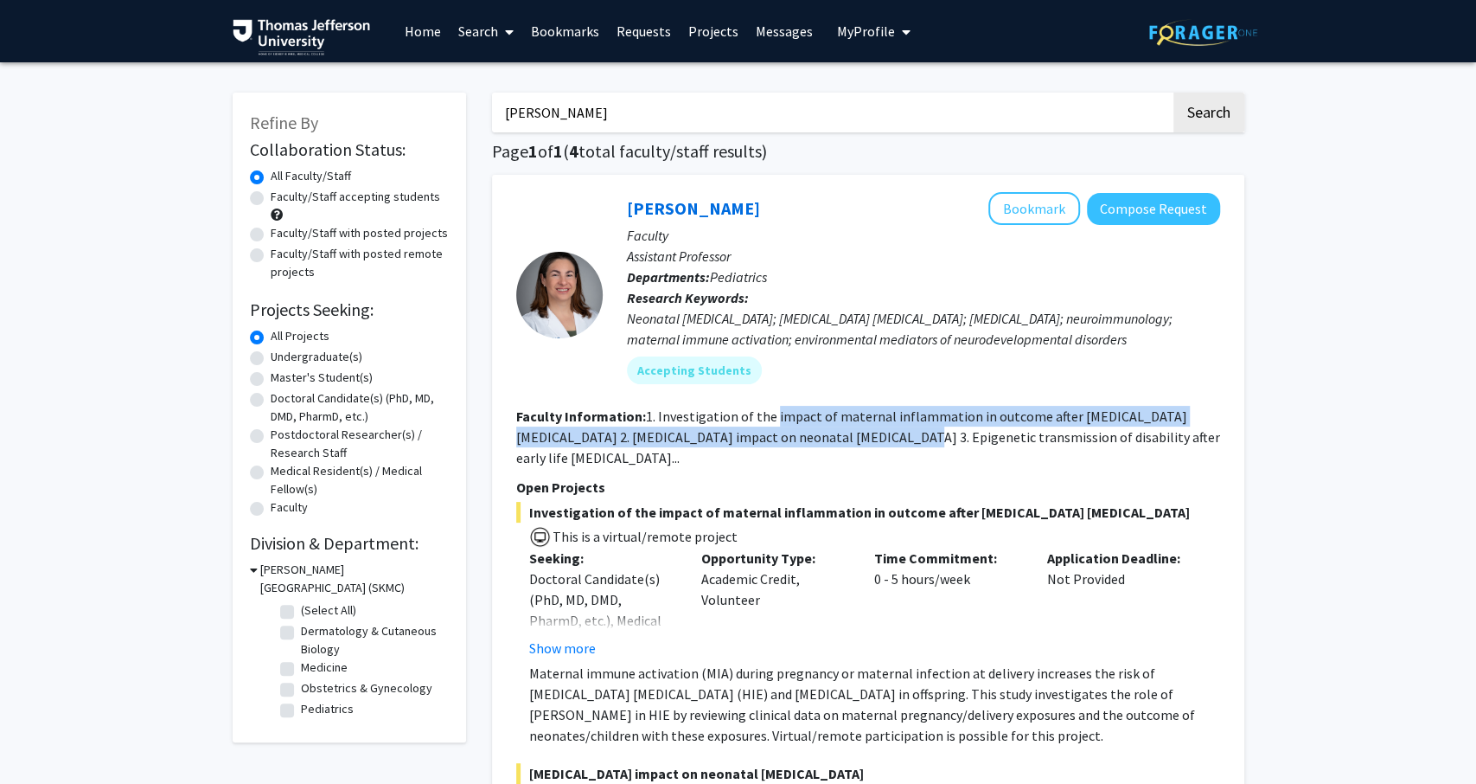
click at [845, 445] on fg-read-more "1. Investigation of the impact of maternal inflammation in outcome after [MEDIC…" at bounding box center [868, 436] width 704 height 59
drag, startPoint x: 845, startPoint y: 445, endPoint x: 785, endPoint y: 419, distance: 65.1
click at [785, 419] on fg-read-more "1. Investigation of the impact of maternal inflammation in outcome after [MEDIC…" at bounding box center [868, 436] width 704 height 59
drag, startPoint x: 785, startPoint y: 419, endPoint x: 832, endPoint y: 452, distance: 57.1
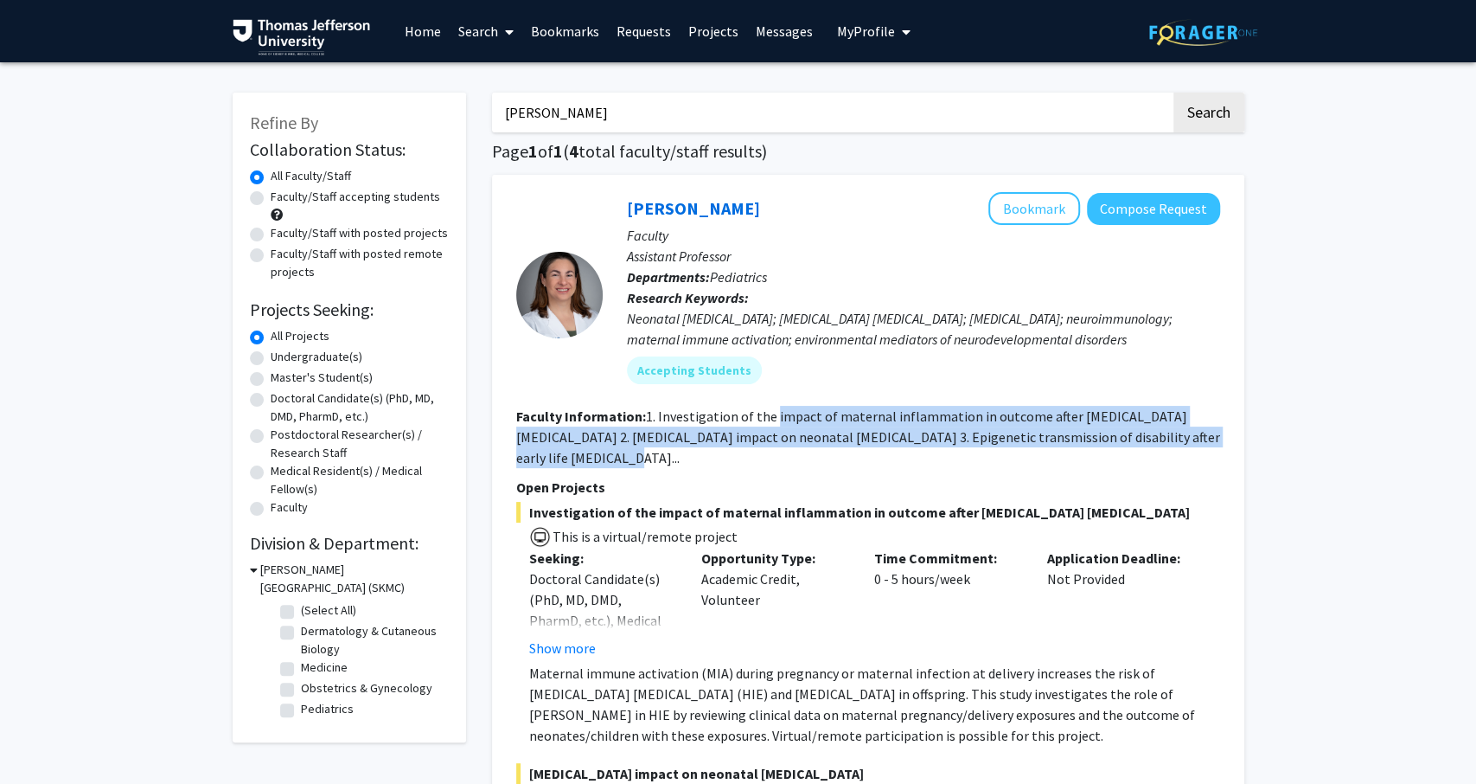
click at [832, 452] on section "Faculty Information: 1. Investigation of the impact of maternal inflammation in…" at bounding box center [868, 437] width 704 height 62
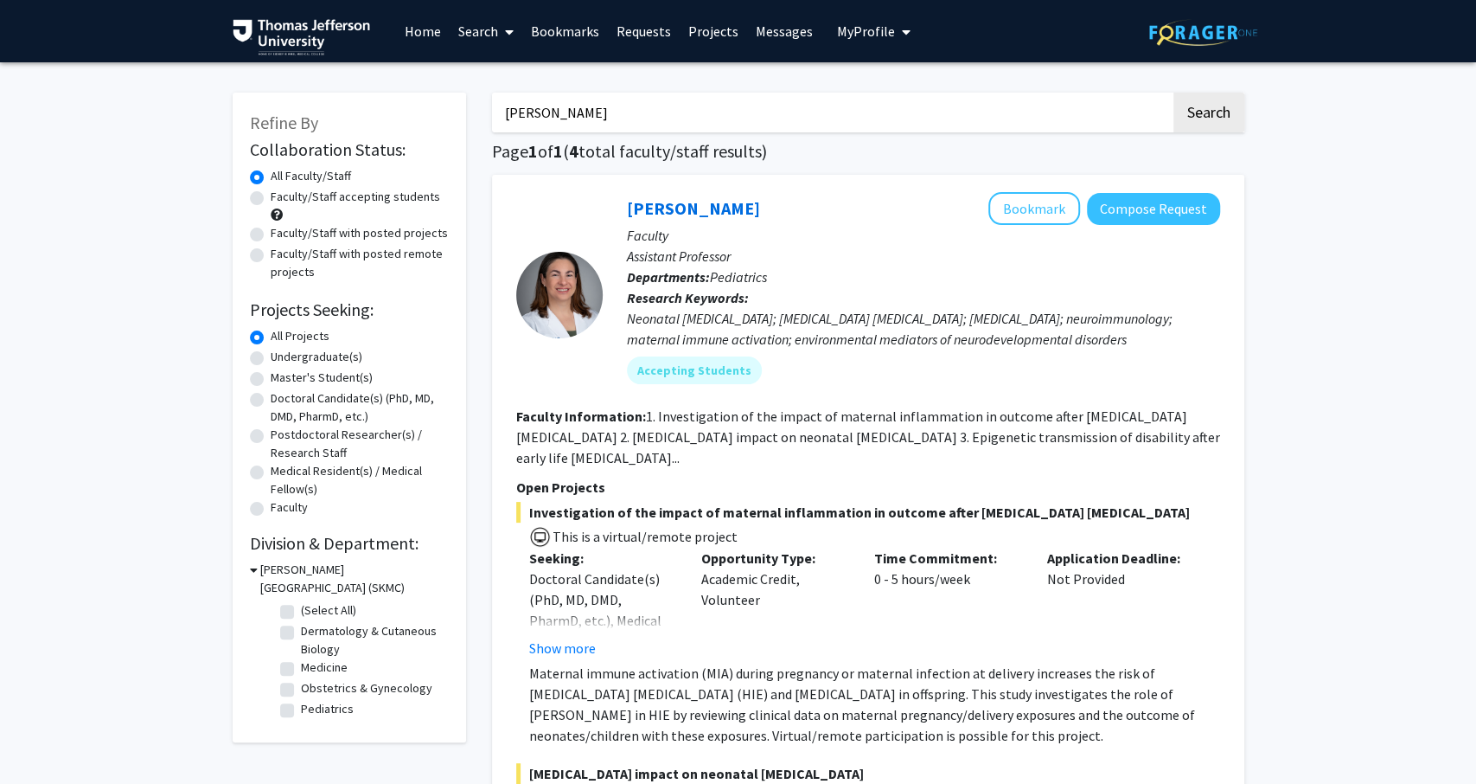
click at [832, 452] on section "Faculty Information: 1. Investigation of the impact of maternal inflammation in…" at bounding box center [868, 437] width 704 height 62
click at [634, 118] on input "[PERSON_NAME]" at bounding box center [831, 113] width 679 height 40
click at [1174, 93] on button "Search" at bounding box center [1209, 113] width 71 height 40
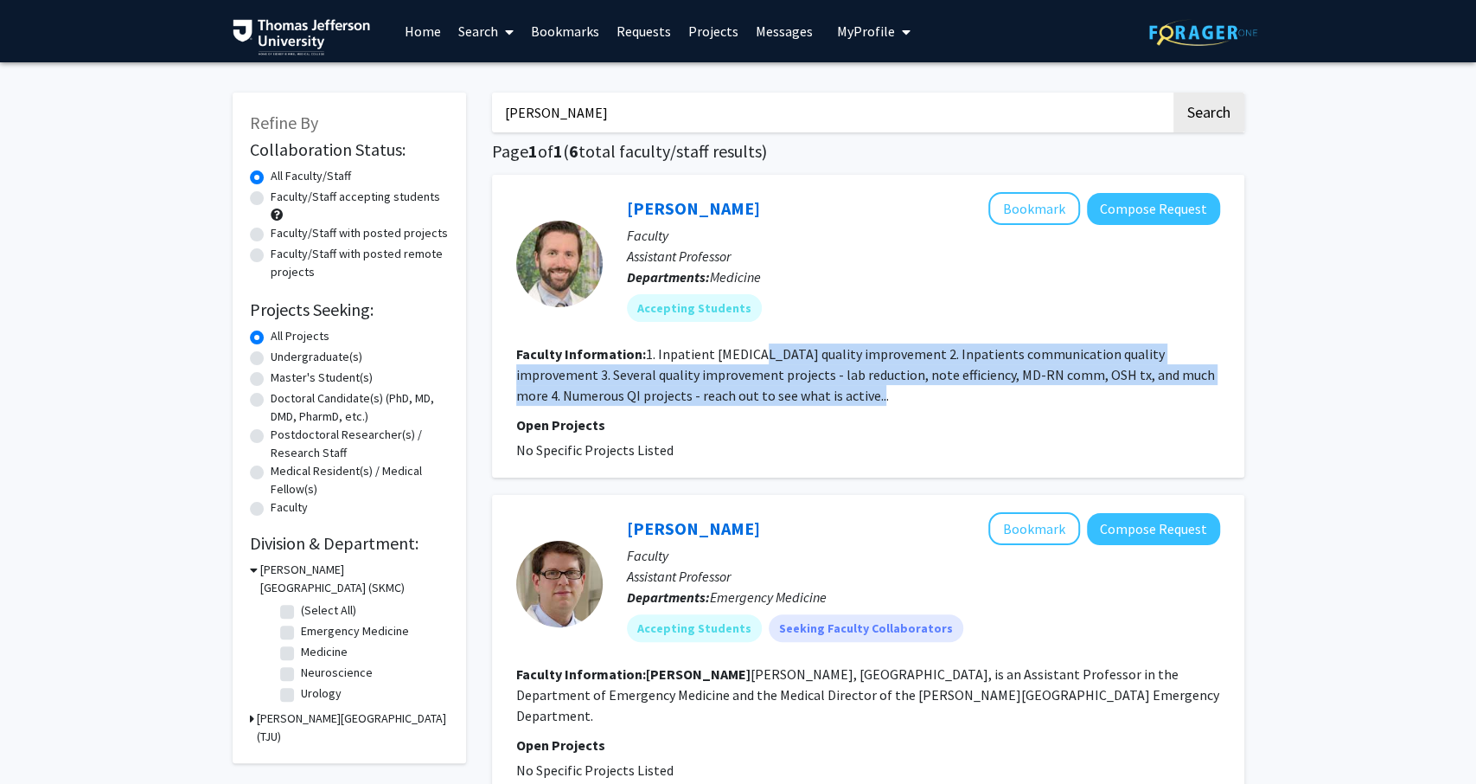
drag, startPoint x: 751, startPoint y: 362, endPoint x: 800, endPoint y: 400, distance: 62.3
click at [800, 400] on section "Faculty Information: 1. Inpatient [MEDICAL_DATA] quality improvement 2. Inpatie…" at bounding box center [868, 374] width 704 height 62
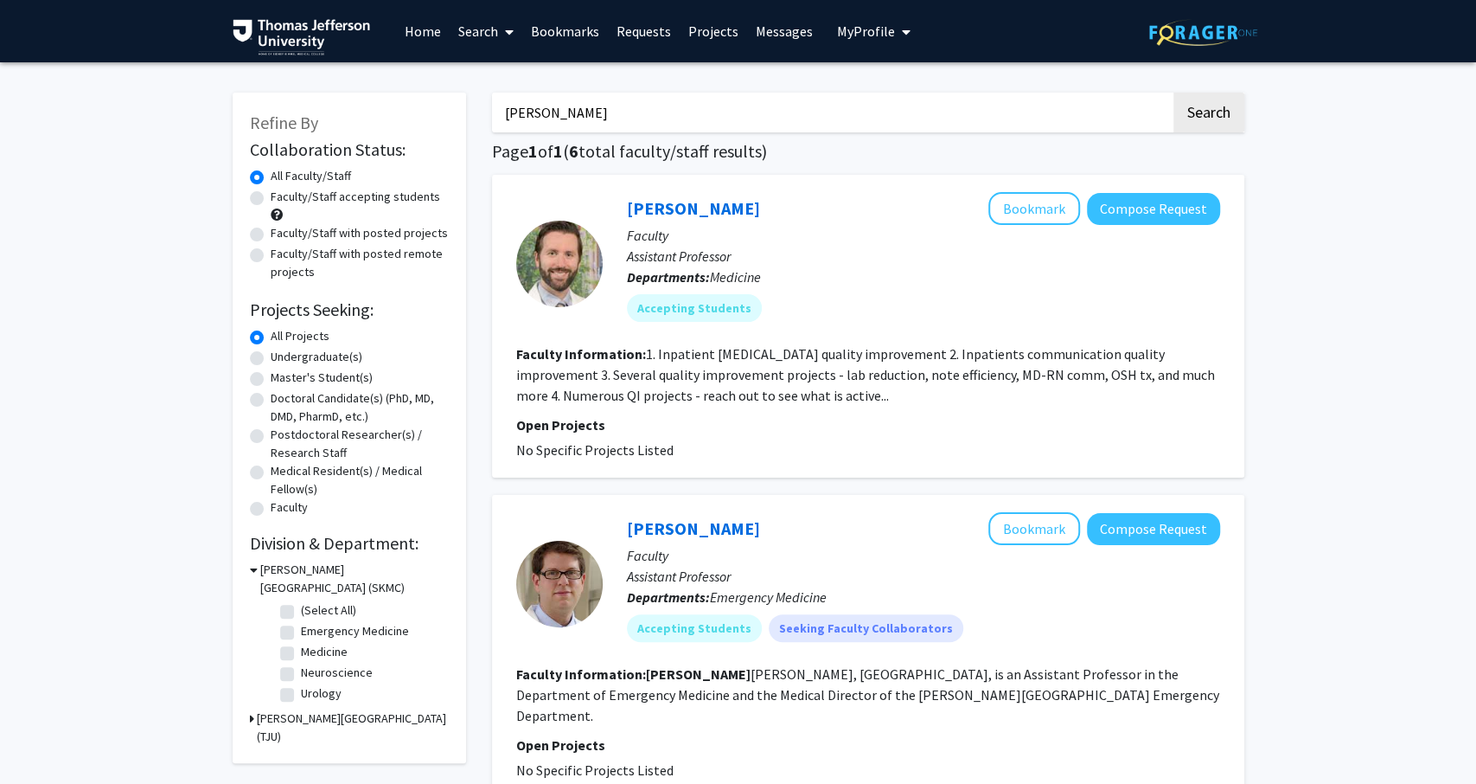
click at [800, 400] on section "Faculty Information: 1. Inpatient [MEDICAL_DATA] quality improvement 2. Inpatie…" at bounding box center [868, 374] width 704 height 62
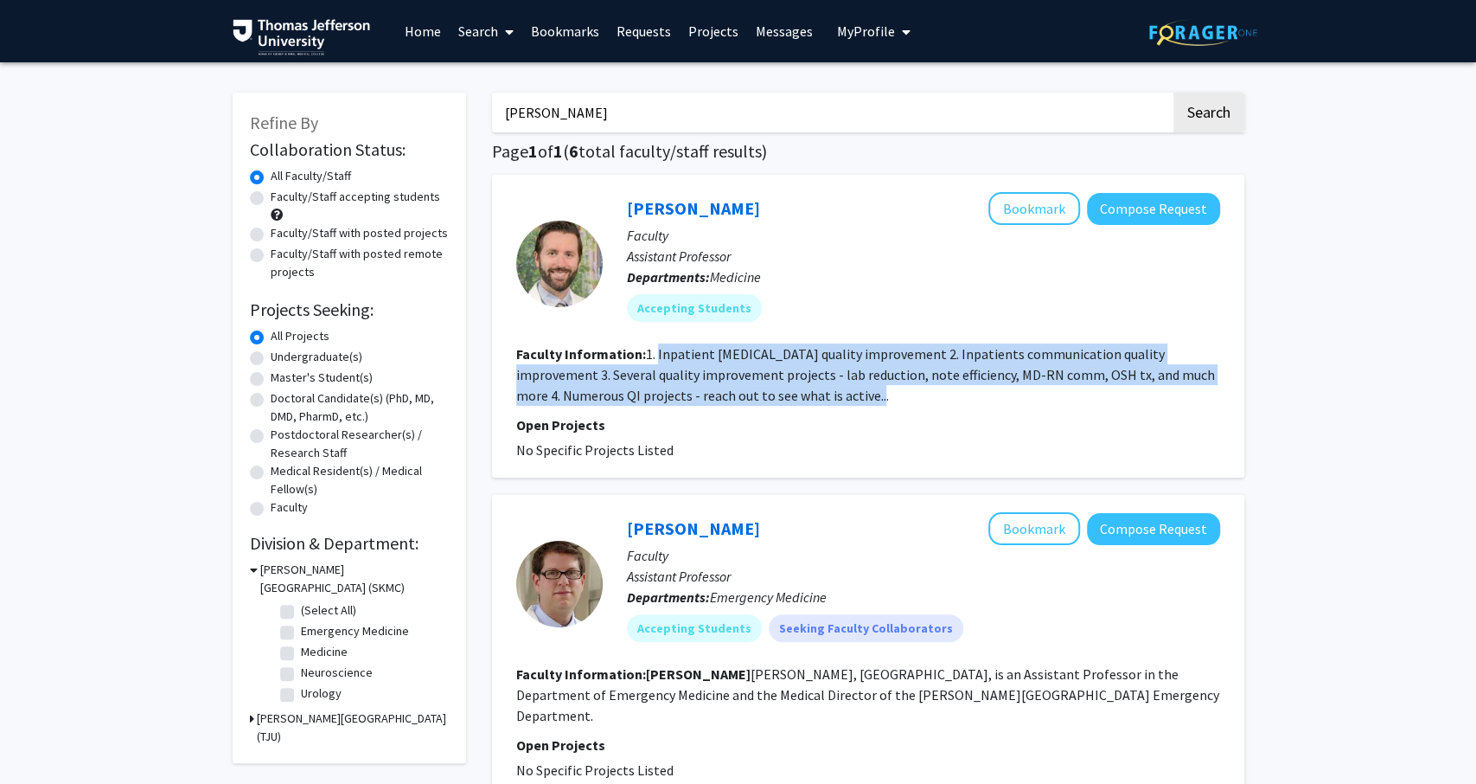
drag, startPoint x: 800, startPoint y: 400, endPoint x: 705, endPoint y: 361, distance: 102.8
click at [705, 361] on section "Faculty Information: 1. Inpatient [MEDICAL_DATA] quality improvement 2. Inpatie…" at bounding box center [868, 374] width 704 height 62
click at [705, 361] on fg-read-more "1. Inpatient [MEDICAL_DATA] quality improvement 2. Inpatients communication qua…" at bounding box center [865, 374] width 699 height 59
drag, startPoint x: 705, startPoint y: 361, endPoint x: 791, endPoint y: 401, distance: 95.6
click at [791, 401] on section "Faculty Information: 1. Inpatient [MEDICAL_DATA] quality improvement 2. Inpatie…" at bounding box center [868, 374] width 704 height 62
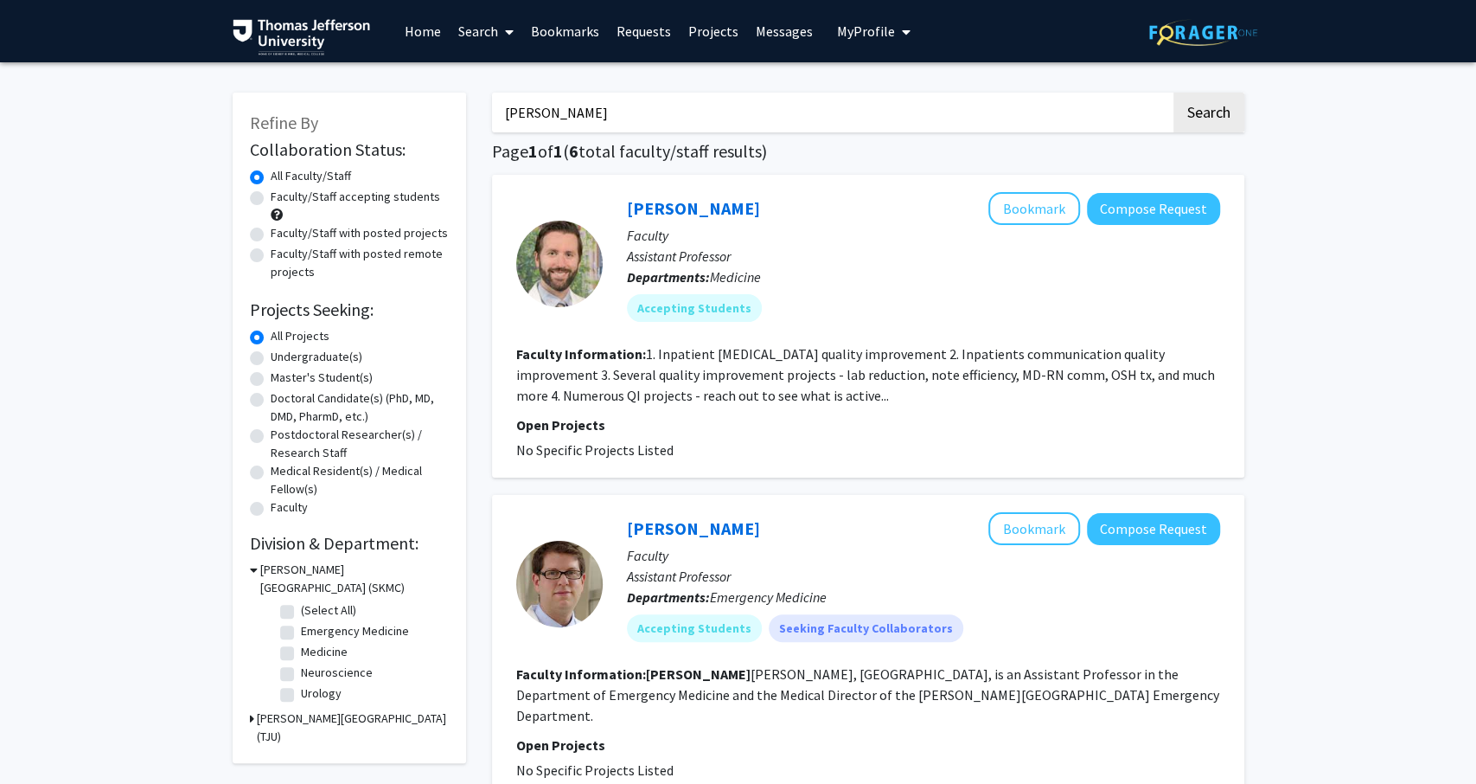
click at [791, 401] on section "Faculty Information: 1. Inpatient [MEDICAL_DATA] quality improvement 2. Inpatie…" at bounding box center [868, 374] width 704 height 62
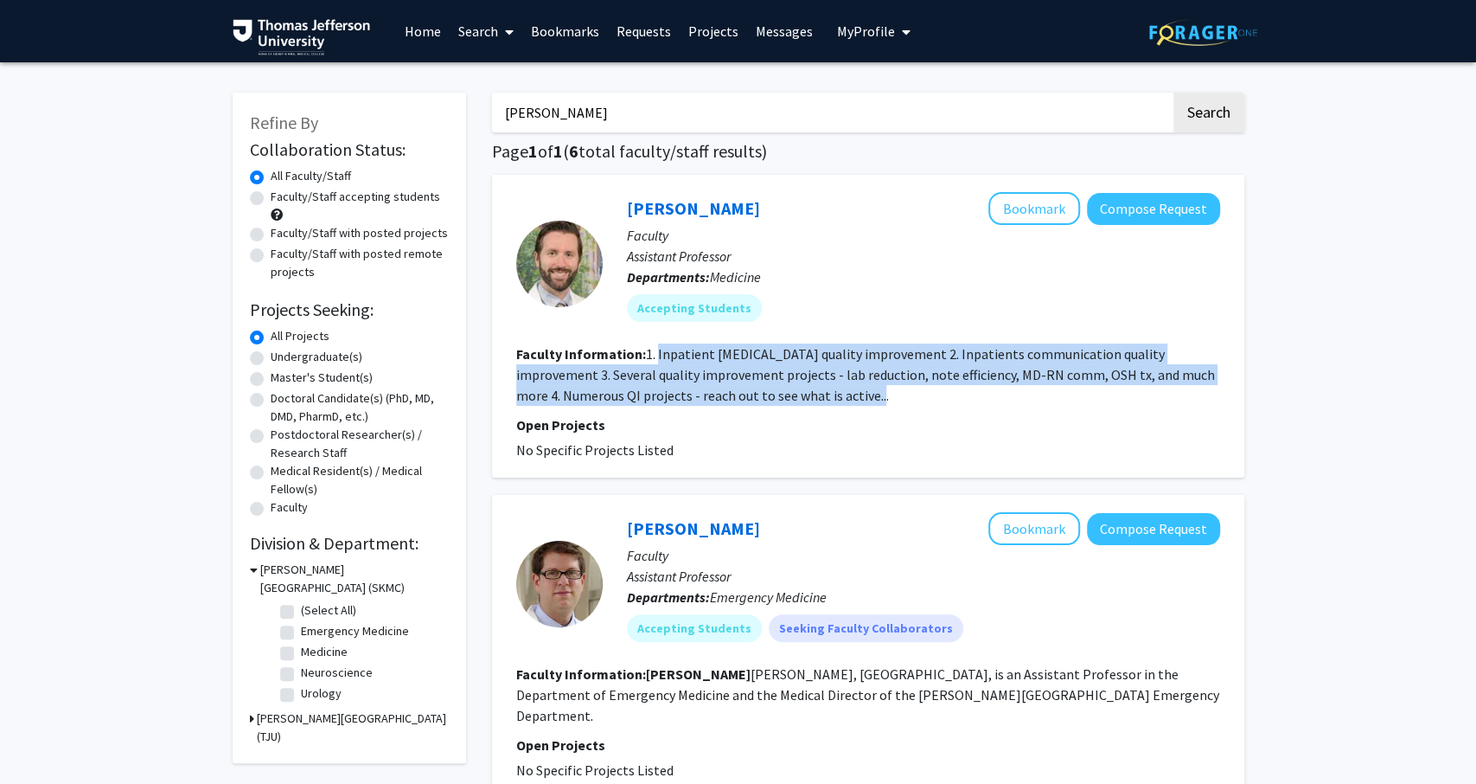
drag, startPoint x: 791, startPoint y: 401, endPoint x: 691, endPoint y: 359, distance: 108.9
click at [691, 359] on section "Faculty Information: 1. Inpatient [MEDICAL_DATA] quality improvement 2. Inpatie…" at bounding box center [868, 374] width 704 height 62
click at [691, 359] on fg-read-more "1. Inpatient [MEDICAL_DATA] quality improvement 2. Inpatients communication qua…" at bounding box center [865, 374] width 699 height 59
drag, startPoint x: 669, startPoint y: 359, endPoint x: 786, endPoint y: 405, distance: 125.4
click at [786, 405] on section "Faculty Information: 1. Inpatient [MEDICAL_DATA] quality improvement 2. Inpatie…" at bounding box center [868, 374] width 704 height 62
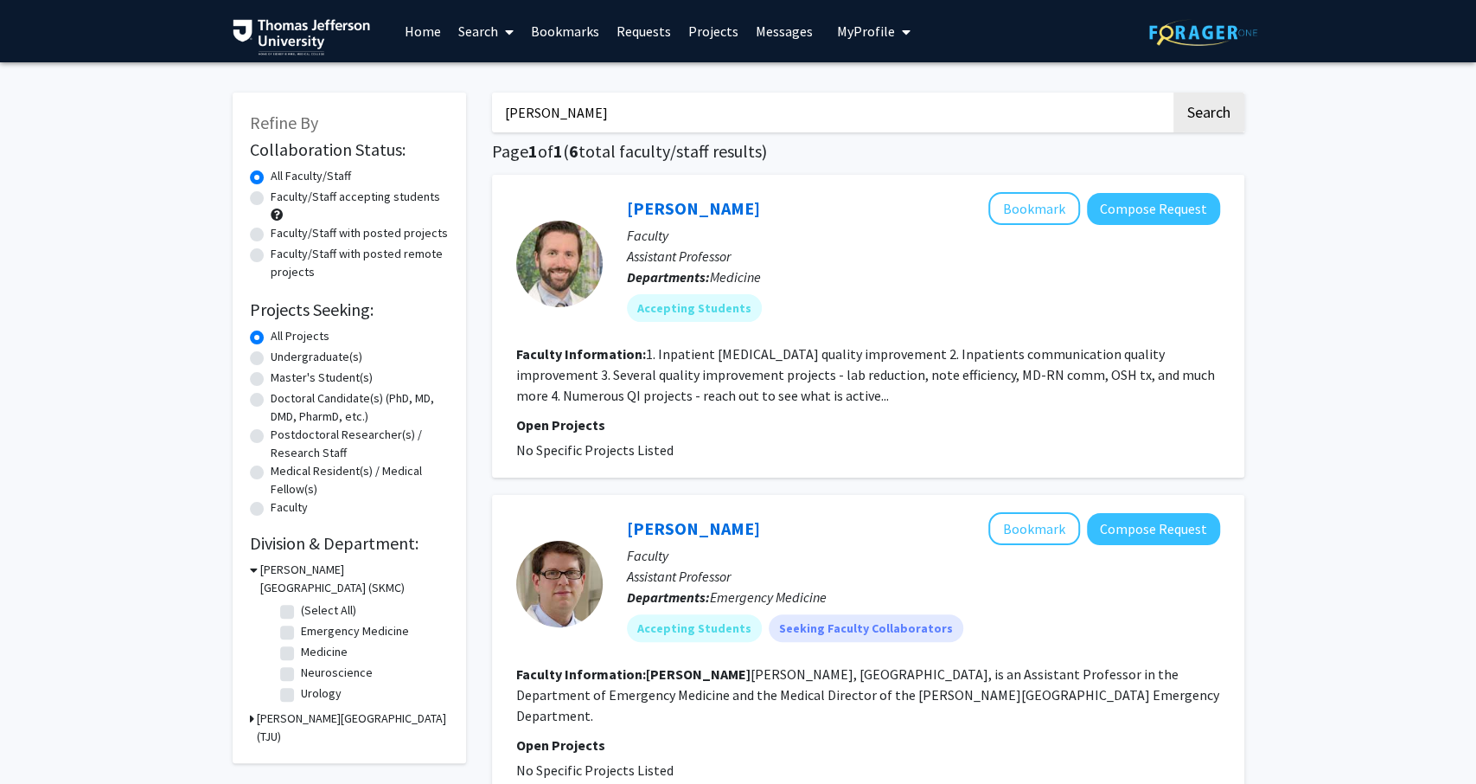
click at [786, 405] on section "Faculty Information: 1. Inpatient [MEDICAL_DATA] quality improvement 2. Inpatie…" at bounding box center [868, 374] width 704 height 62
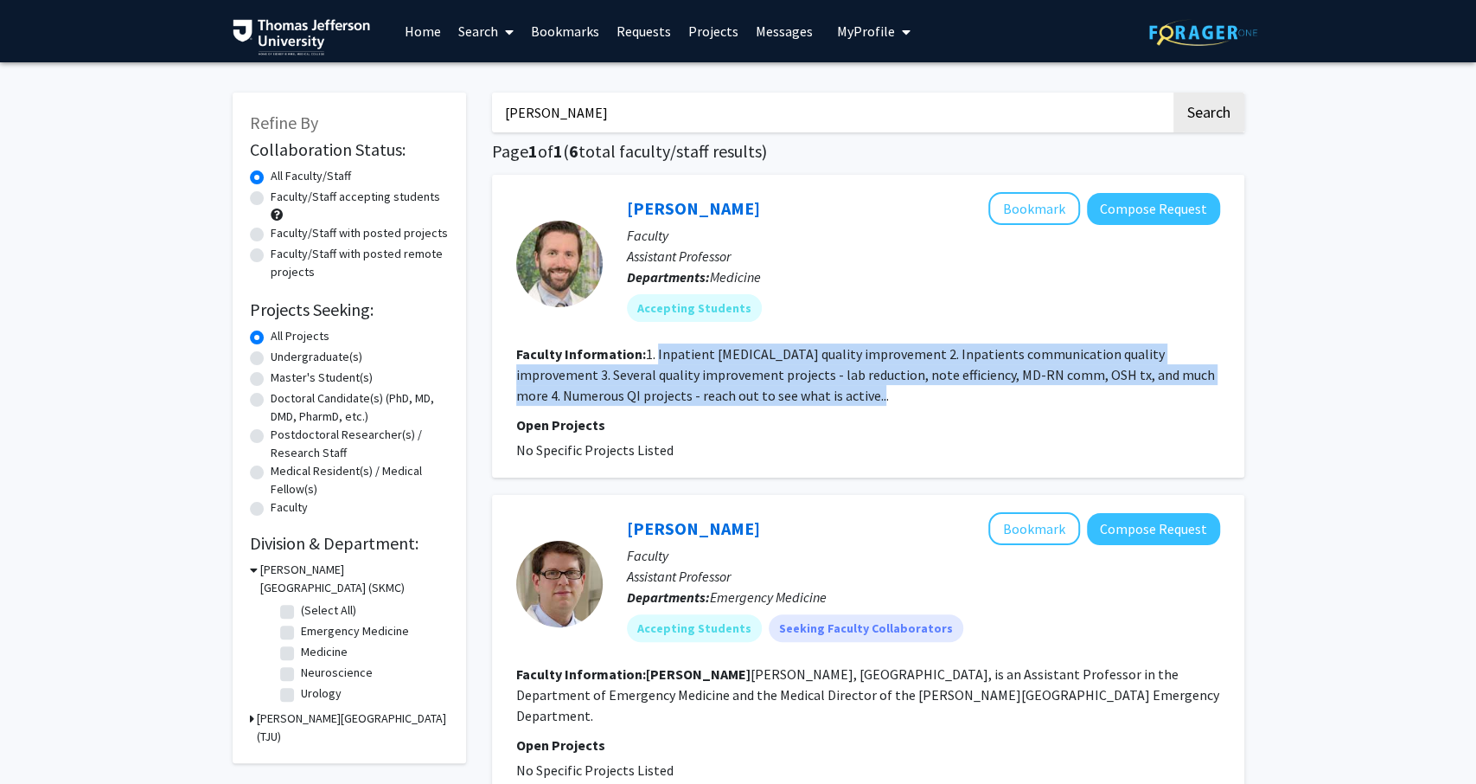
drag, startPoint x: 786, startPoint y: 405, endPoint x: 668, endPoint y: 362, distance: 125.8
click at [668, 362] on section "Faculty Information: 1. Inpatient [MEDICAL_DATA] quality improvement 2. Inpatie…" at bounding box center [868, 374] width 704 height 62
click at [668, 362] on fg-read-more "1. Inpatient [MEDICAL_DATA] quality improvement 2. Inpatients communication qua…" at bounding box center [865, 374] width 699 height 59
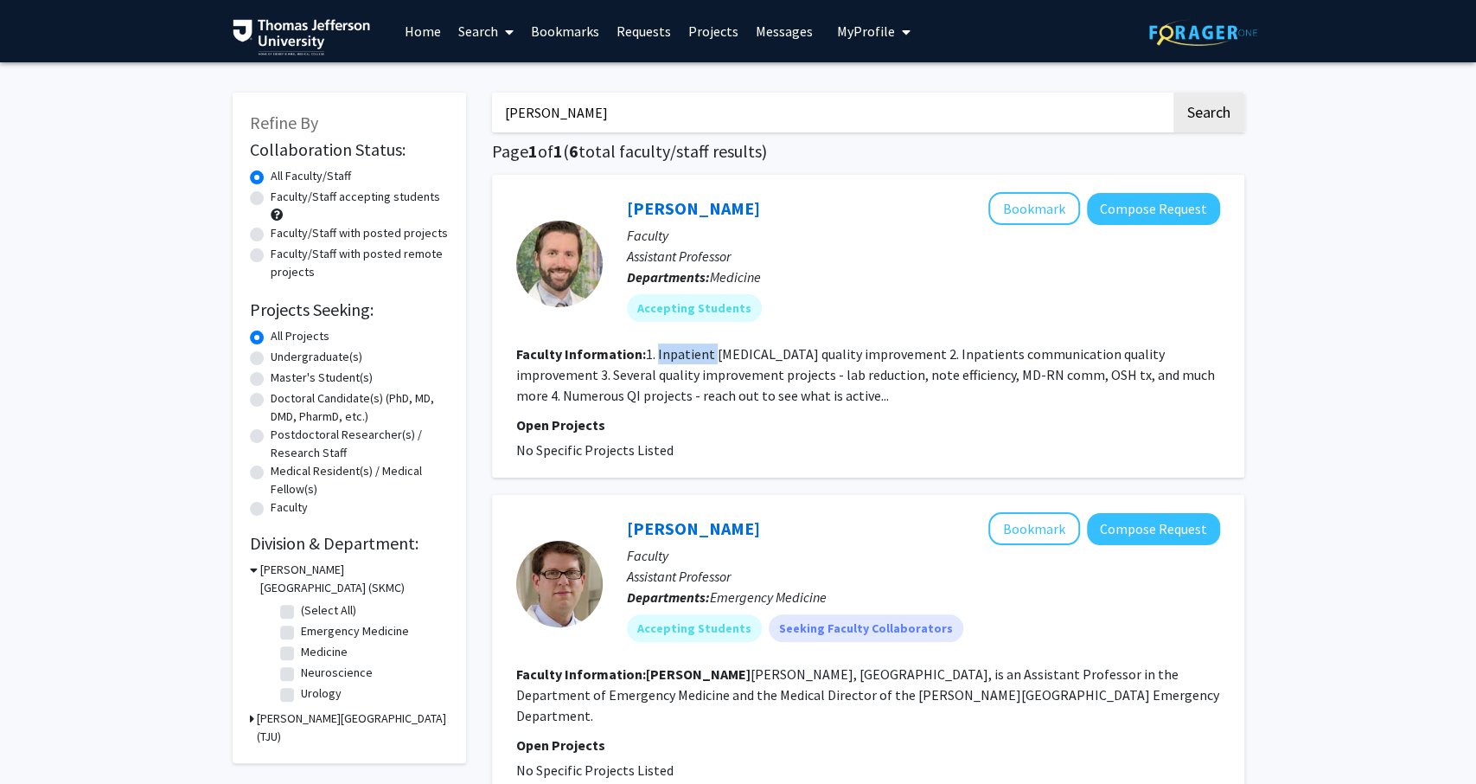
click at [669, 362] on fg-read-more "1. Inpatient [MEDICAL_DATA] quality improvement 2. Inpatients communication qua…" at bounding box center [865, 374] width 699 height 59
click at [720, 380] on fg-read-more "1. Inpatient [MEDICAL_DATA] quality improvement 2. Inpatients communication qua…" at bounding box center [865, 374] width 699 height 59
click at [731, 96] on input "[PERSON_NAME]" at bounding box center [831, 113] width 679 height 40
type input "[PERSON_NAME]"
click at [1174, 93] on button "Search" at bounding box center [1209, 113] width 71 height 40
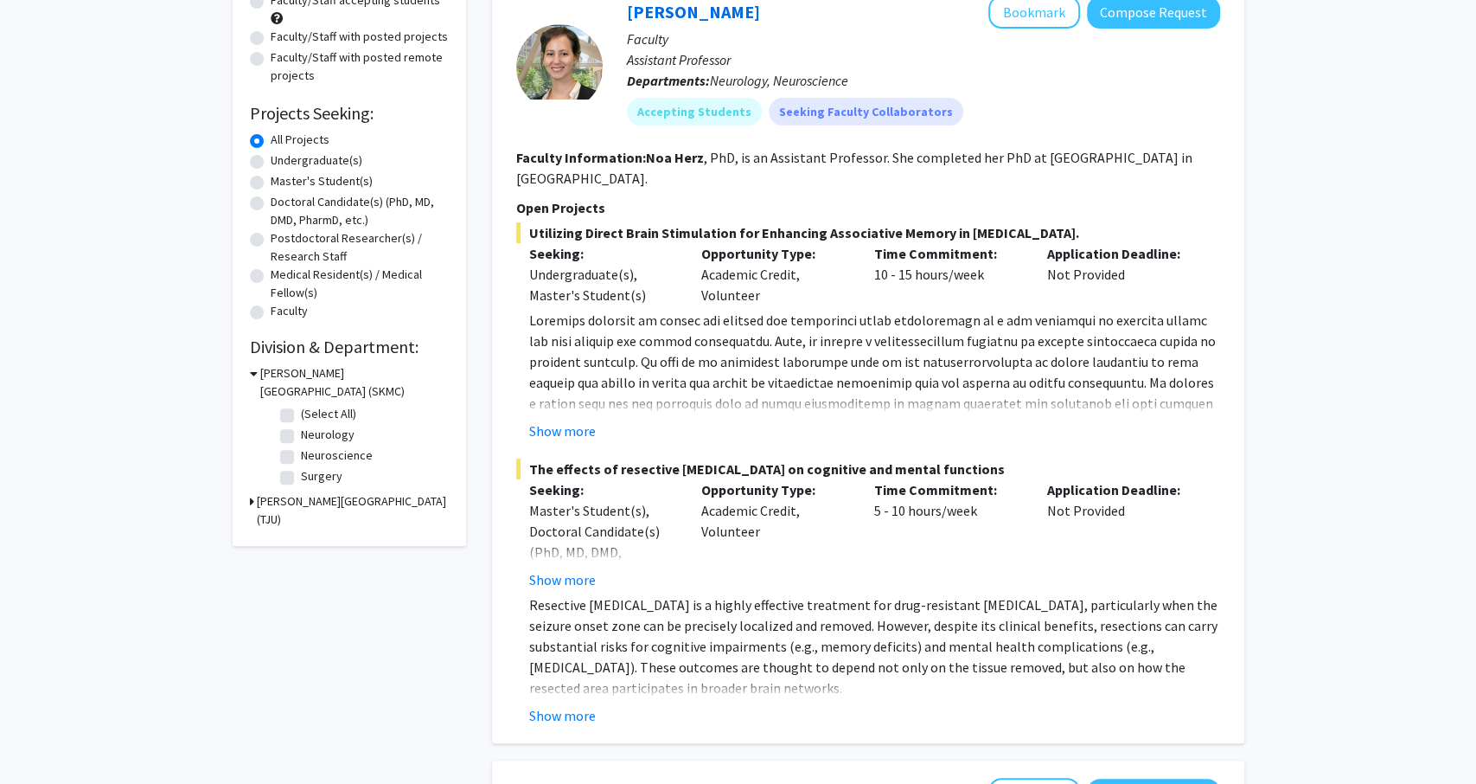
scroll to position [201, 0]
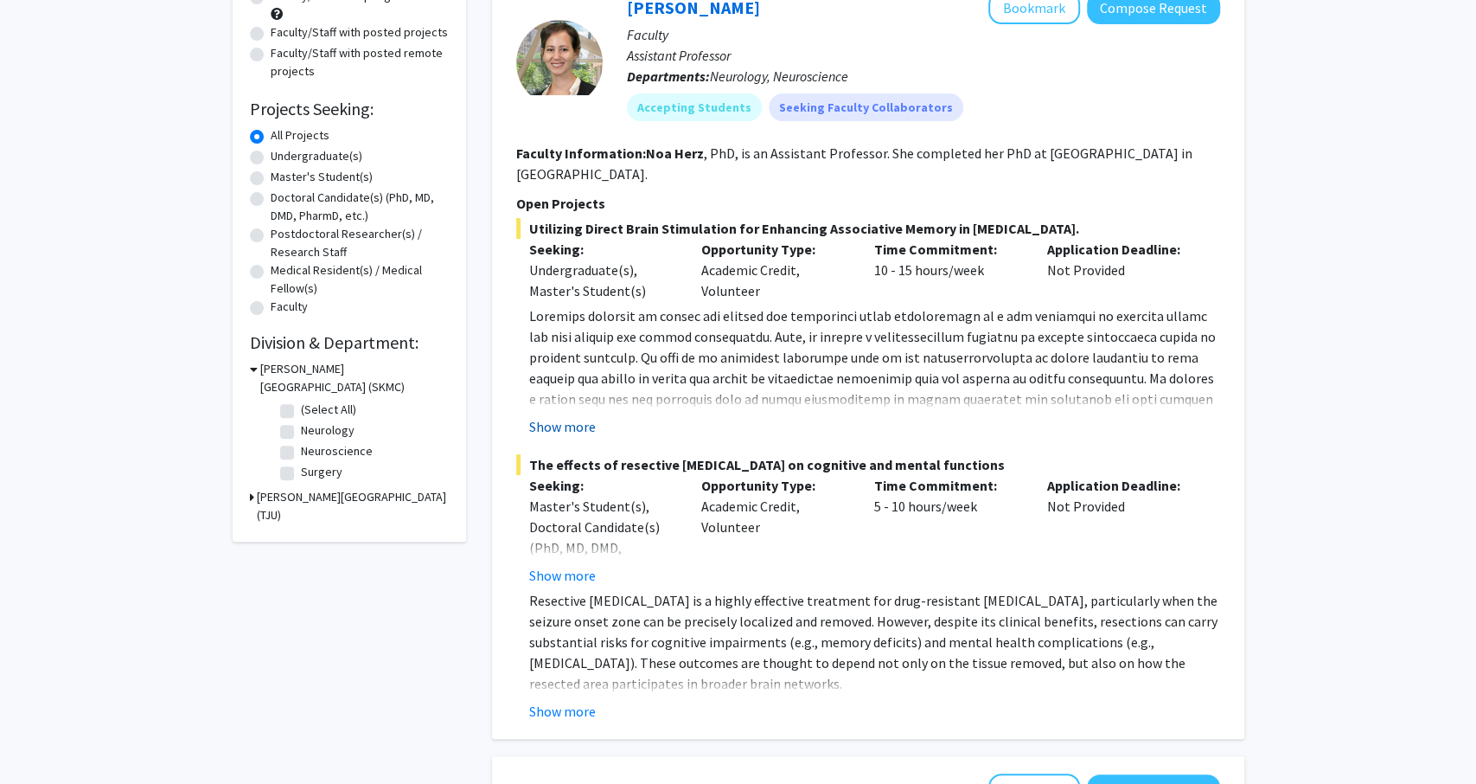
click at [548, 416] on button "Show more" at bounding box center [562, 426] width 67 height 21
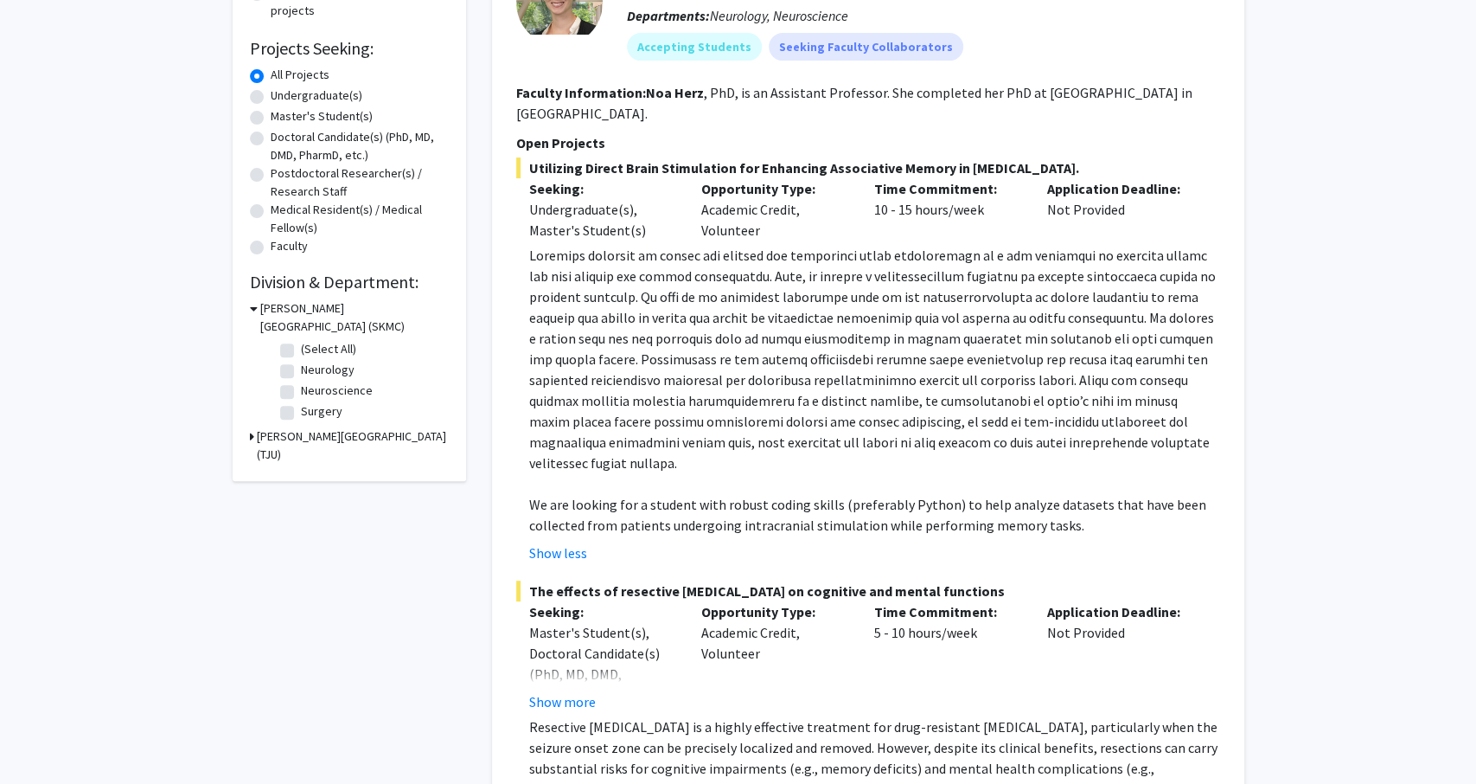
scroll to position [0, 0]
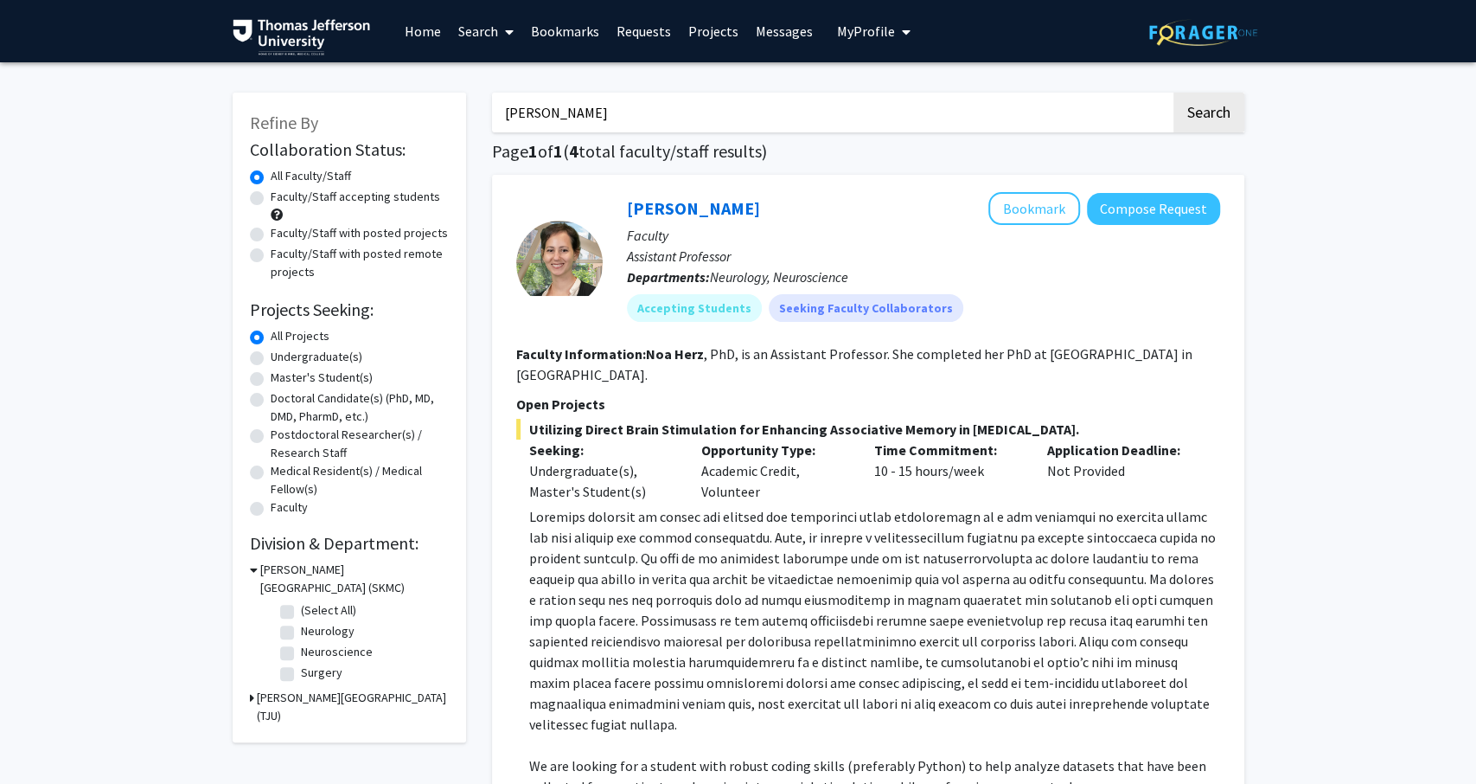
click at [771, 117] on input "[PERSON_NAME]" at bounding box center [831, 113] width 679 height 40
click at [1174, 93] on button "Search" at bounding box center [1209, 113] width 71 height 40
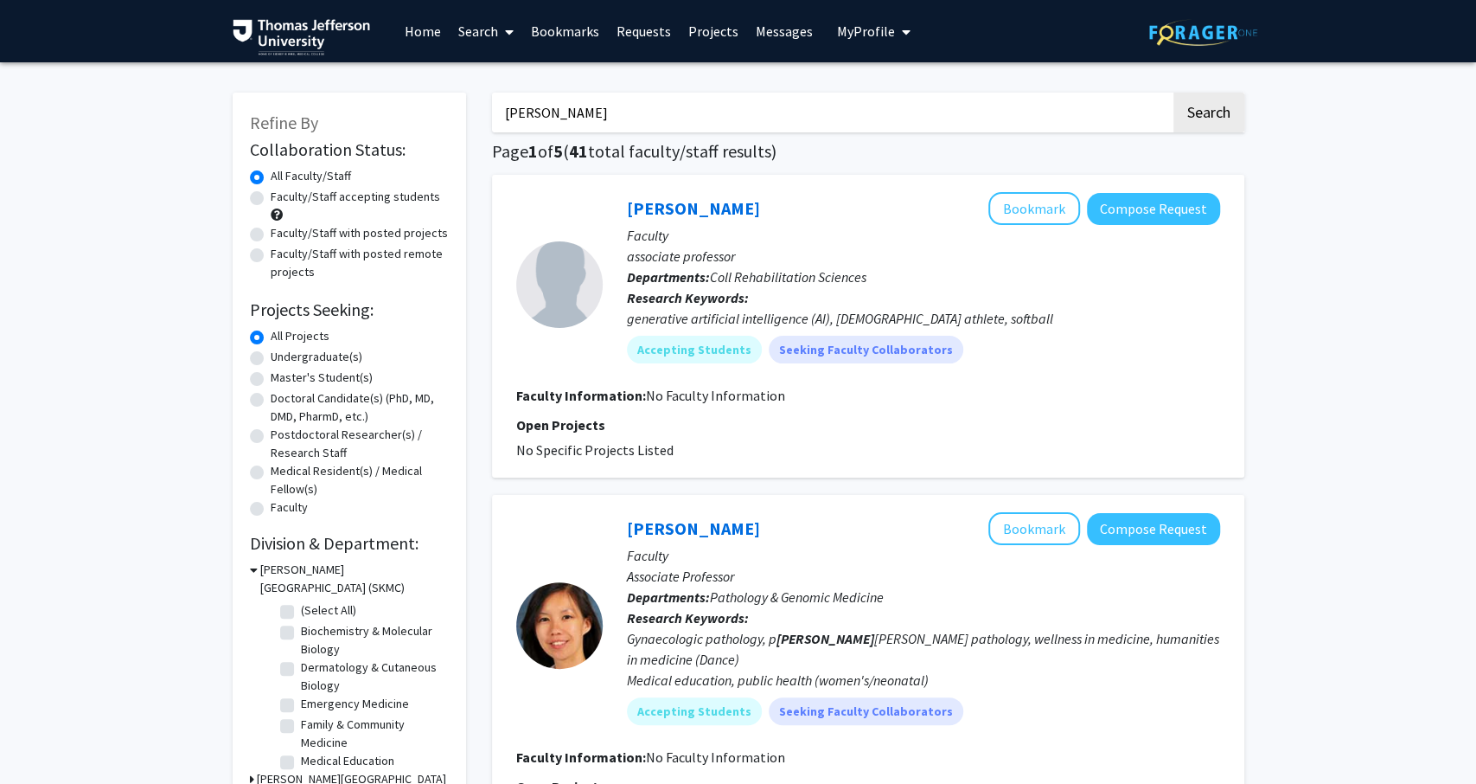
type input "[PERSON_NAME]"
click at [1174, 93] on button "Search" at bounding box center [1209, 113] width 71 height 40
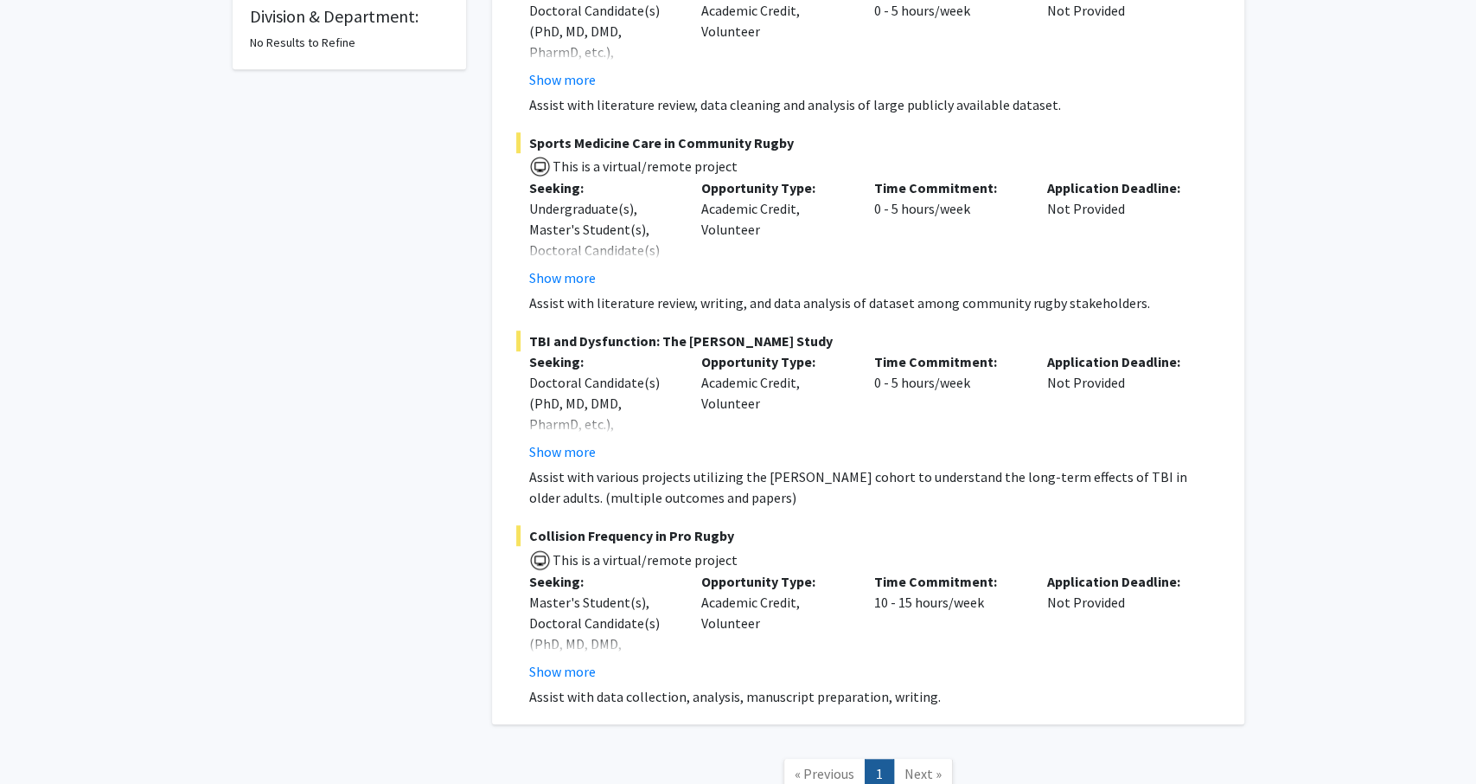
scroll to position [549, 0]
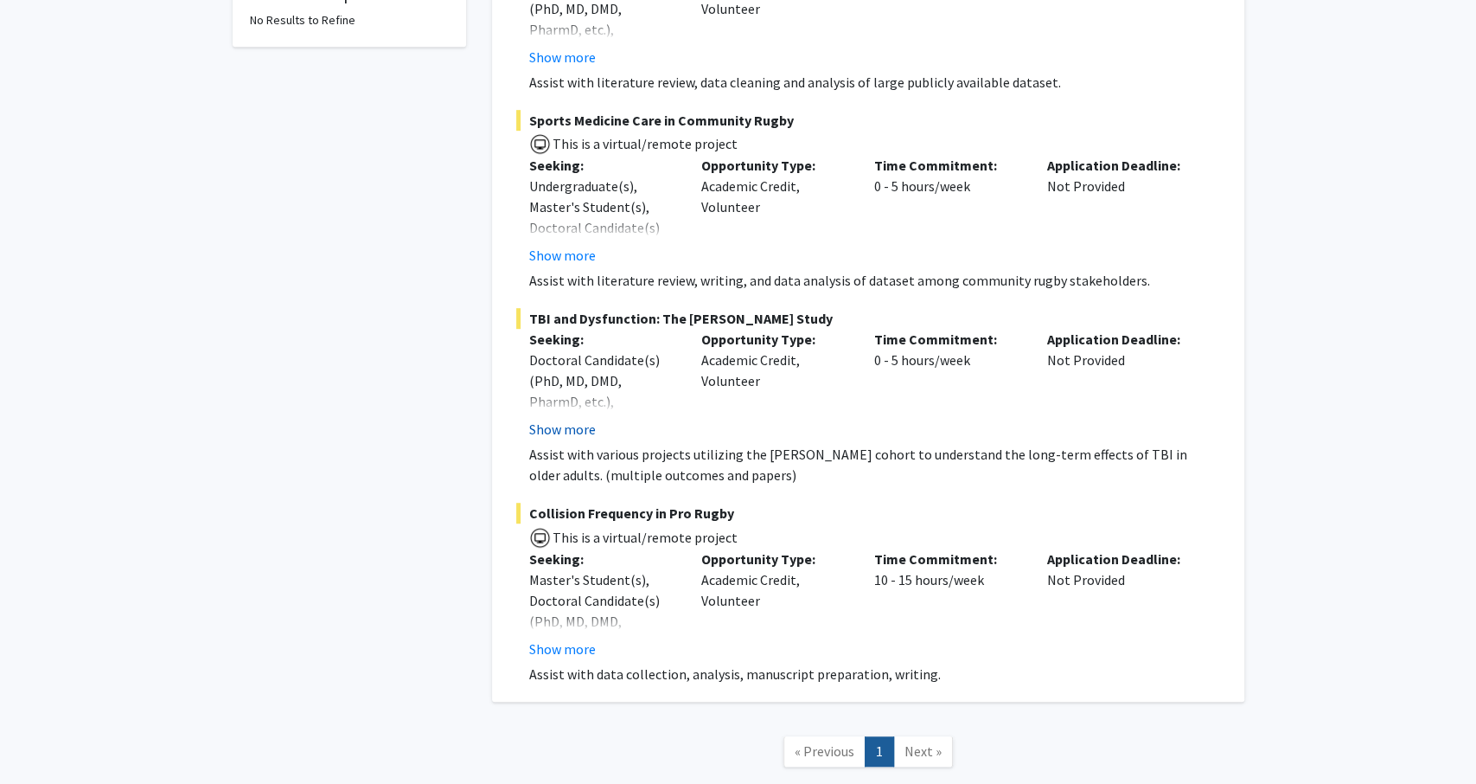
click at [556, 428] on button "Show more" at bounding box center [562, 429] width 67 height 21
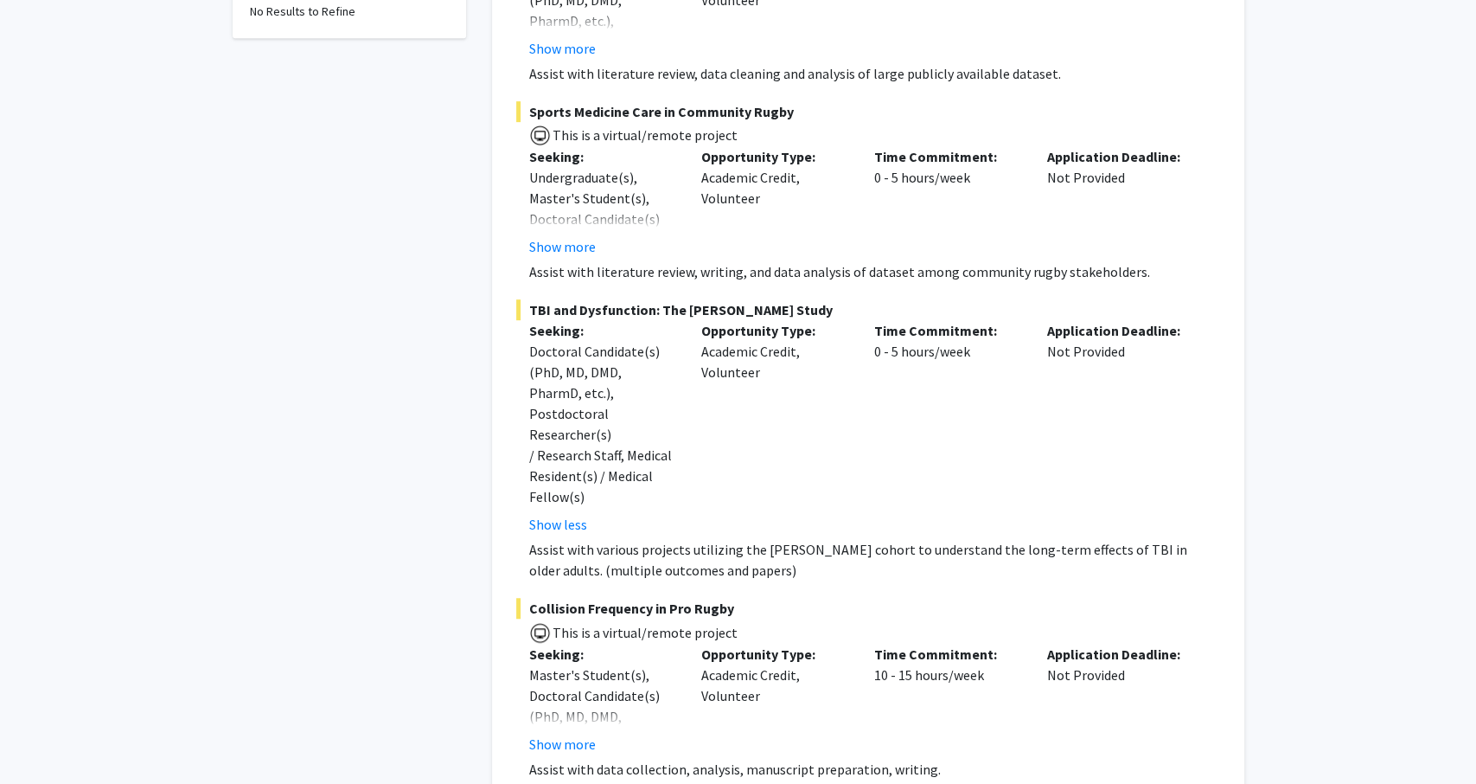
scroll to position [568, 0]
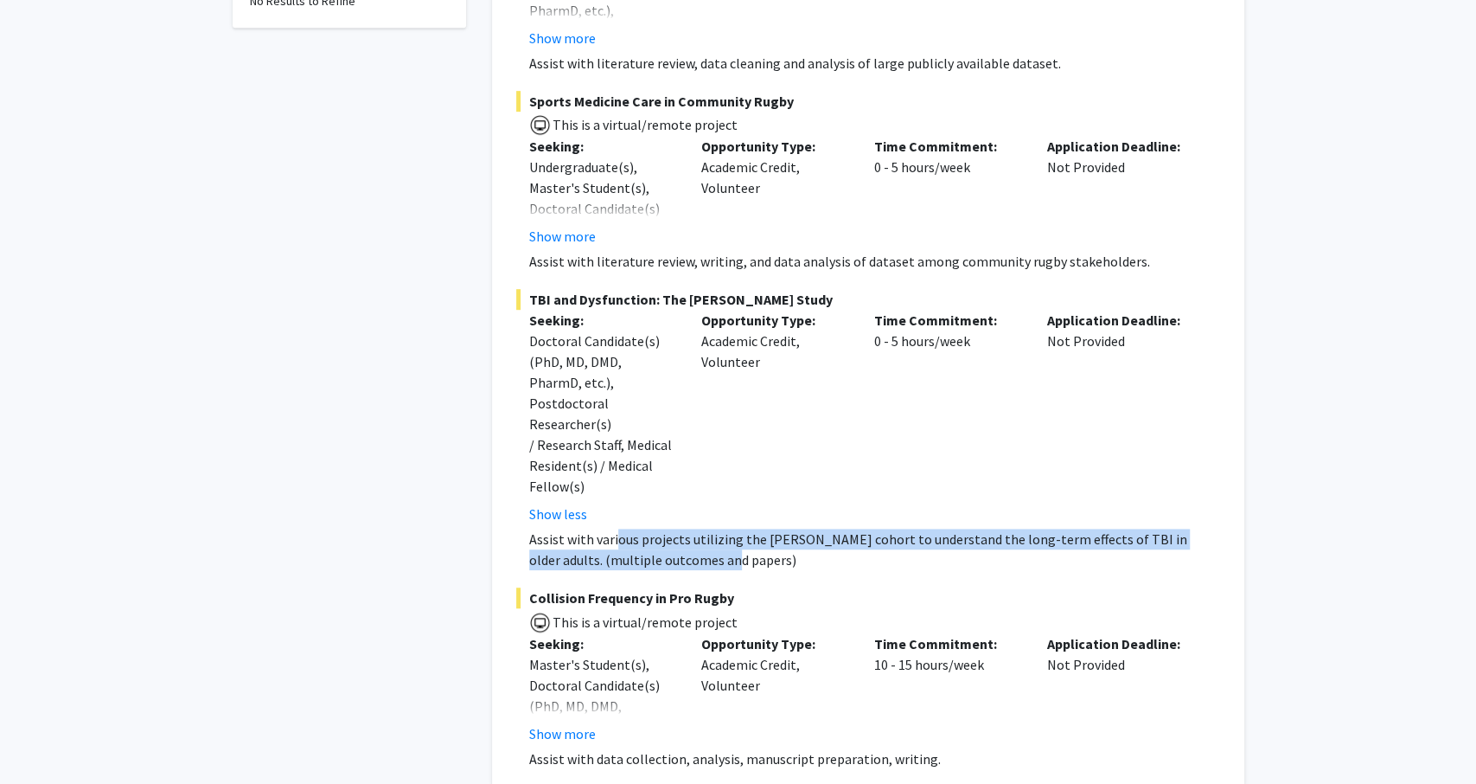
drag, startPoint x: 687, startPoint y: 522, endPoint x: 616, endPoint y: 497, distance: 74.9
click at [616, 528] on p "Assist with various projects utilizing the [PERSON_NAME] cohort to understand t…" at bounding box center [874, 549] width 691 height 42
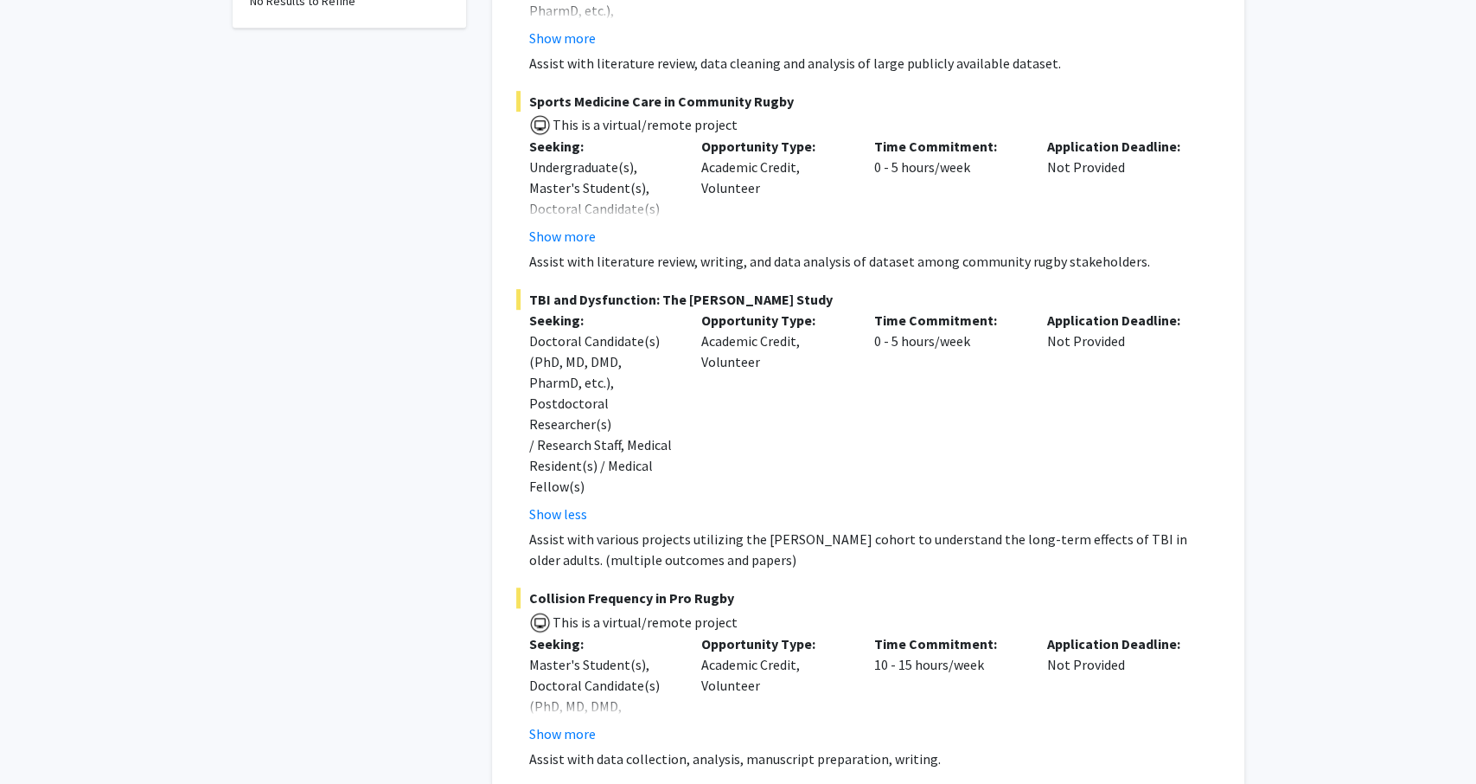
click at [616, 528] on p "Assist with various projects utilizing the [PERSON_NAME] cohort to understand t…" at bounding box center [874, 549] width 691 height 42
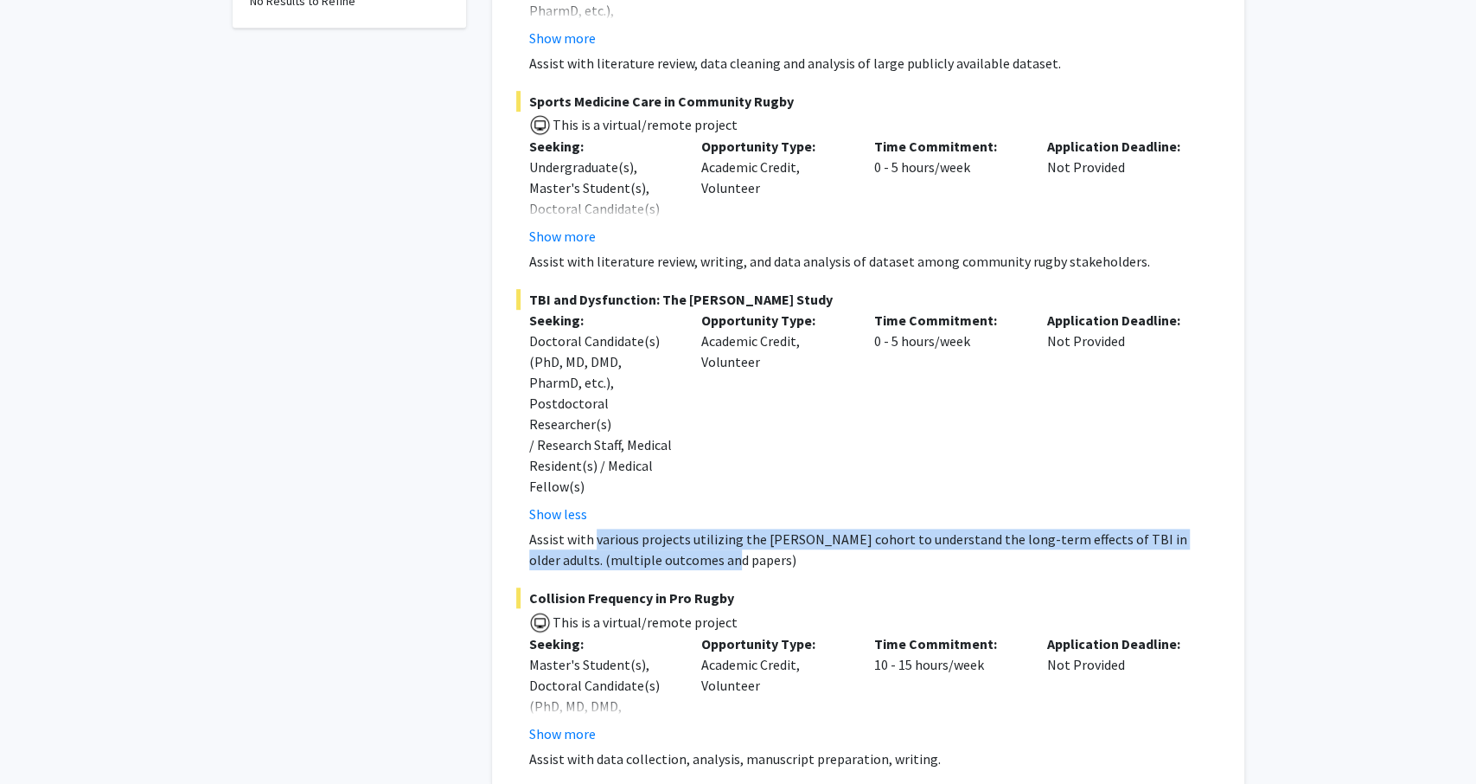
drag, startPoint x: 616, startPoint y: 497, endPoint x: 710, endPoint y: 533, distance: 100.7
click at [710, 533] on div "Assist with various projects utilizing the [PERSON_NAME] cohort to understand t…" at bounding box center [874, 549] width 691 height 42
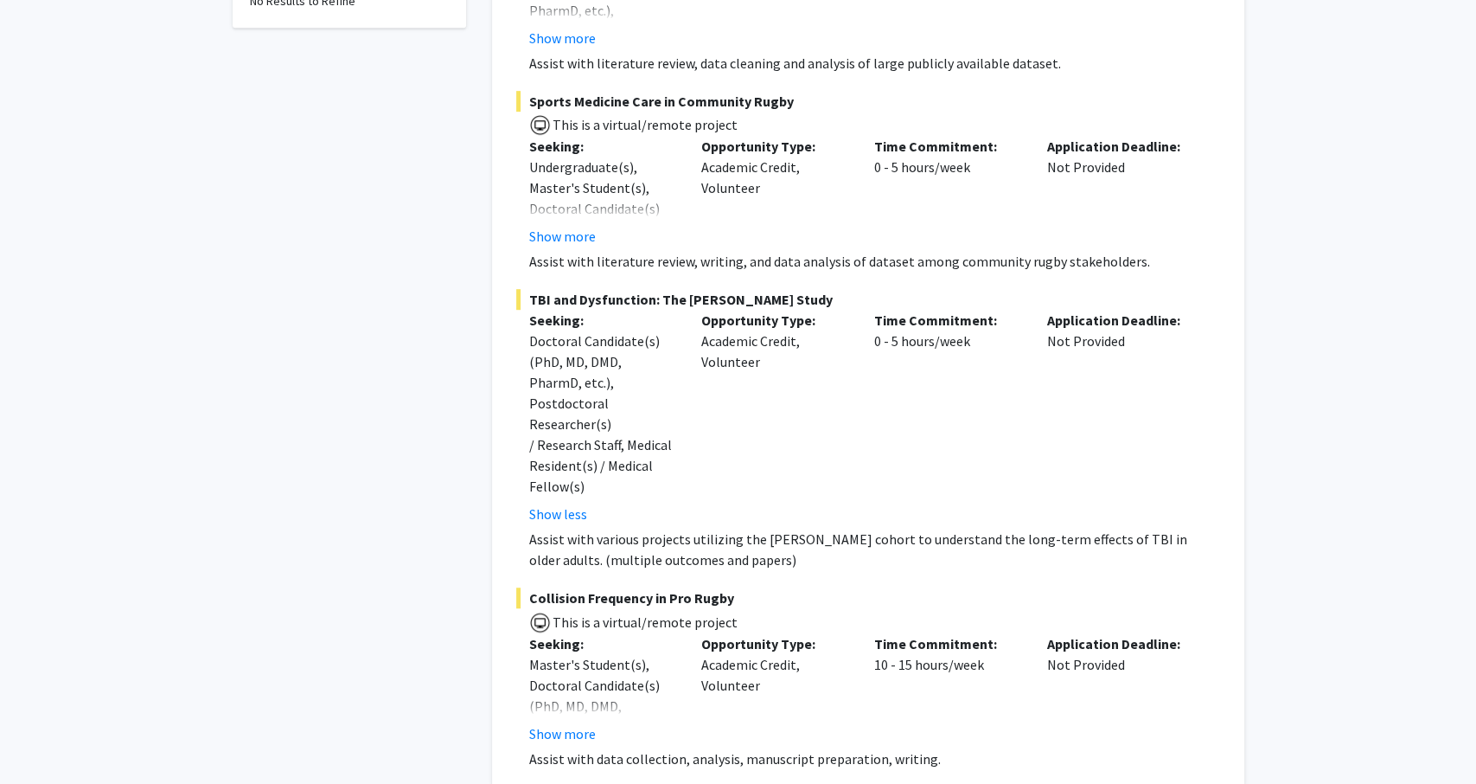
click at [710, 533] on fg-project-list "TBI and Single and Dual Task Gait in Older Adults This is a virtual/remote proj…" at bounding box center [868, 330] width 704 height 877
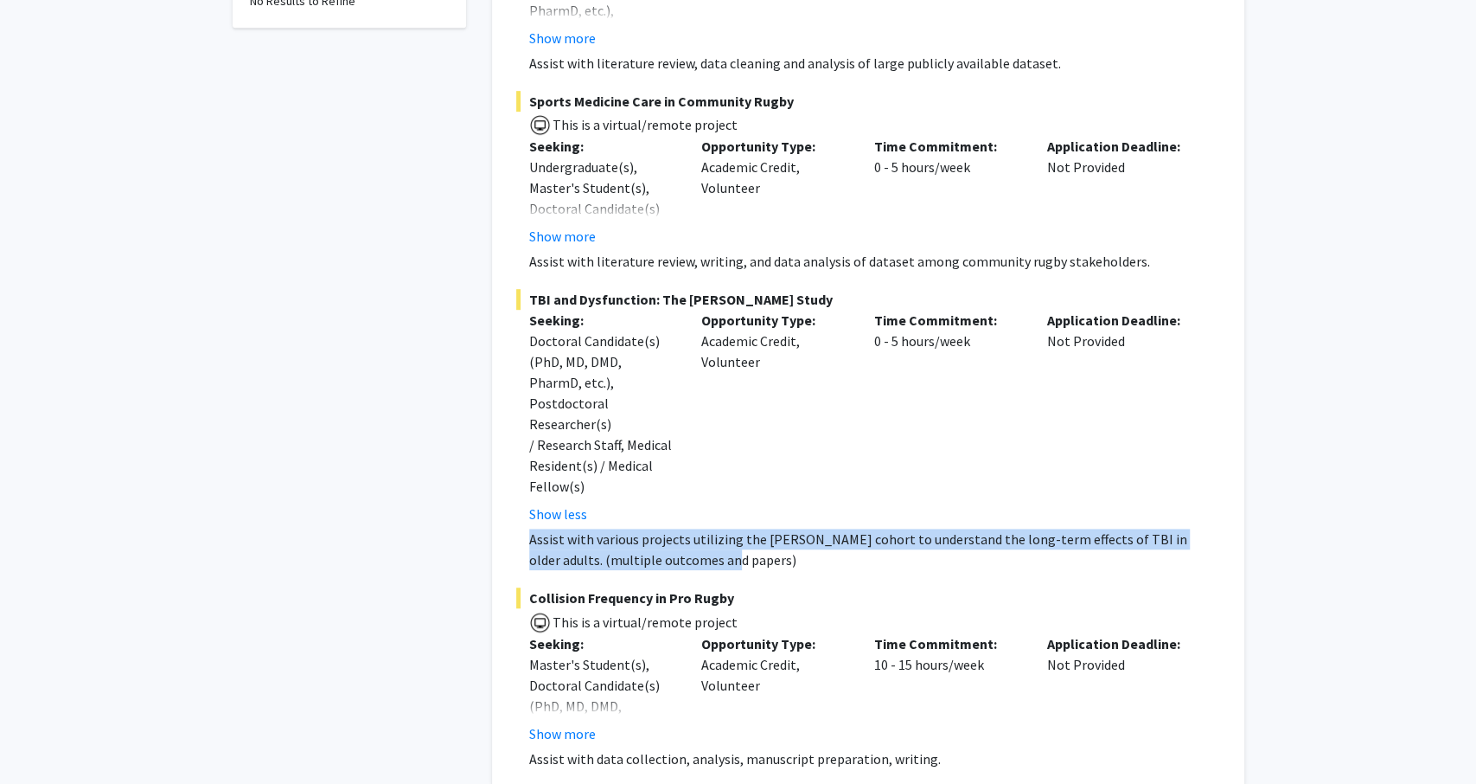
drag, startPoint x: 710, startPoint y: 533, endPoint x: 530, endPoint y: 504, distance: 182.1
click at [530, 504] on fg-project-list "TBI and Single and Dual Task Gait in Older Adults This is a virtual/remote proj…" at bounding box center [868, 330] width 704 height 877
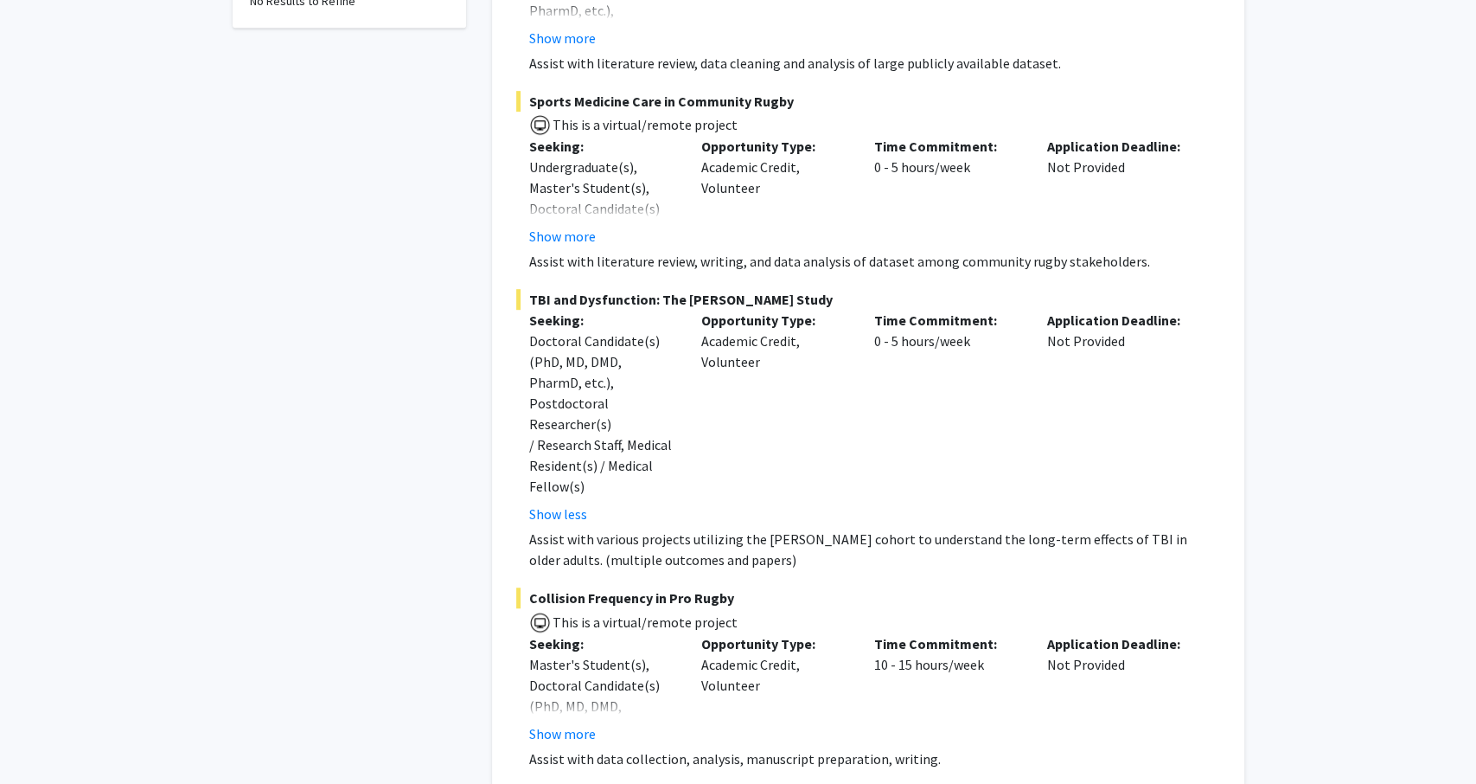
click at [530, 528] on p "Assist with various projects utilizing the [PERSON_NAME] cohort to understand t…" at bounding box center [874, 549] width 691 height 42
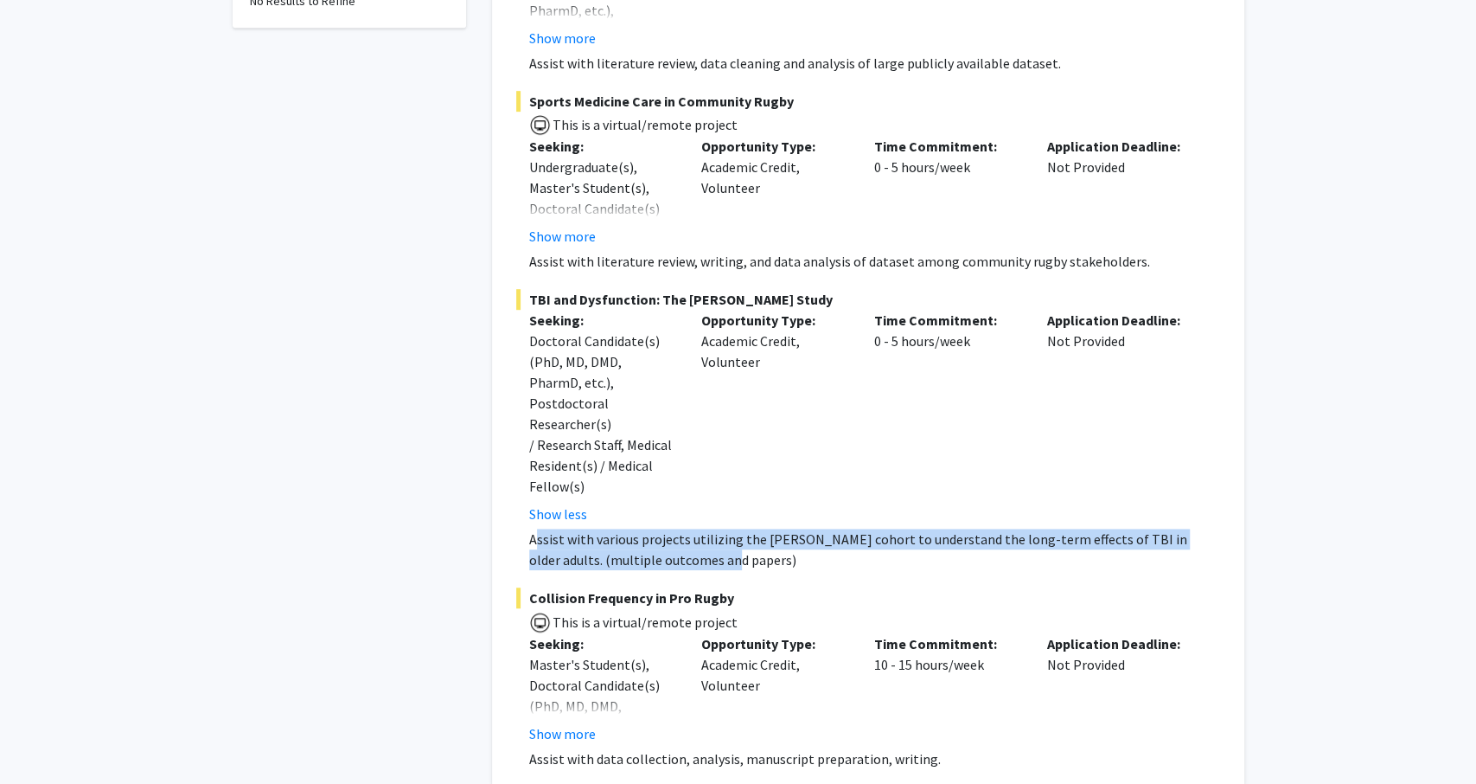
drag, startPoint x: 679, startPoint y: 520, endPoint x: 534, endPoint y: 497, distance: 147.0
click at [534, 528] on p "Assist with various projects utilizing the [PERSON_NAME] cohort to understand t…" at bounding box center [874, 549] width 691 height 42
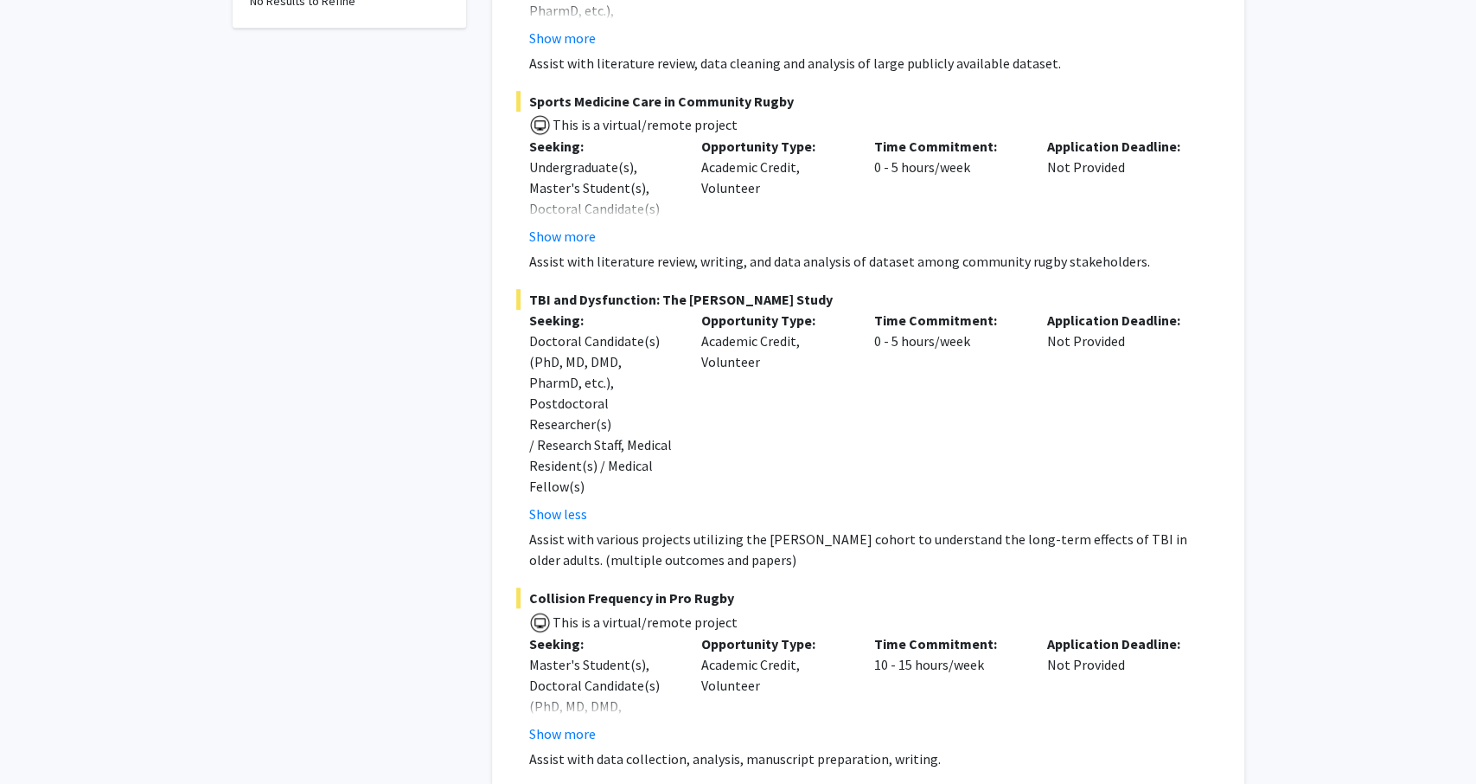
click at [534, 528] on p "Assist with various projects utilizing the [PERSON_NAME] cohort to understand t…" at bounding box center [874, 549] width 691 height 42
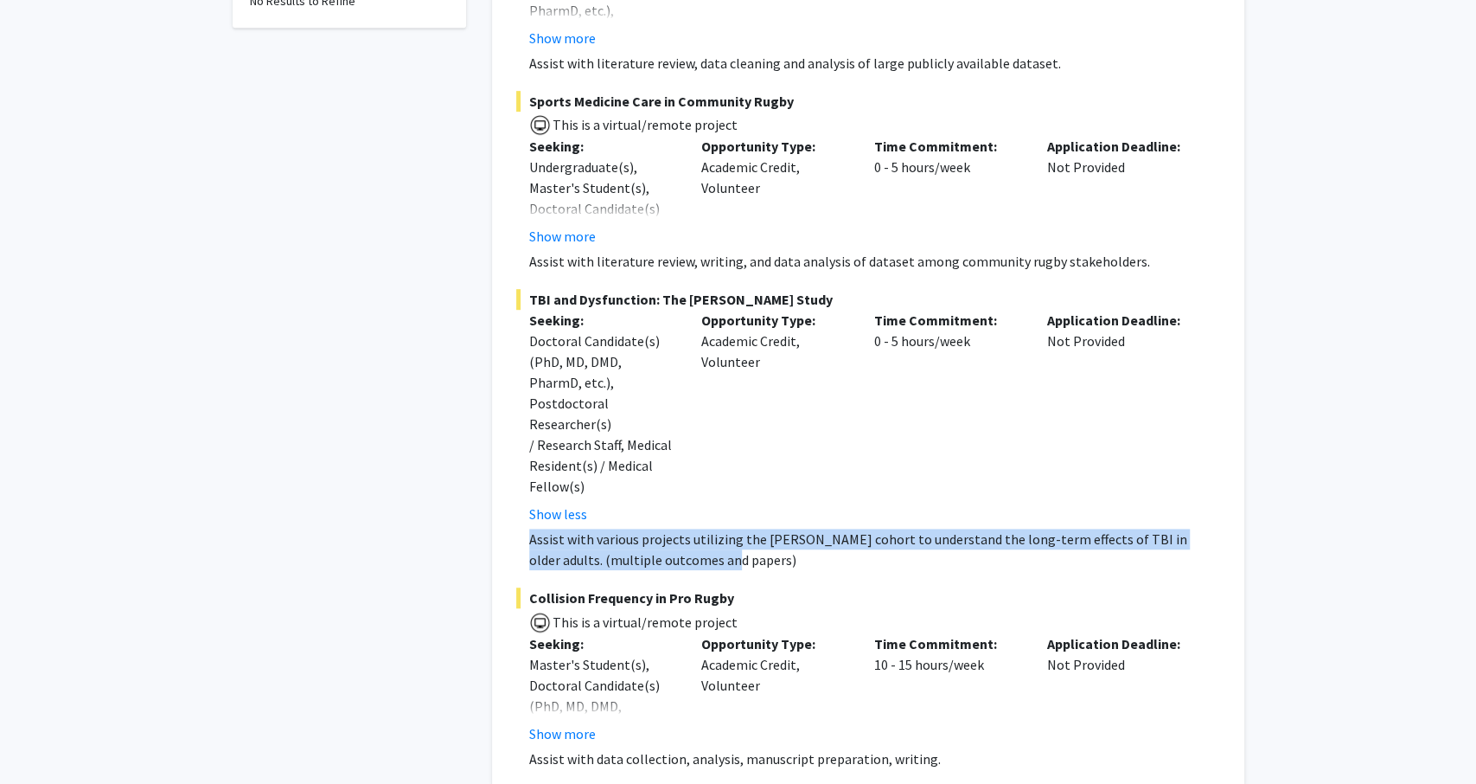
drag, startPoint x: 534, startPoint y: 497, endPoint x: 660, endPoint y: 528, distance: 129.9
click at [660, 528] on p "Assist with various projects utilizing the [PERSON_NAME] cohort to understand t…" at bounding box center [874, 549] width 691 height 42
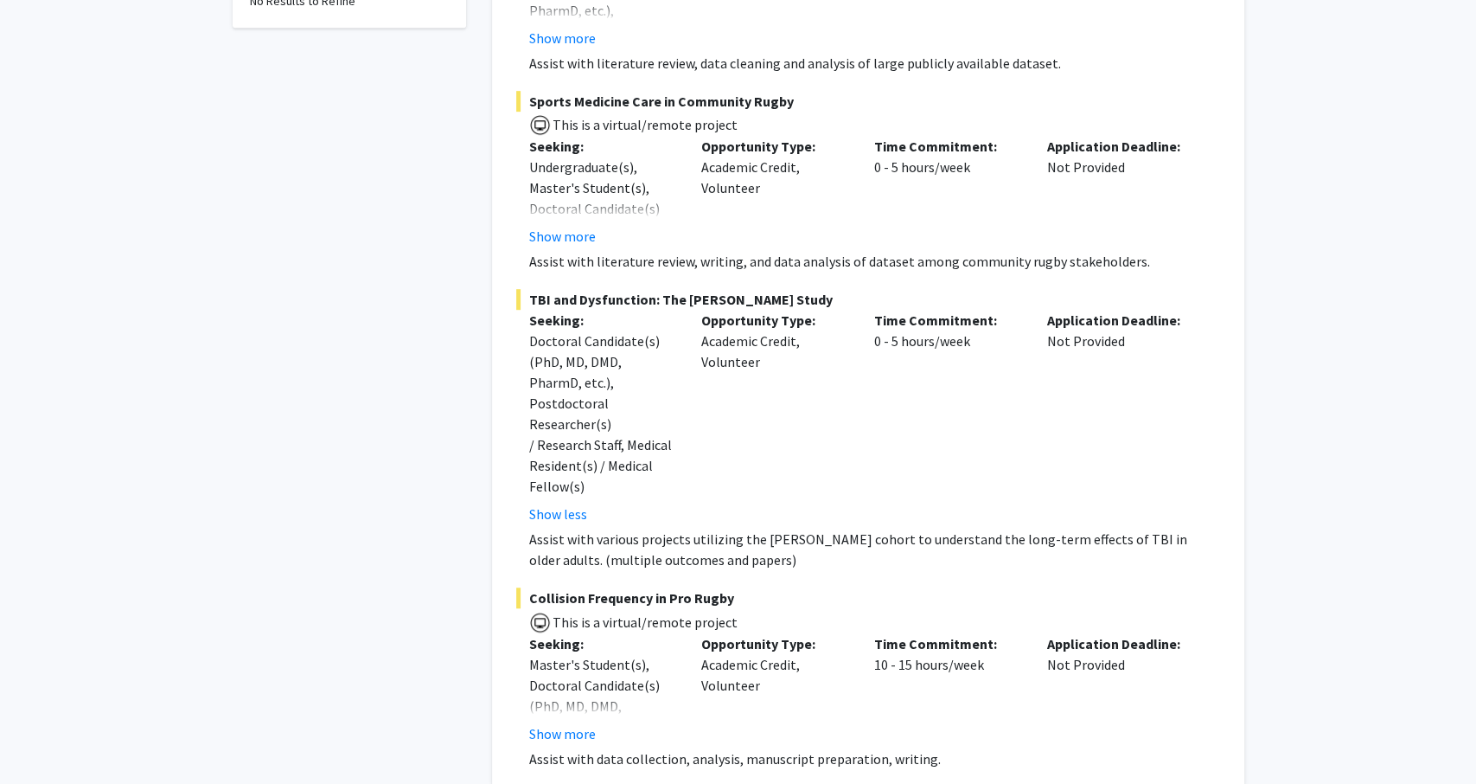
click at [660, 528] on p "Assist with various projects utilizing the [PERSON_NAME] cohort to understand t…" at bounding box center [874, 549] width 691 height 42
drag, startPoint x: 675, startPoint y: 525, endPoint x: 595, endPoint y: 512, distance: 80.6
click at [595, 528] on p "Assist with various projects utilizing the [PERSON_NAME] cohort to understand t…" at bounding box center [874, 549] width 691 height 42
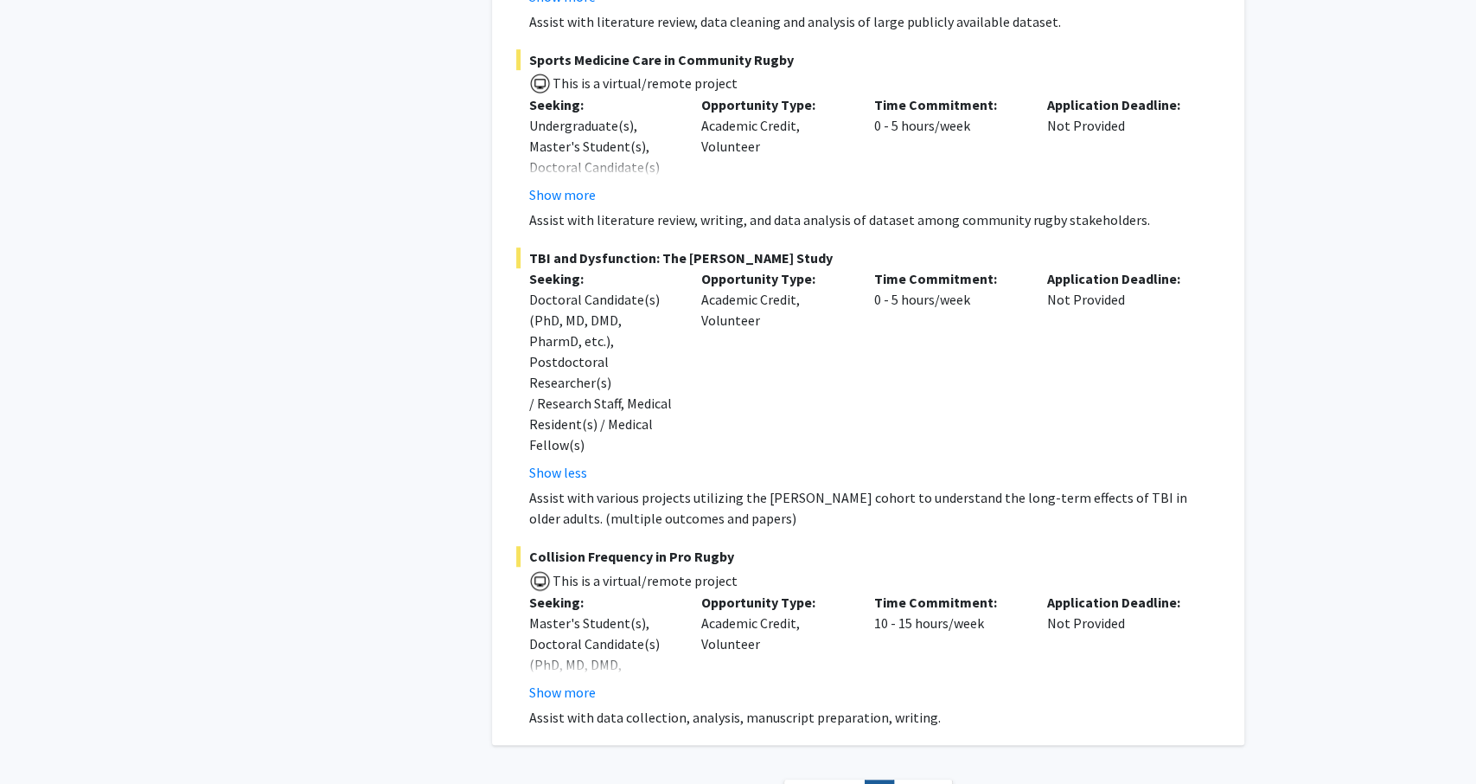
scroll to position [624, 0]
